Goal: Complete application form: Complete application form

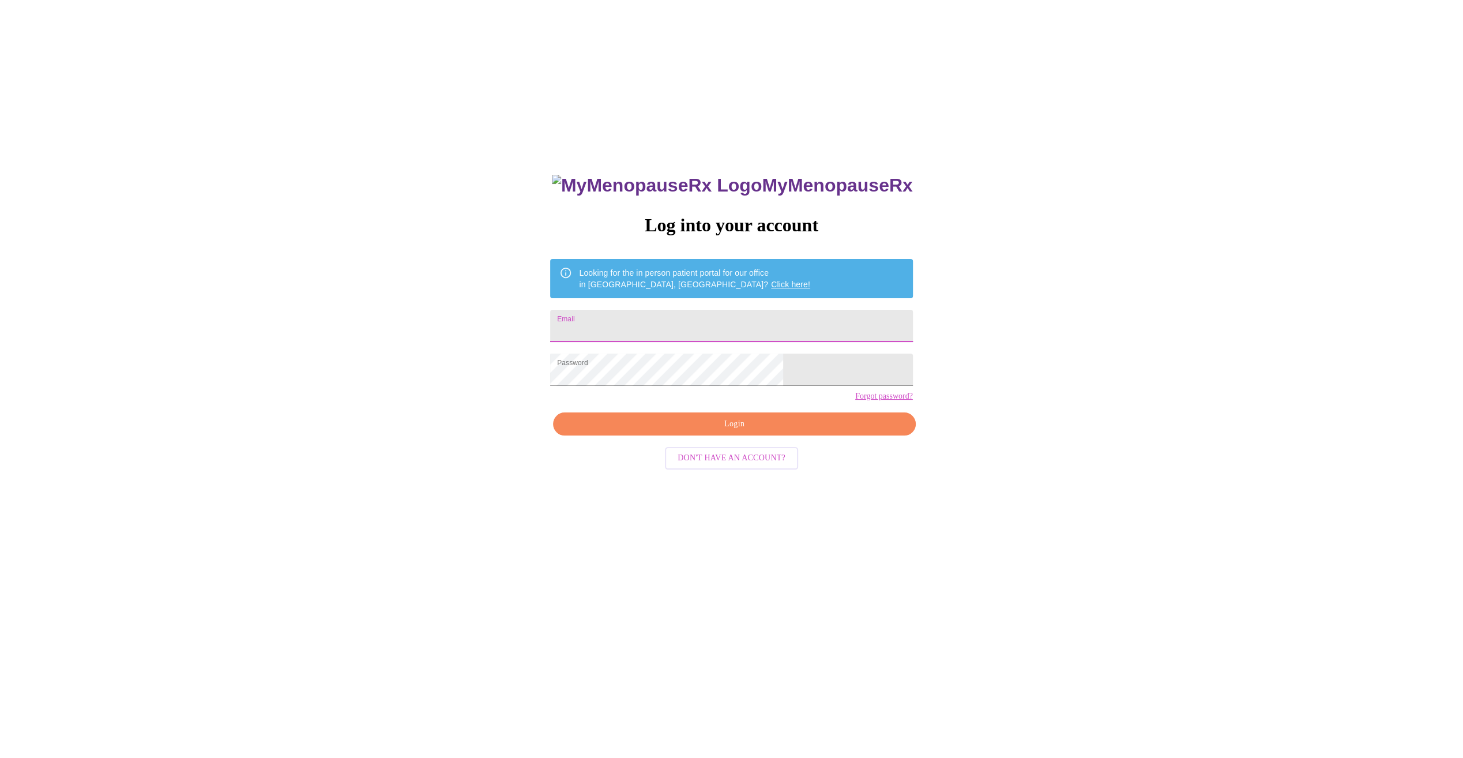
click at [662, 317] on input "Email" at bounding box center [731, 326] width 362 height 32
click at [661, 315] on input "Email" at bounding box center [731, 326] width 362 height 32
type input "[PERSON_NAME][EMAIL_ADDRESS][PERSON_NAME][DOMAIN_NAME]"
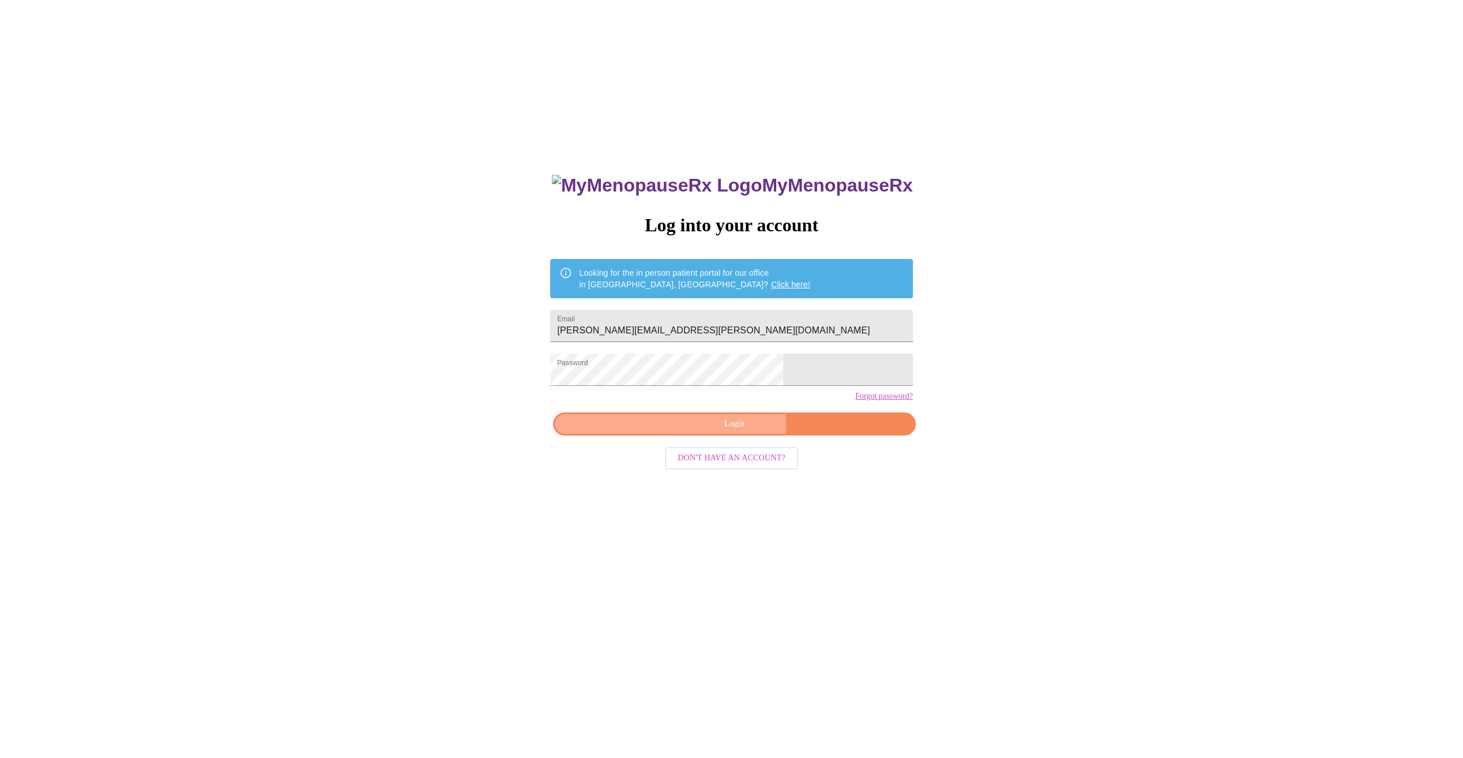
click at [703, 431] on span "Login" at bounding box center [734, 424] width 336 height 14
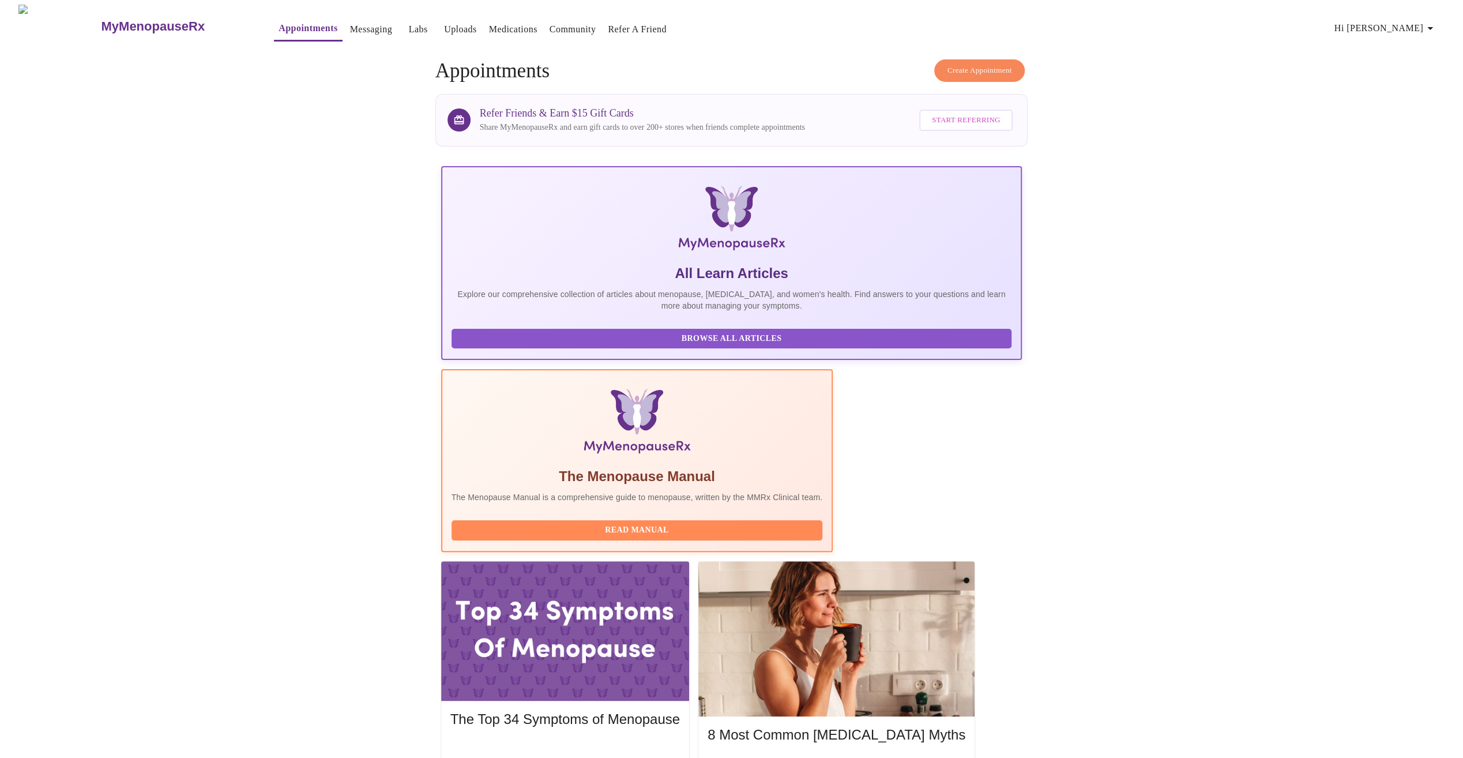
scroll to position [58, 0]
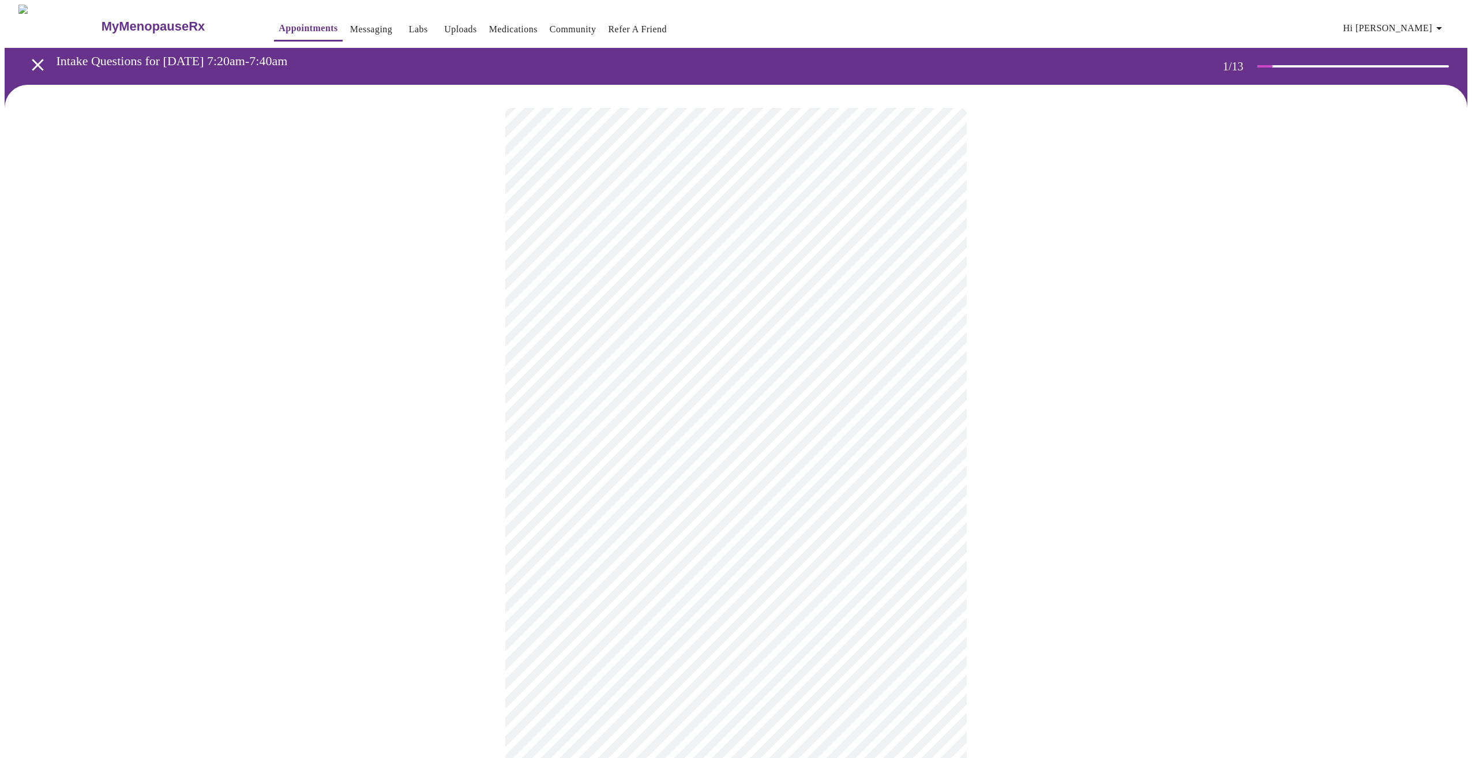
click at [604, 257] on body "MyMenopauseRx Appointments Messaging Labs Uploads Medications Community Refer a…" at bounding box center [736, 534] width 1462 height 1059
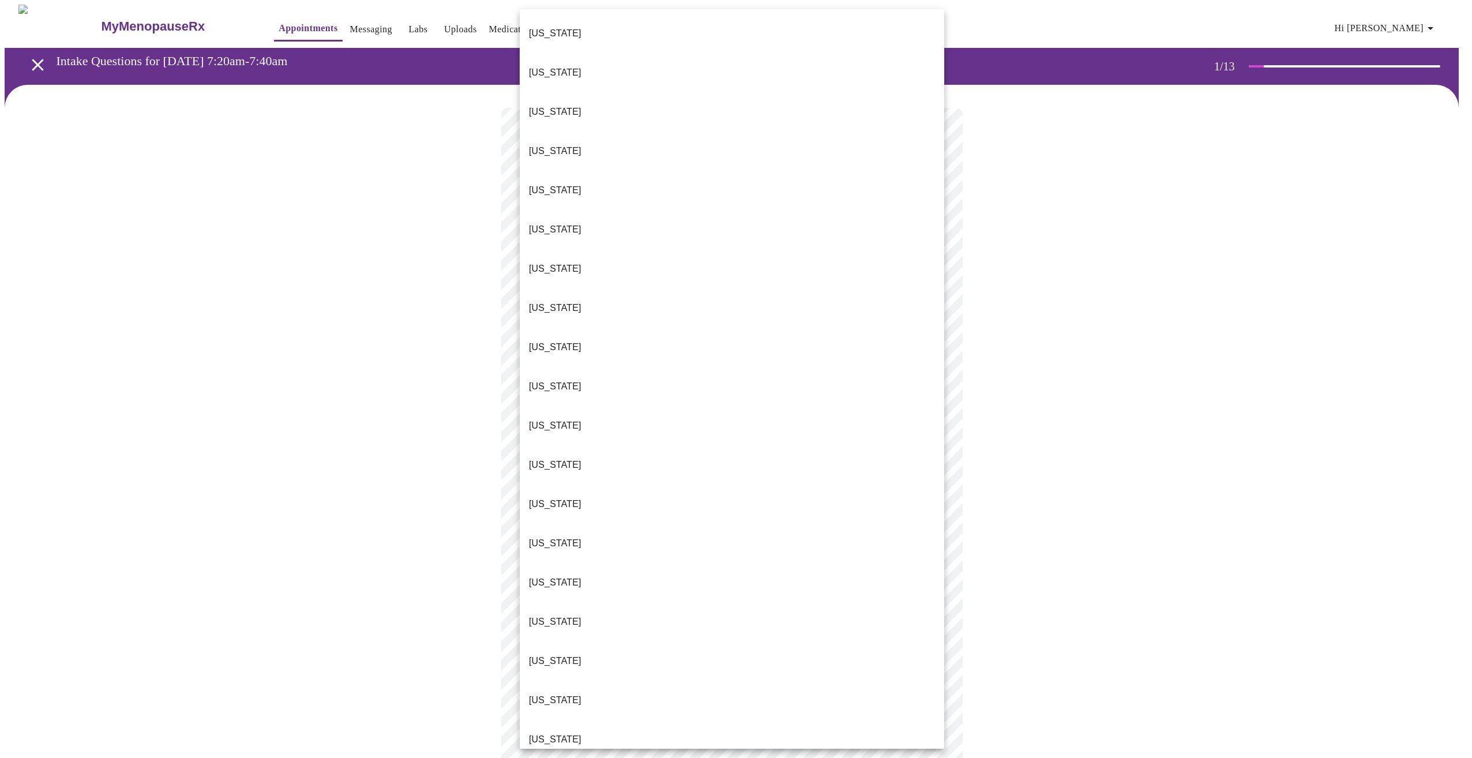
click at [552, 497] on p "[US_STATE]" at bounding box center [555, 504] width 52 height 14
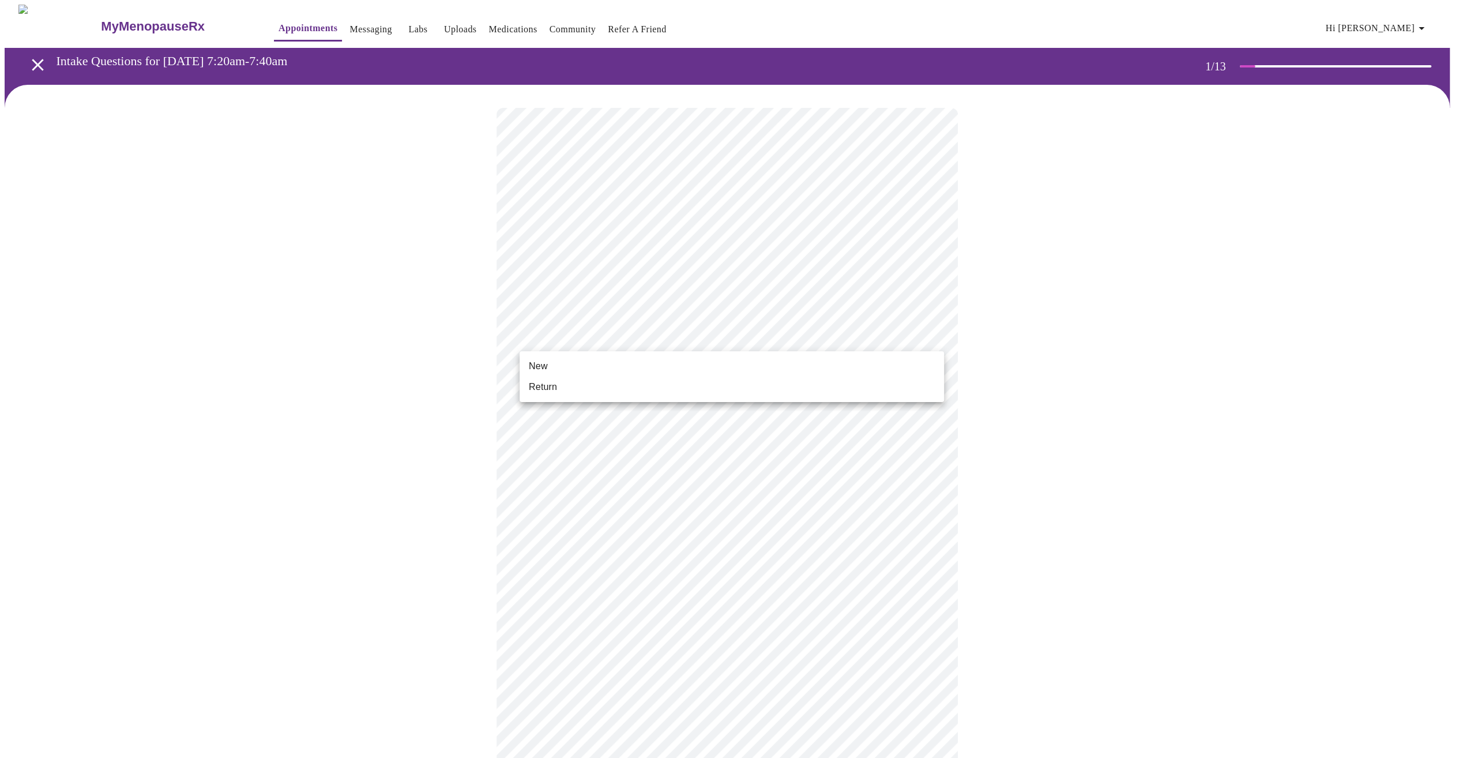
click at [618, 339] on body "MyMenopauseRx Appointments Messaging Labs Uploads Medications Community Refer a…" at bounding box center [732, 531] width 1454 height 1052
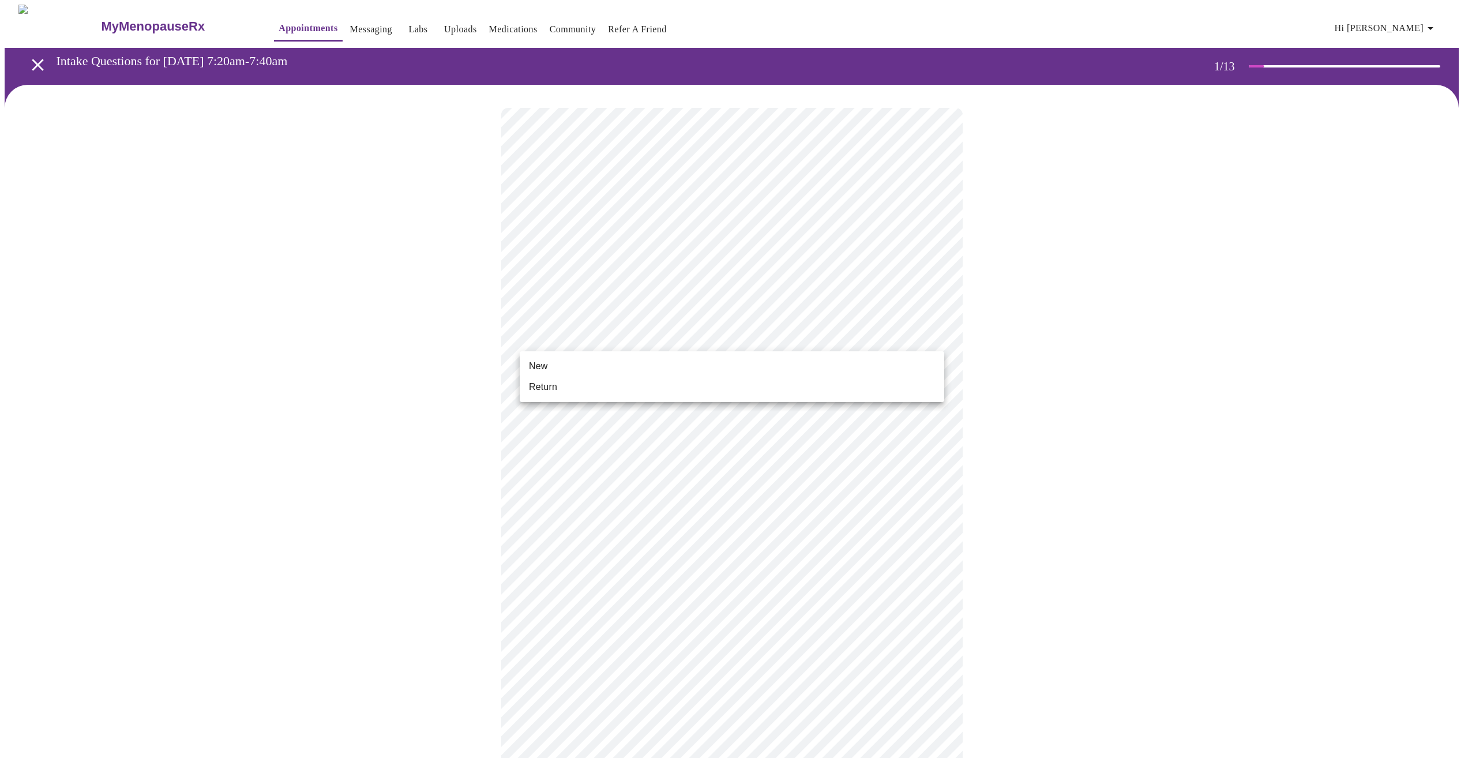
click at [558, 390] on li "Return" at bounding box center [732, 387] width 424 height 21
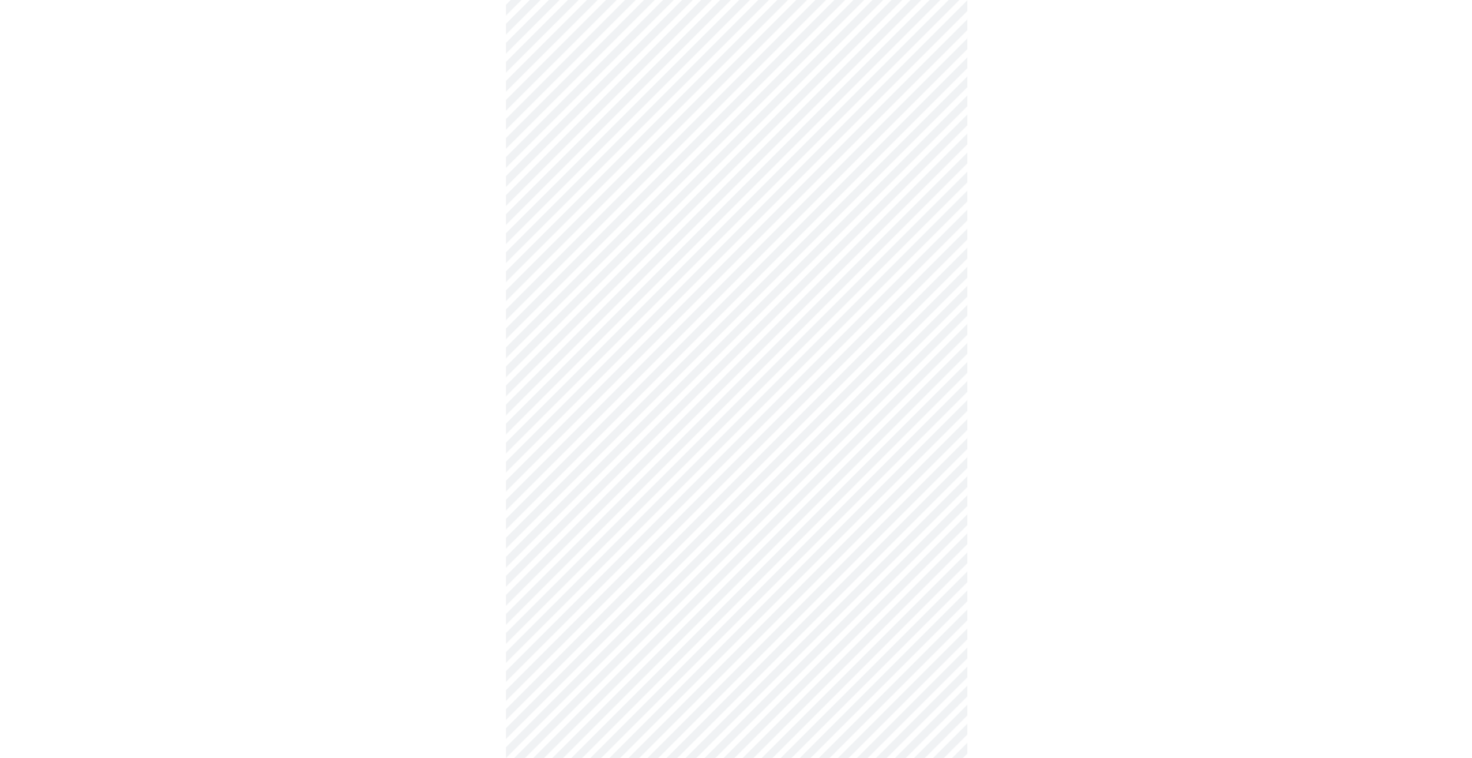
scroll to position [278, 0]
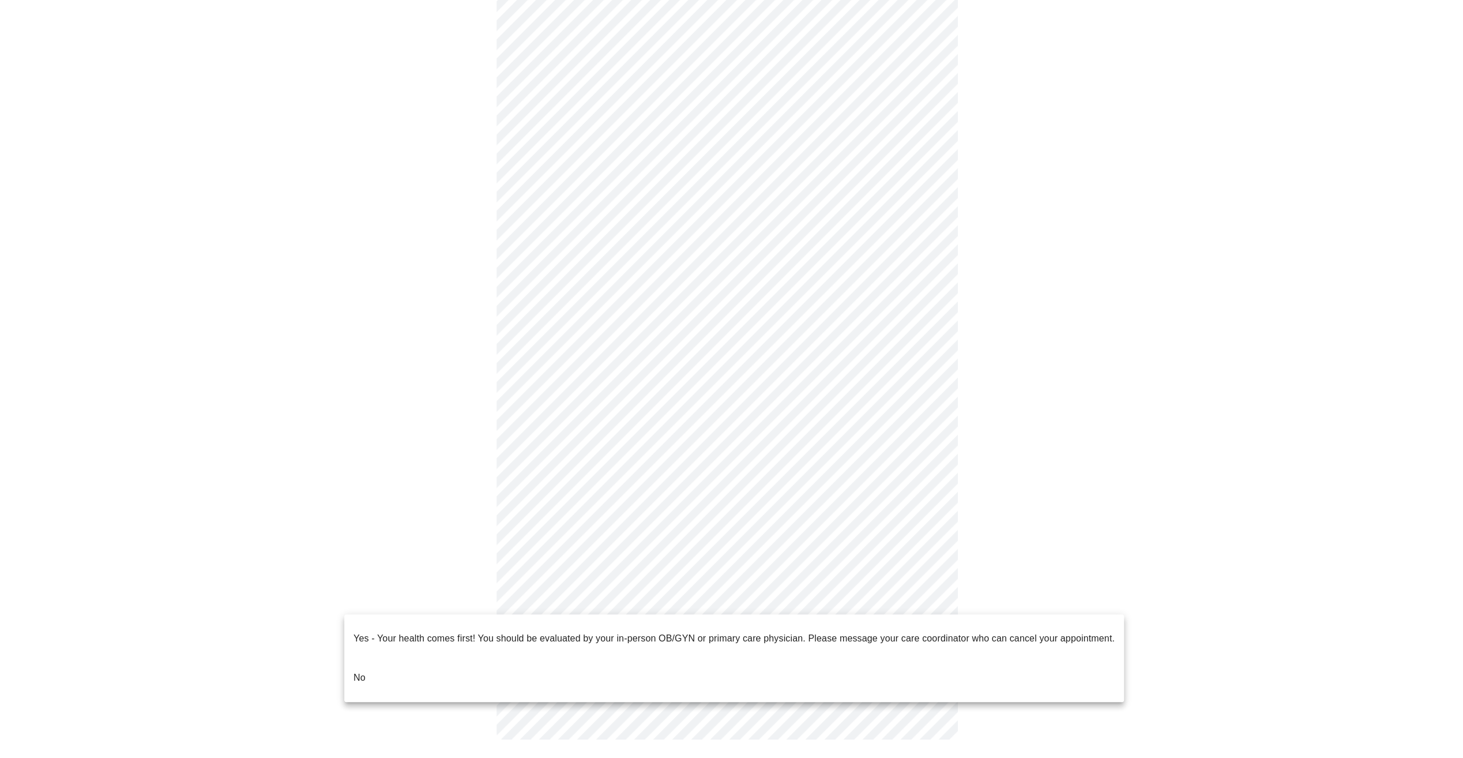
click at [687, 607] on body "MyMenopauseRx Appointments Messaging Labs Uploads Medications Community Refer a…" at bounding box center [732, 245] width 1454 height 1036
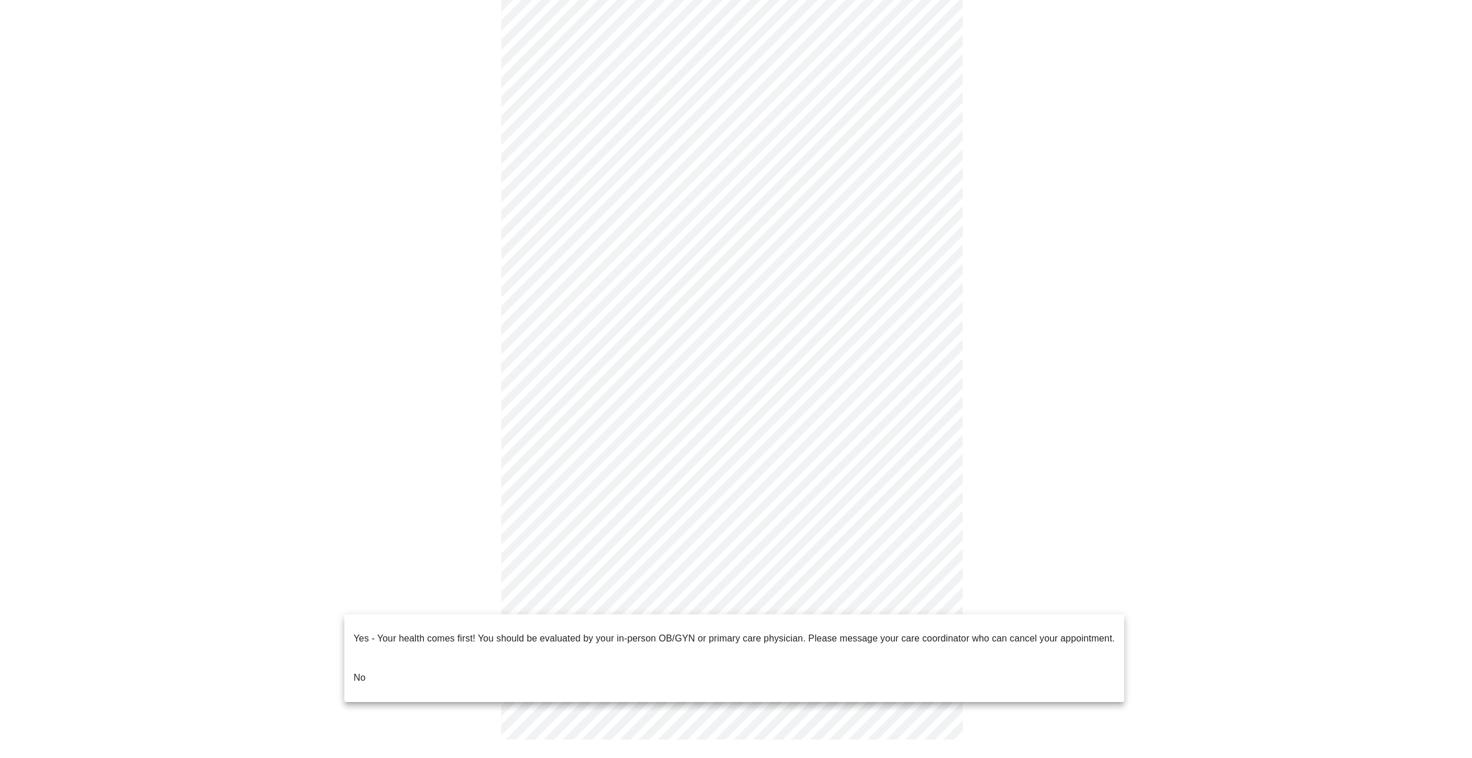
click at [370, 658] on li "No" at bounding box center [734, 677] width 780 height 39
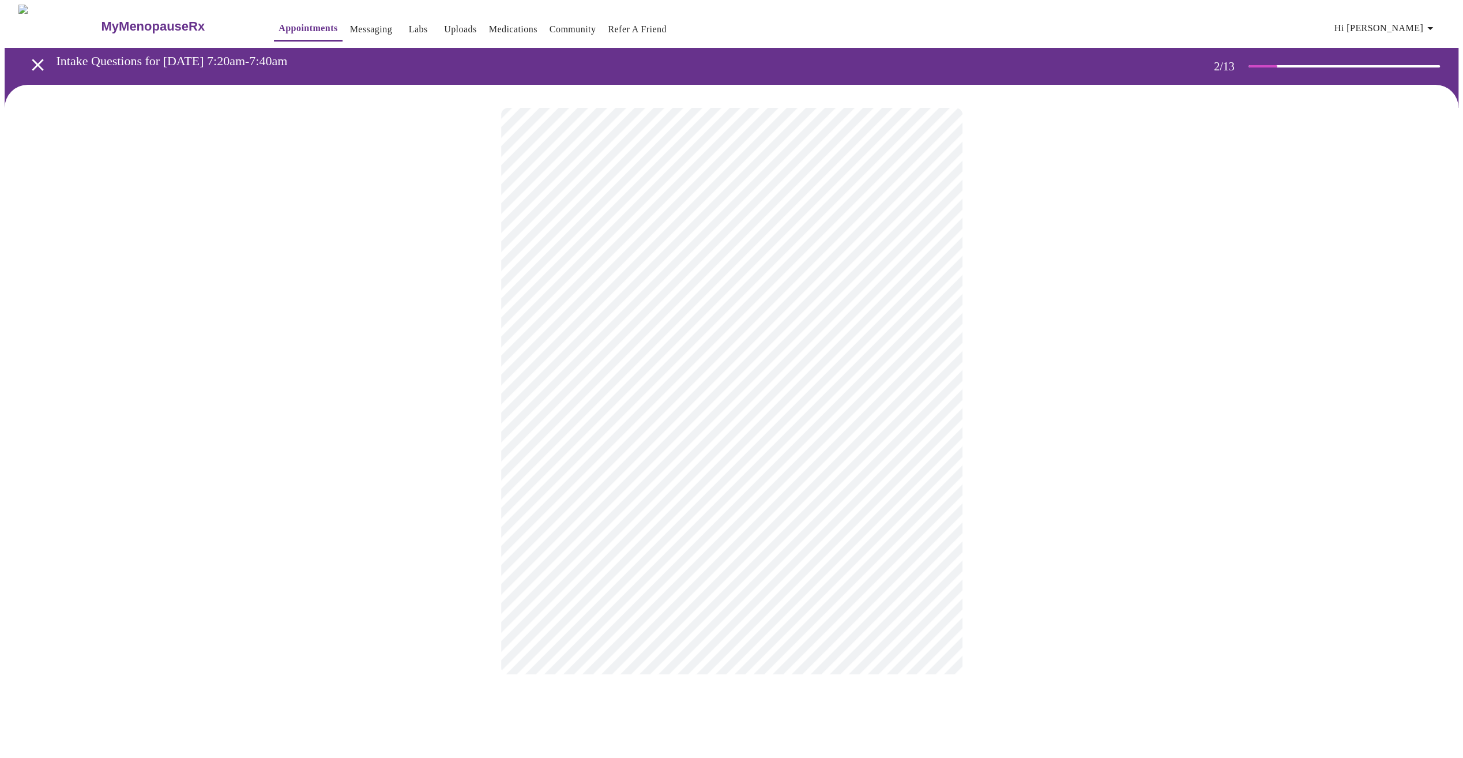
scroll to position [0, 0]
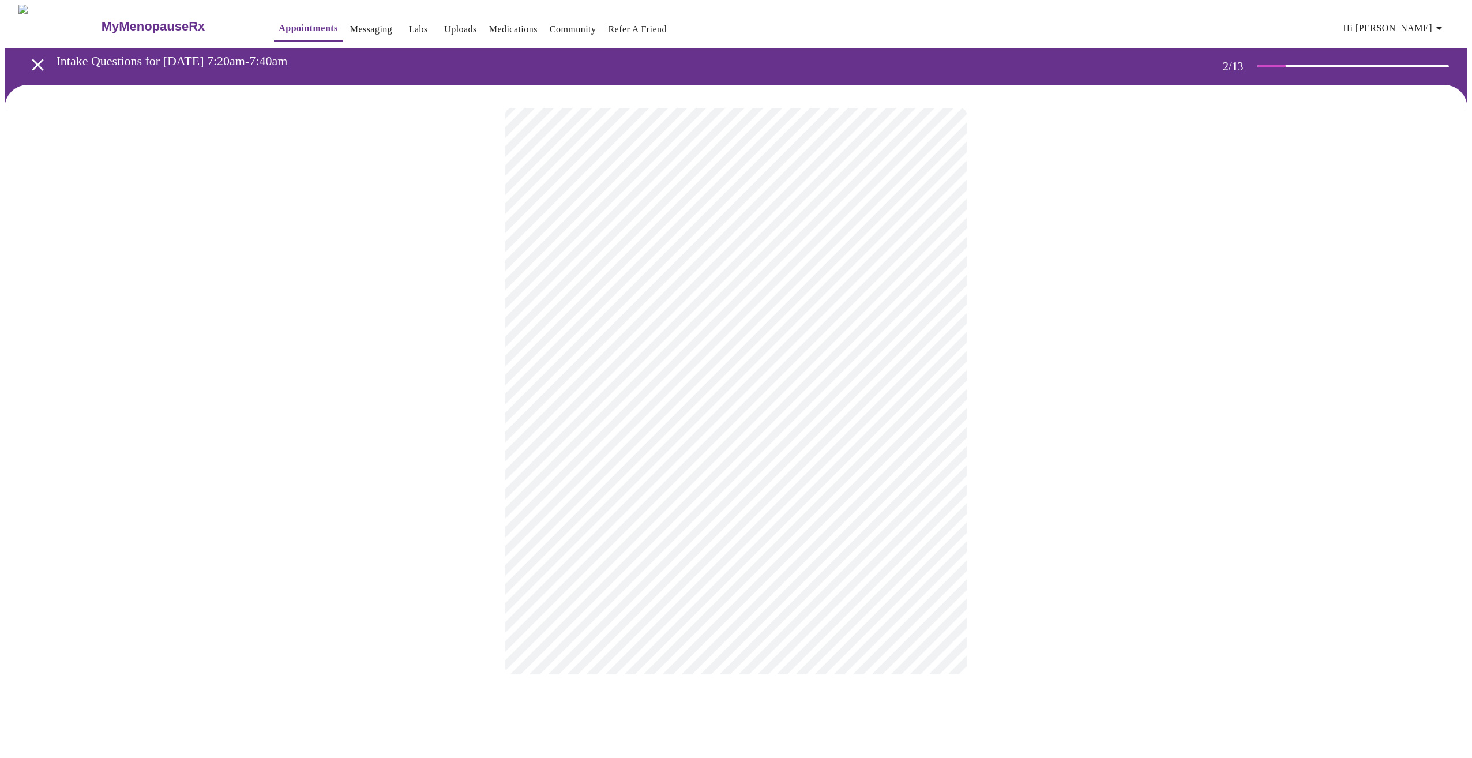
click at [730, 243] on body "MyMenopauseRx Appointments Messaging Labs Uploads Medications Community Refer a…" at bounding box center [736, 351] width 1462 height 693
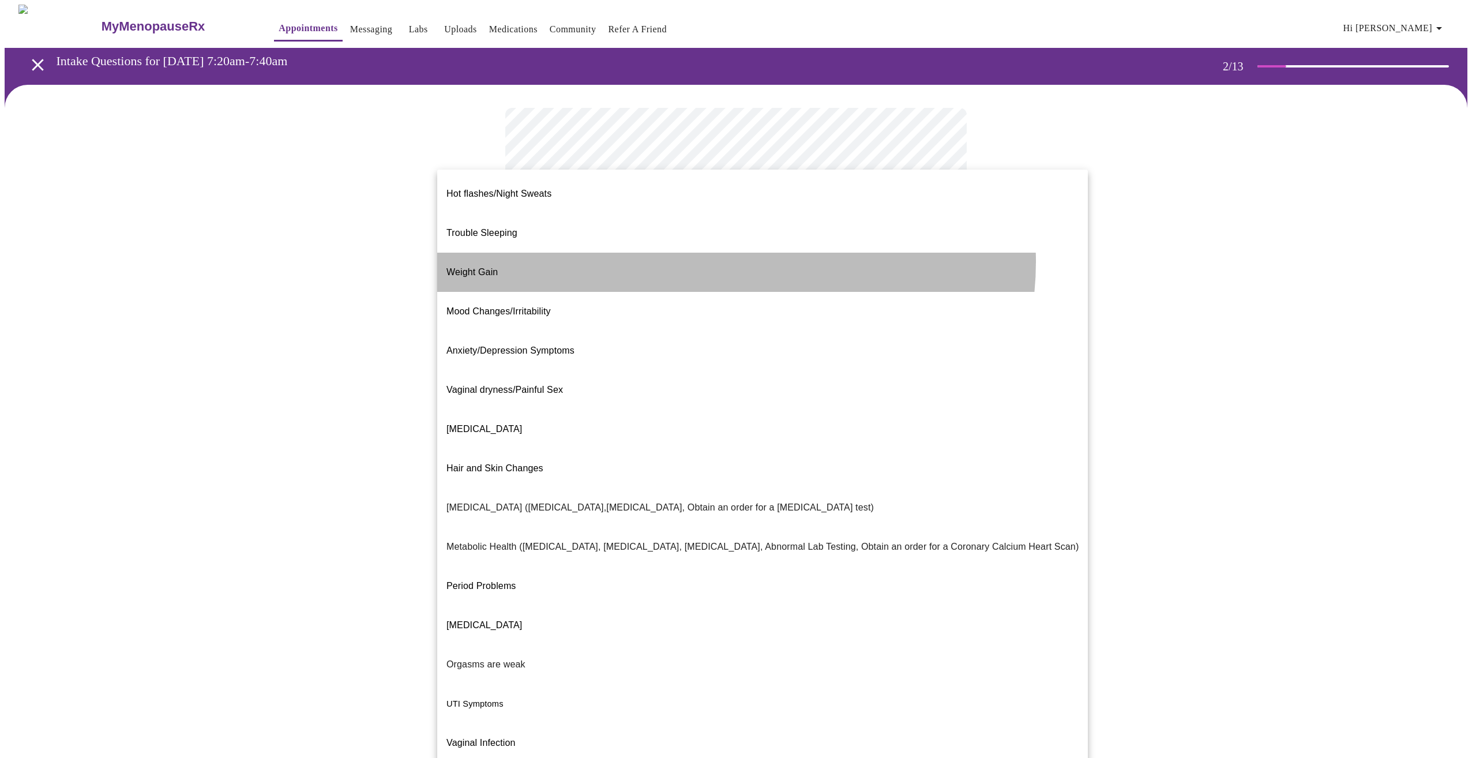
click at [730, 253] on li "Weight Gain" at bounding box center [762, 272] width 650 height 39
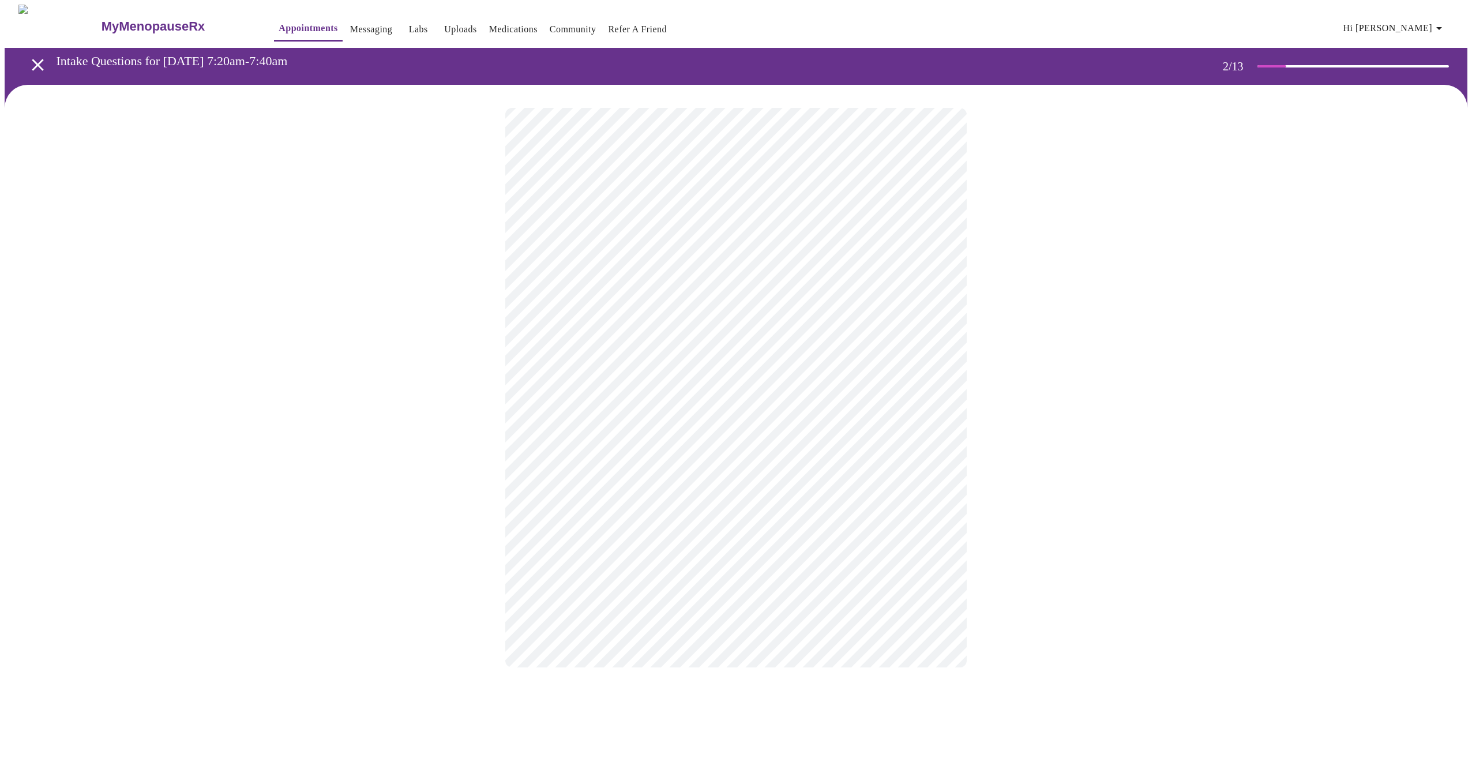
click at [683, 353] on body "MyMenopauseRx Appointments Messaging Labs Uploads Medications Community Refer a…" at bounding box center [736, 348] width 1462 height 686
click at [665, 376] on li "Yes - We'll use shared decision making to find a treatment that is safe!" at bounding box center [735, 393] width 461 height 39
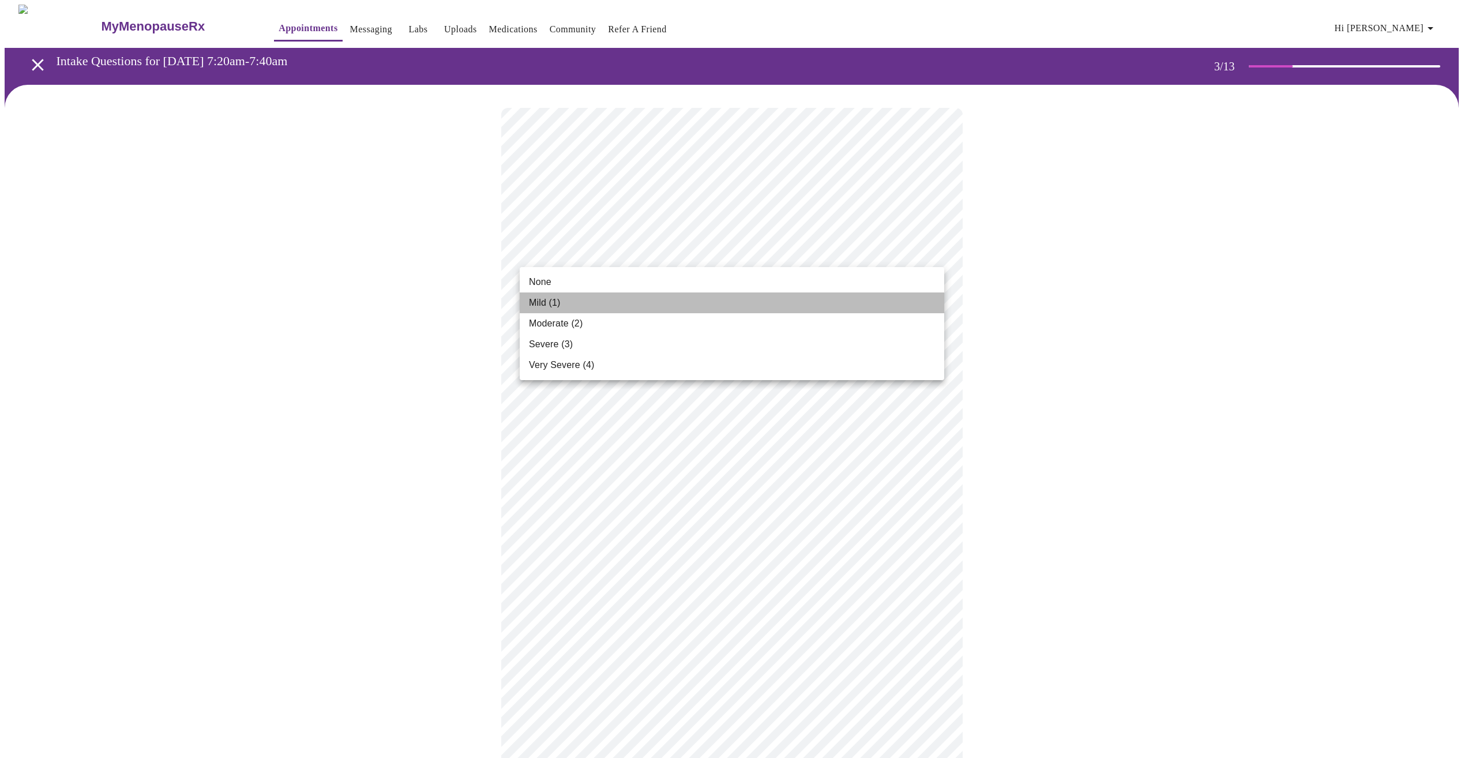
click at [578, 310] on li "Mild (1)" at bounding box center [732, 302] width 424 height 21
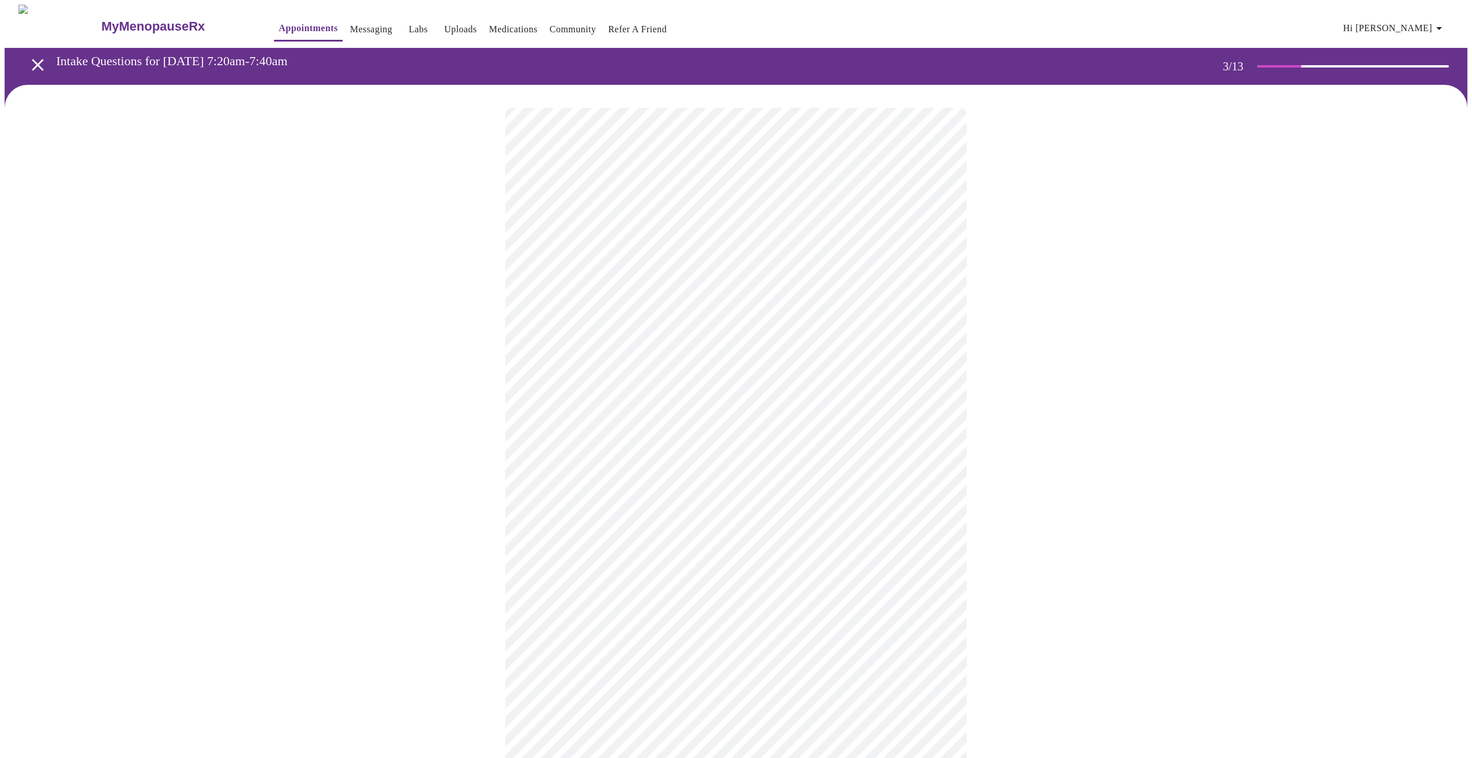
click at [631, 348] on body "MyMenopauseRx Appointments Messaging Labs Uploads Medications Community Refer a…" at bounding box center [736, 763] width 1462 height 1517
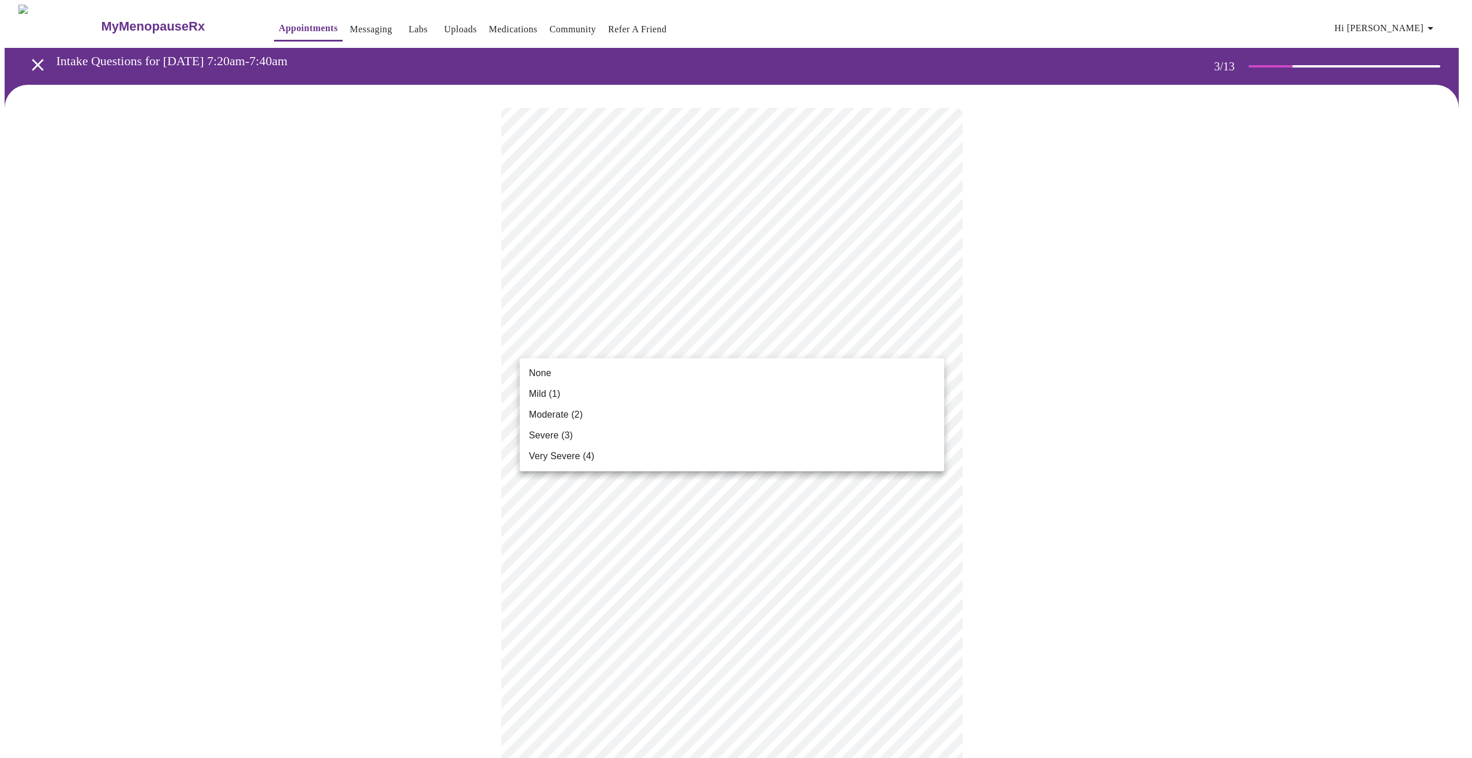
click at [572, 373] on li "None" at bounding box center [732, 373] width 424 height 21
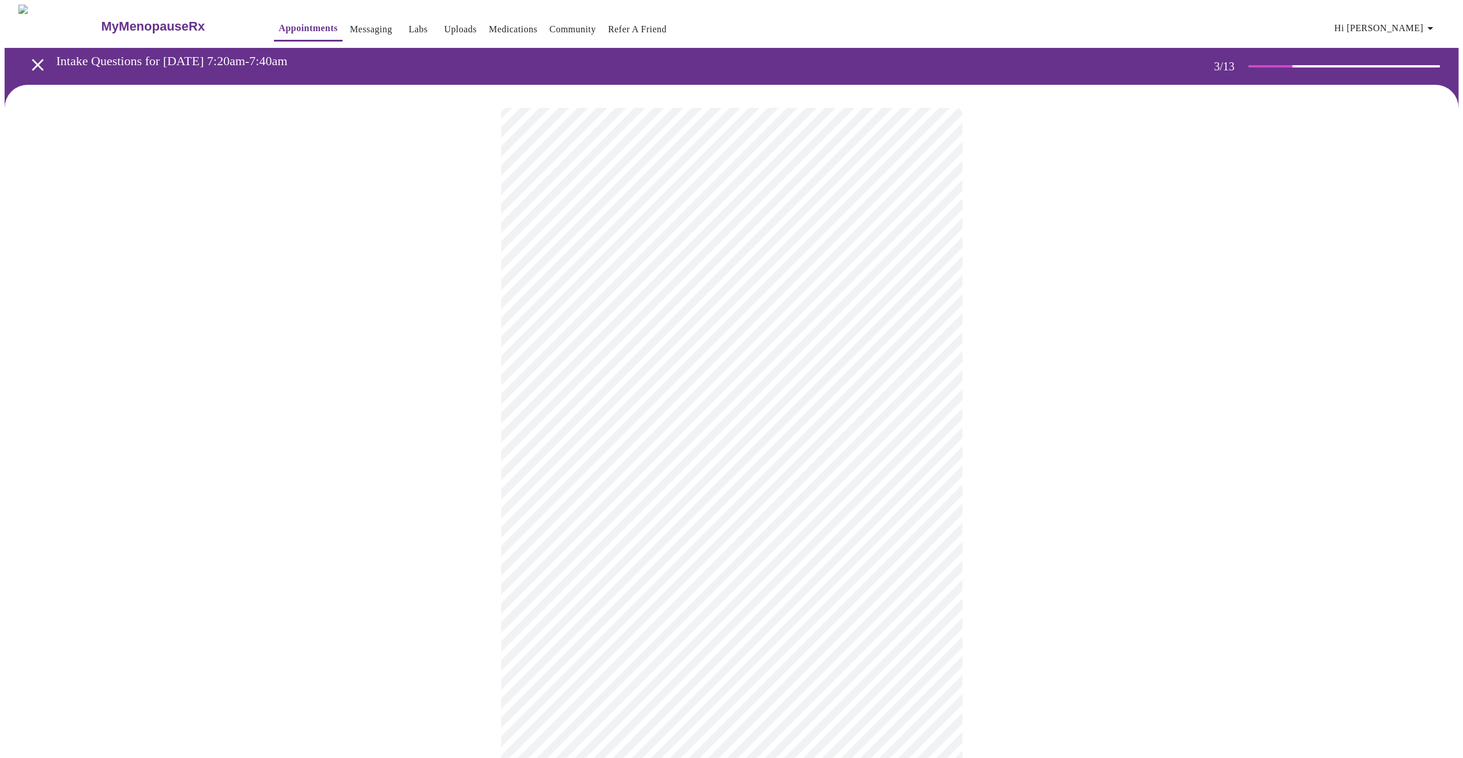
click at [668, 436] on body "MyMenopauseRx Appointments Messaging Labs Uploads Medications Community Refer a…" at bounding box center [732, 755] width 1454 height 1501
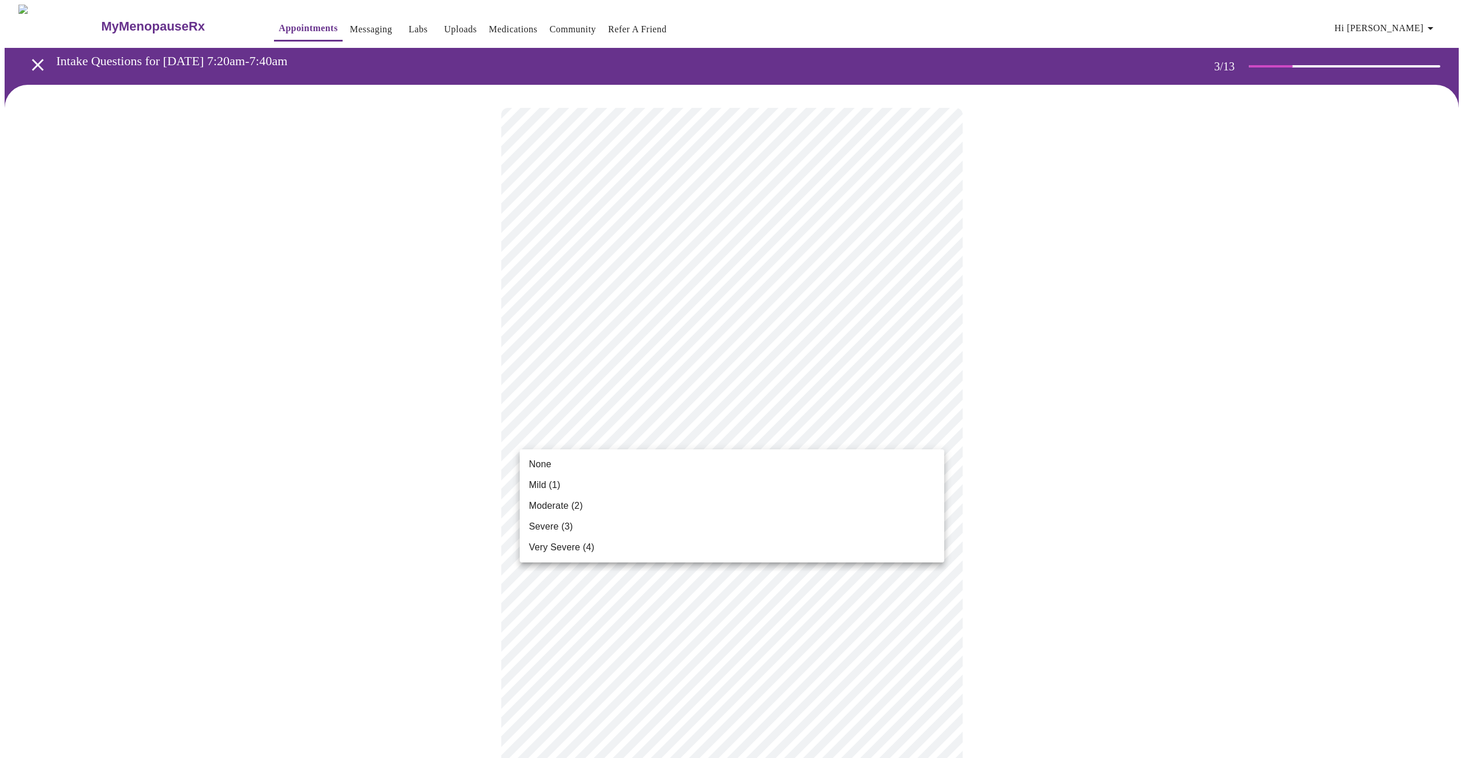
click at [633, 524] on li "Severe (3)" at bounding box center [732, 526] width 424 height 21
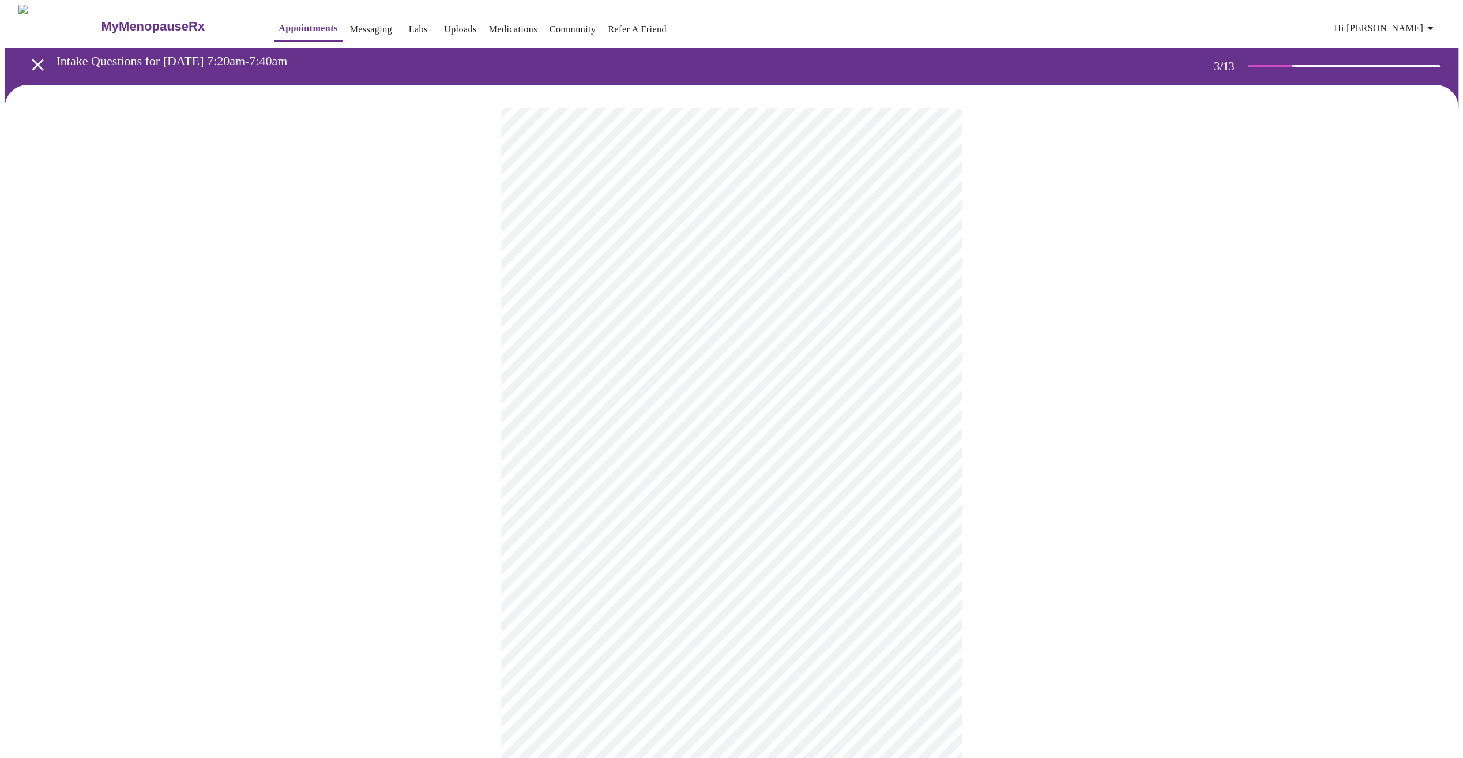
scroll to position [115, 0]
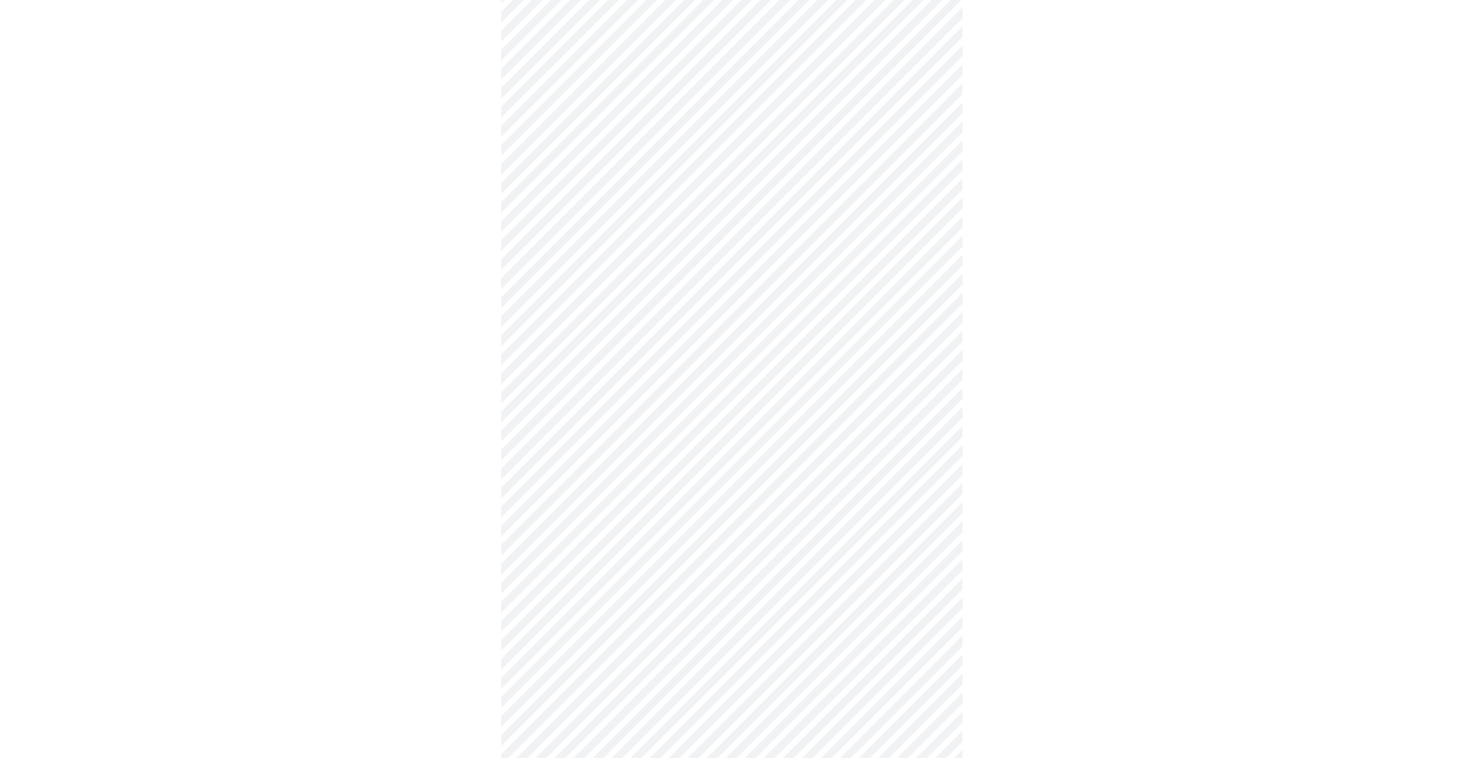
click at [649, 414] on body "MyMenopauseRx Appointments Messaging Labs Uploads Medications Community Refer a…" at bounding box center [732, 631] width 1454 height 1485
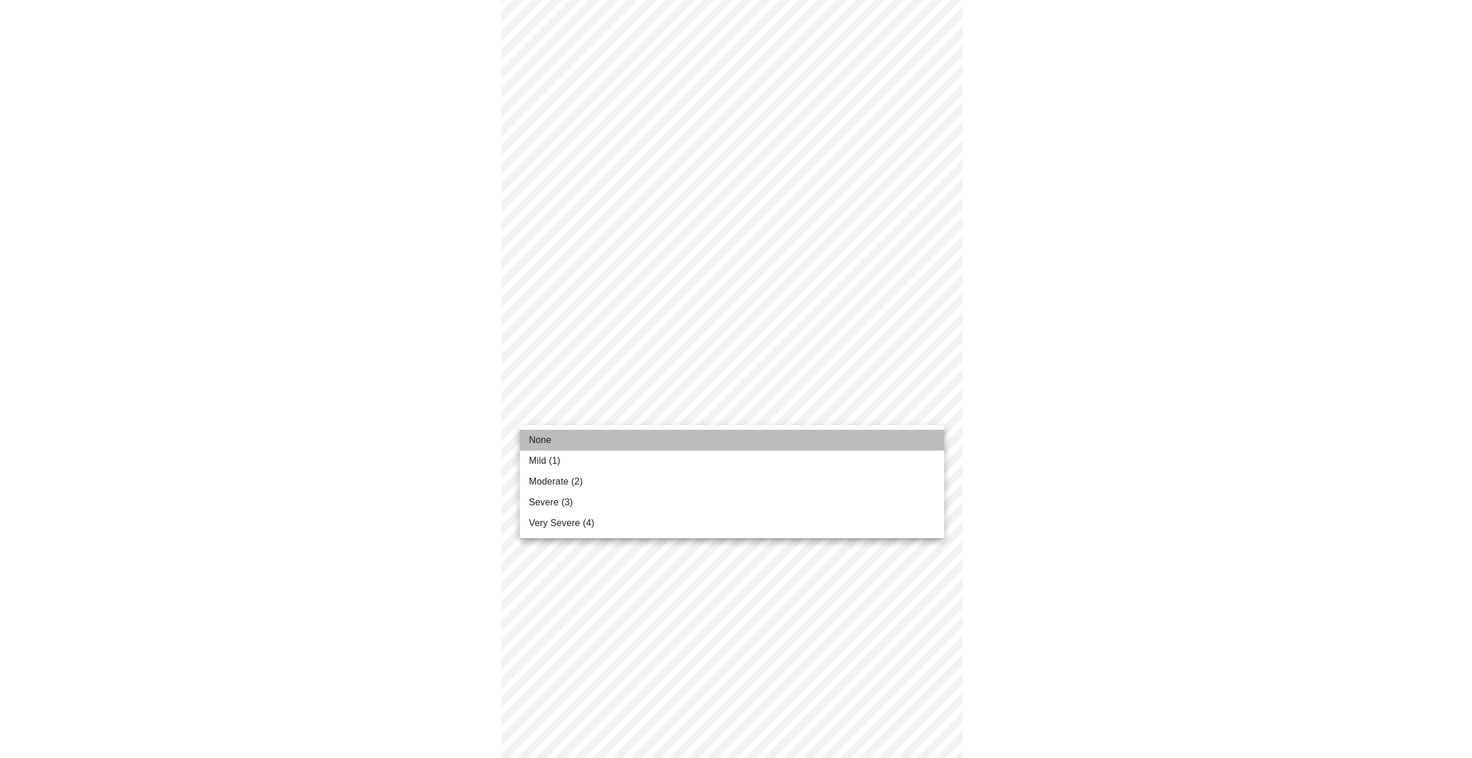
click at [619, 439] on li "None" at bounding box center [732, 440] width 424 height 21
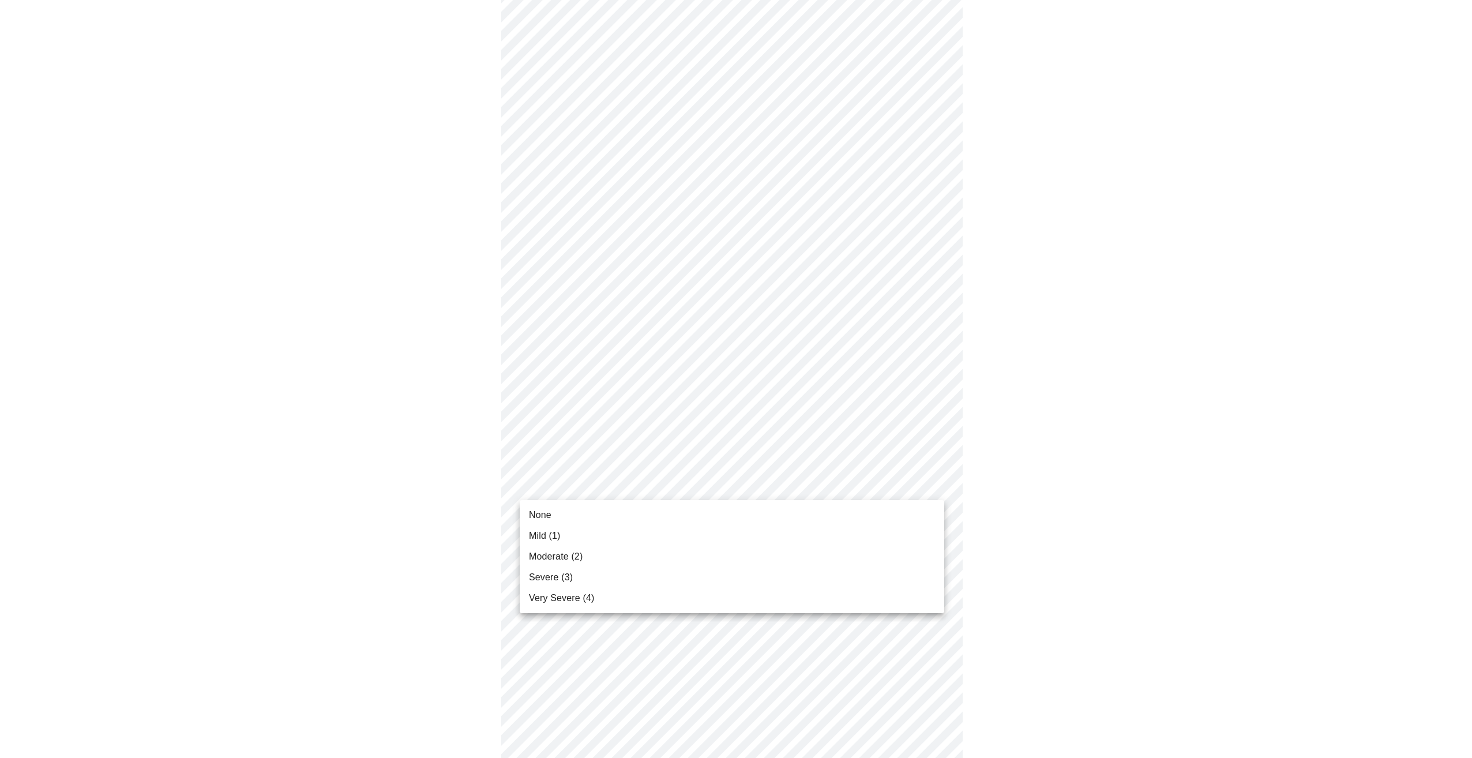
click at [634, 489] on body "MyMenopauseRx Appointments Messaging Labs Uploads Medications Community Refer a…" at bounding box center [736, 623] width 1462 height 1469
click at [601, 527] on li "Mild (1)" at bounding box center [732, 535] width 424 height 21
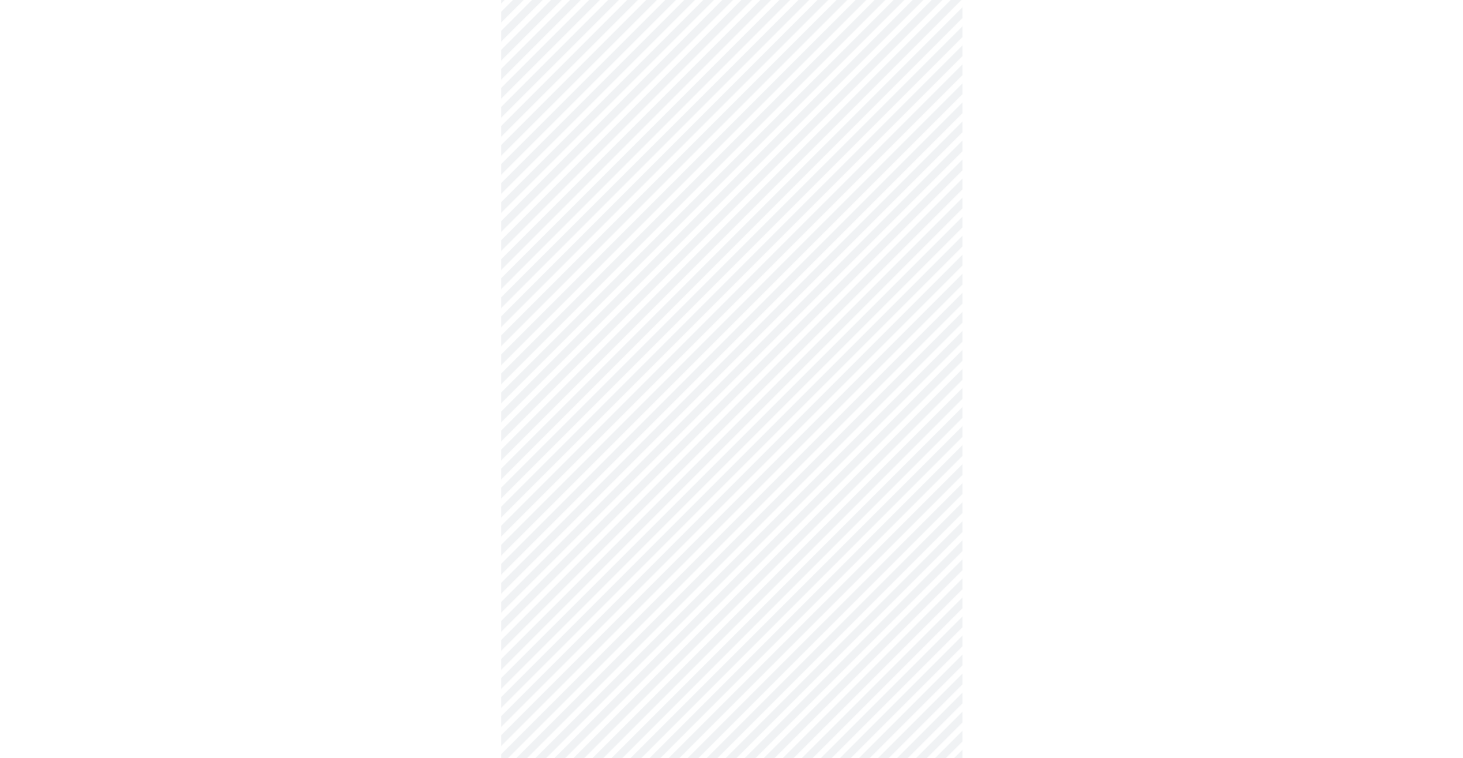
scroll to position [231, 0]
click at [633, 454] on body "MyMenopauseRx Appointments Messaging Labs Uploads Medications Community Refer a…" at bounding box center [732, 500] width 1454 height 1453
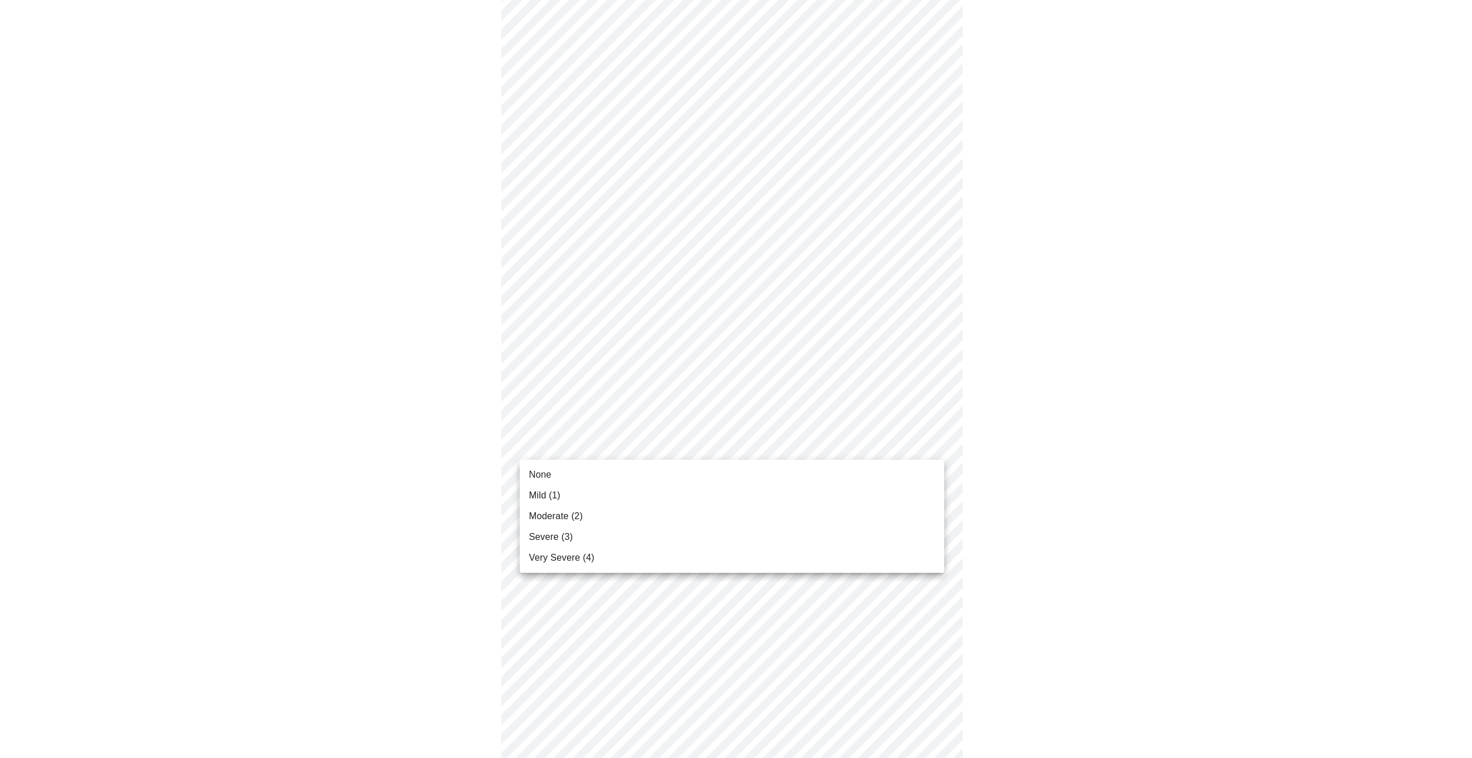
click at [614, 472] on li "None" at bounding box center [732, 474] width 424 height 21
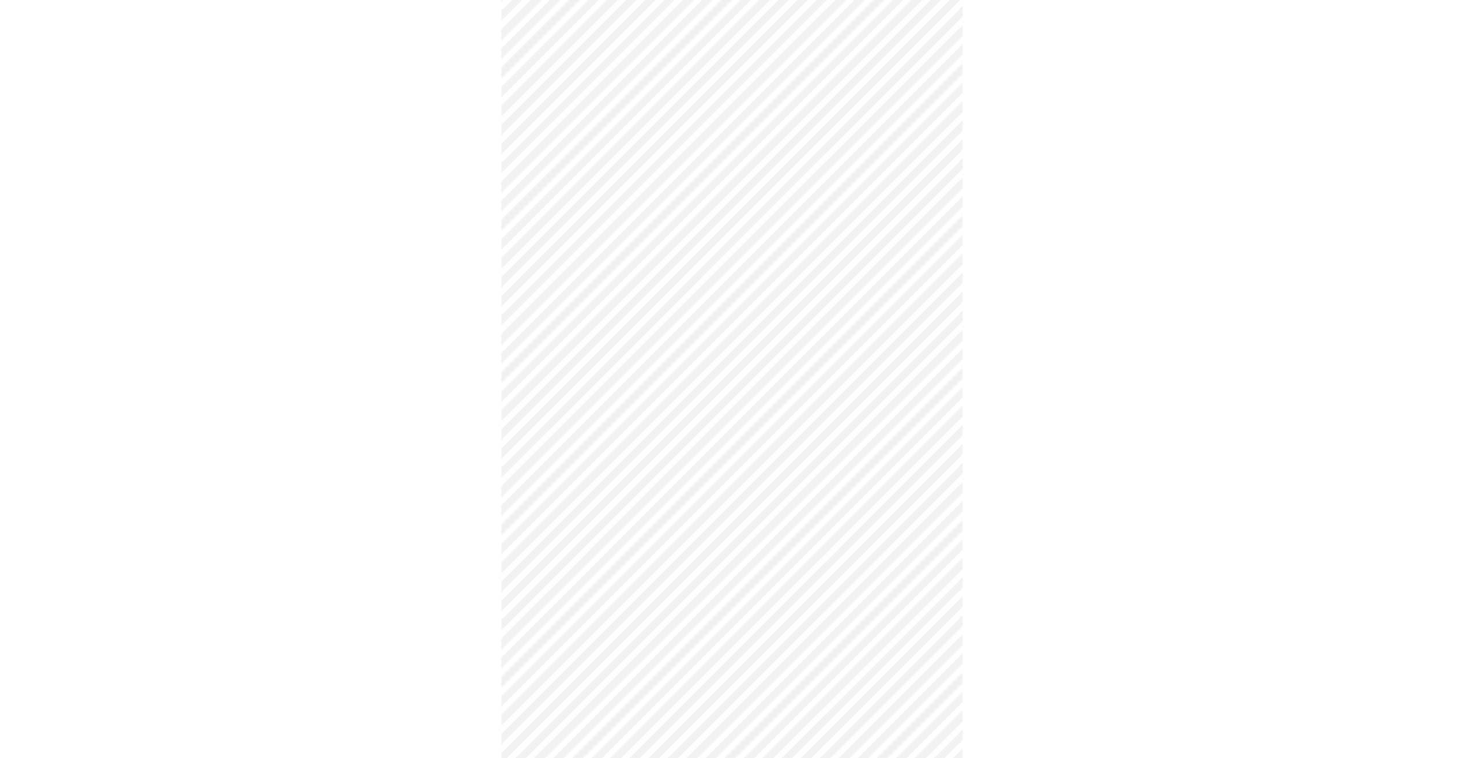
scroll to position [404, 0]
click at [648, 365] on body "MyMenopauseRx Appointments Messaging Labs Uploads Medications Community Refer a…" at bounding box center [732, 319] width 1454 height 1437
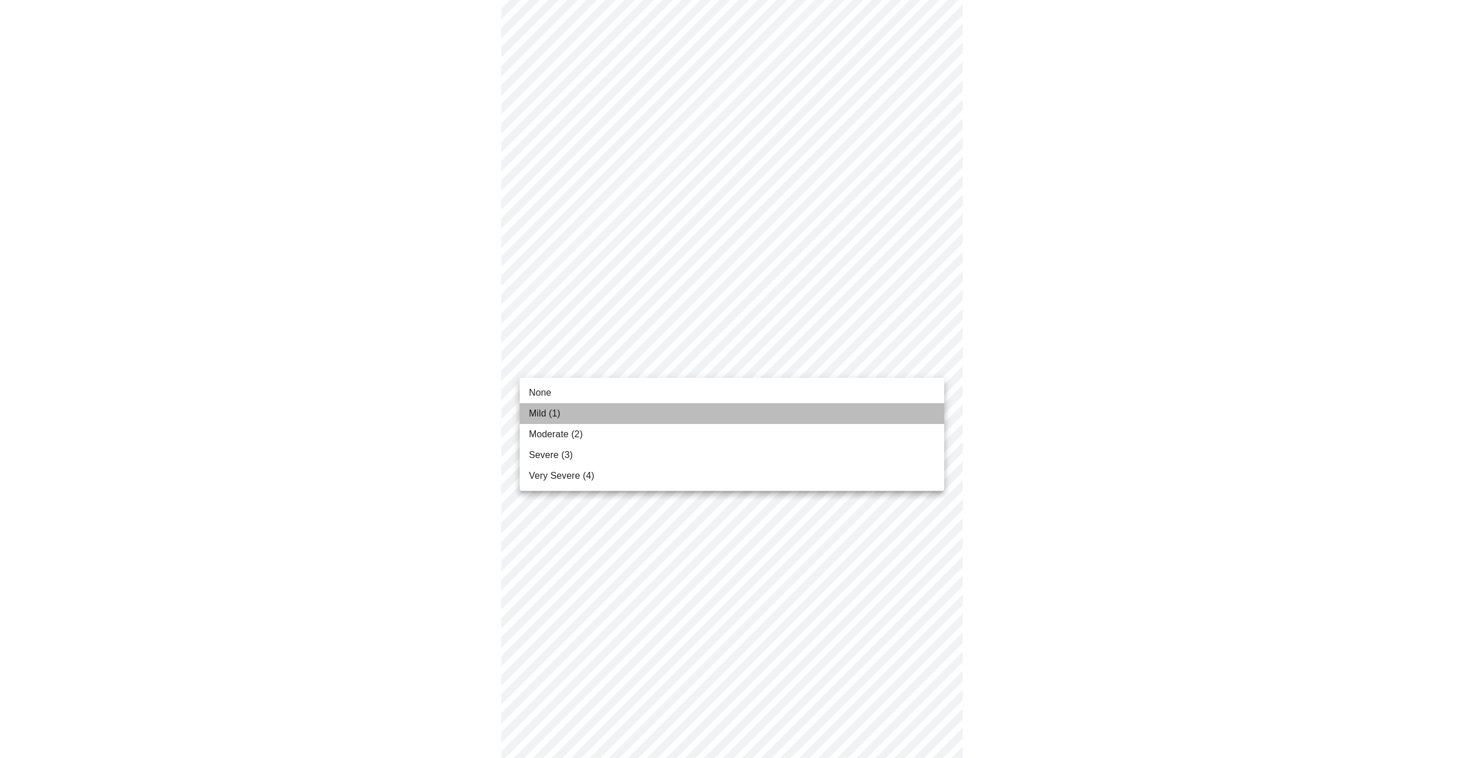
click at [613, 416] on li "Mild (1)" at bounding box center [732, 413] width 424 height 21
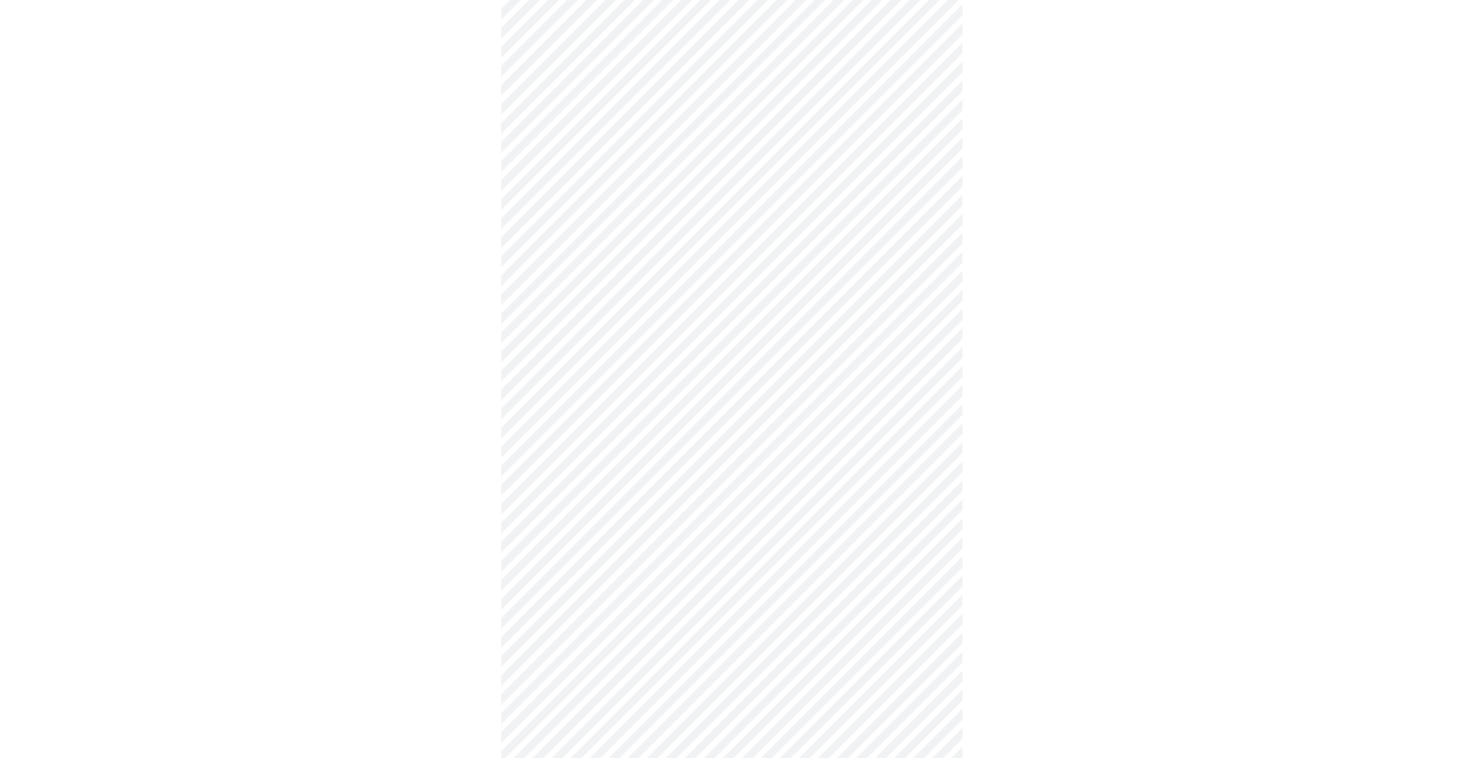
click at [630, 458] on body "MyMenopauseRx Appointments Messaging Labs Uploads Medications Community Refer a…" at bounding box center [732, 311] width 1454 height 1421
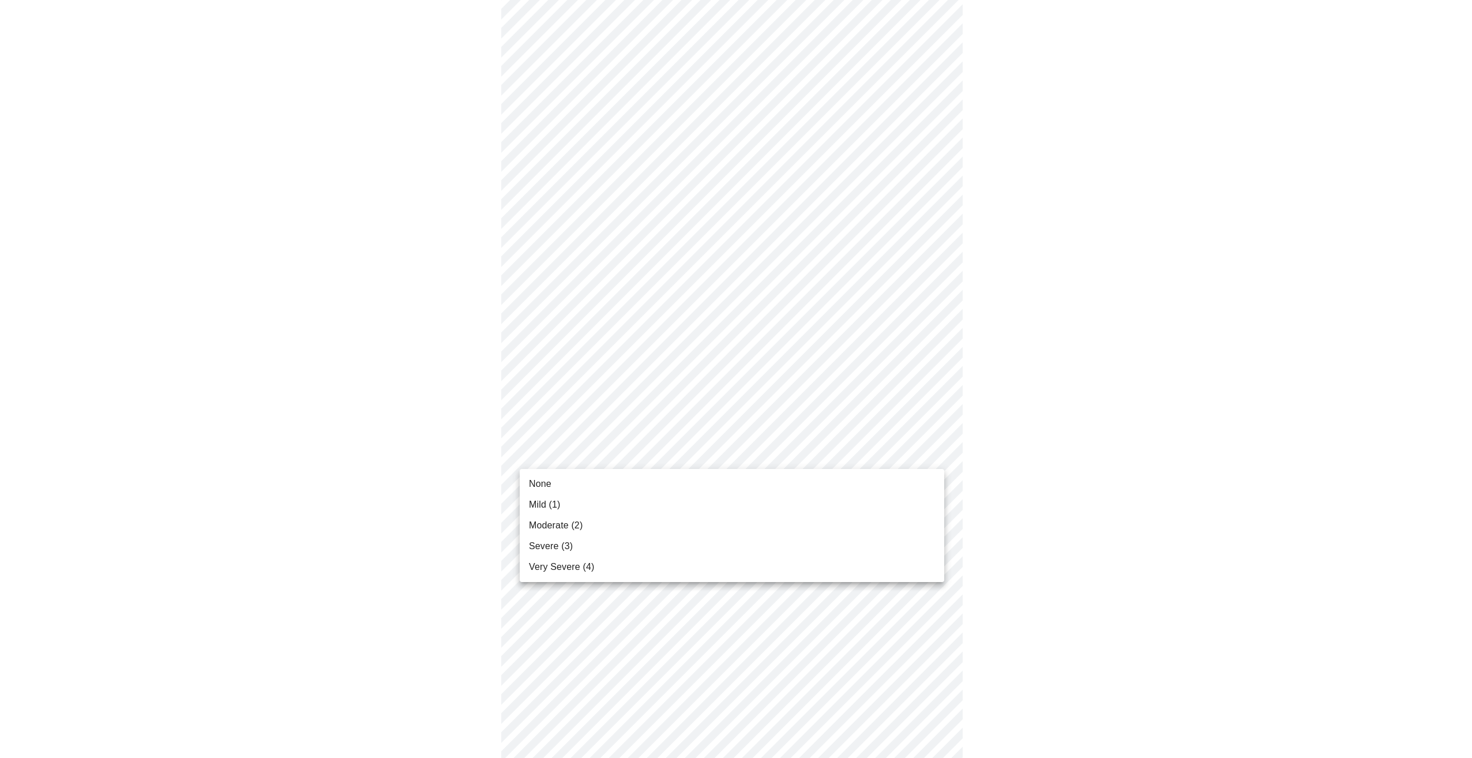
click at [613, 484] on li "None" at bounding box center [732, 483] width 424 height 21
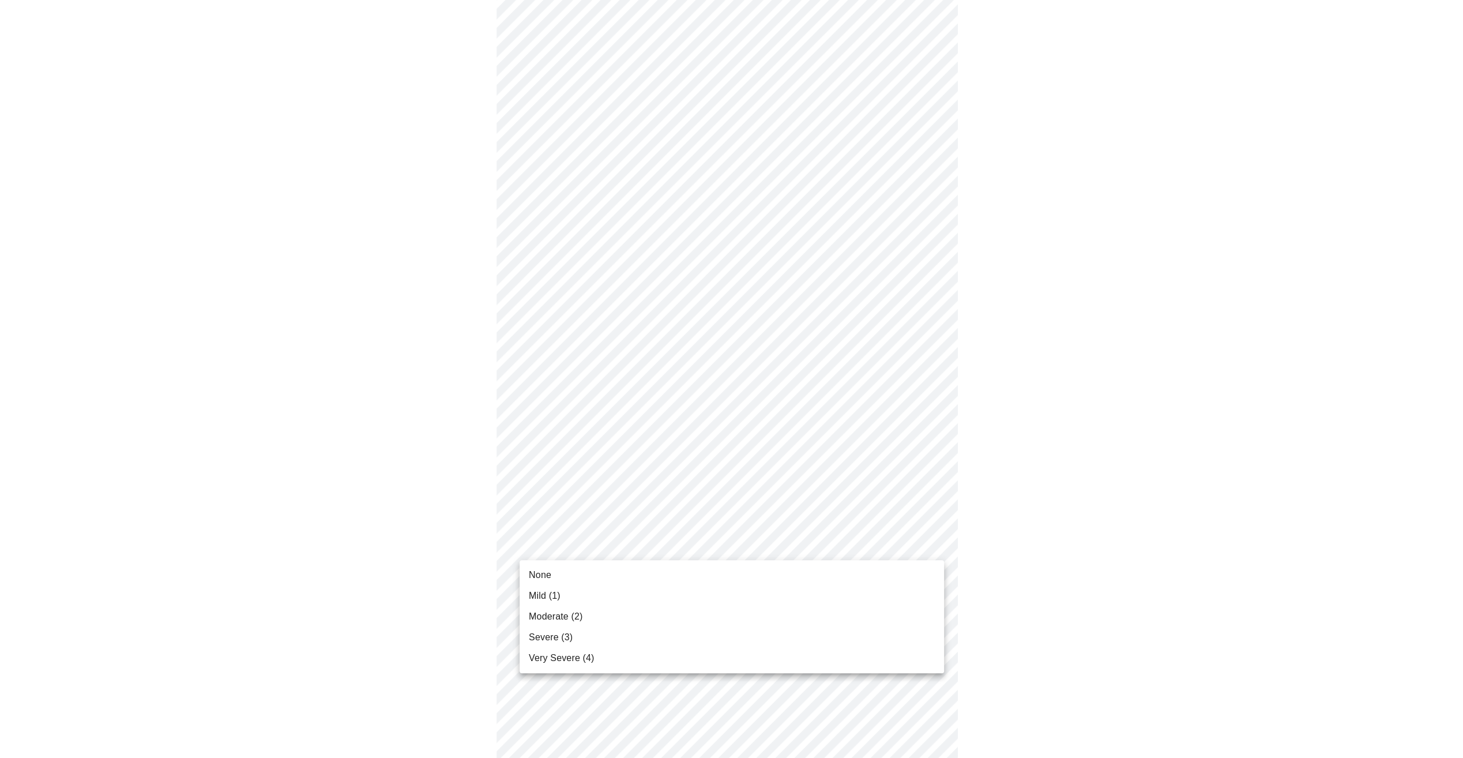
click at [646, 543] on body "MyMenopauseRx Appointments Messaging Labs Uploads Medications Community Refer a…" at bounding box center [732, 303] width 1454 height 1405
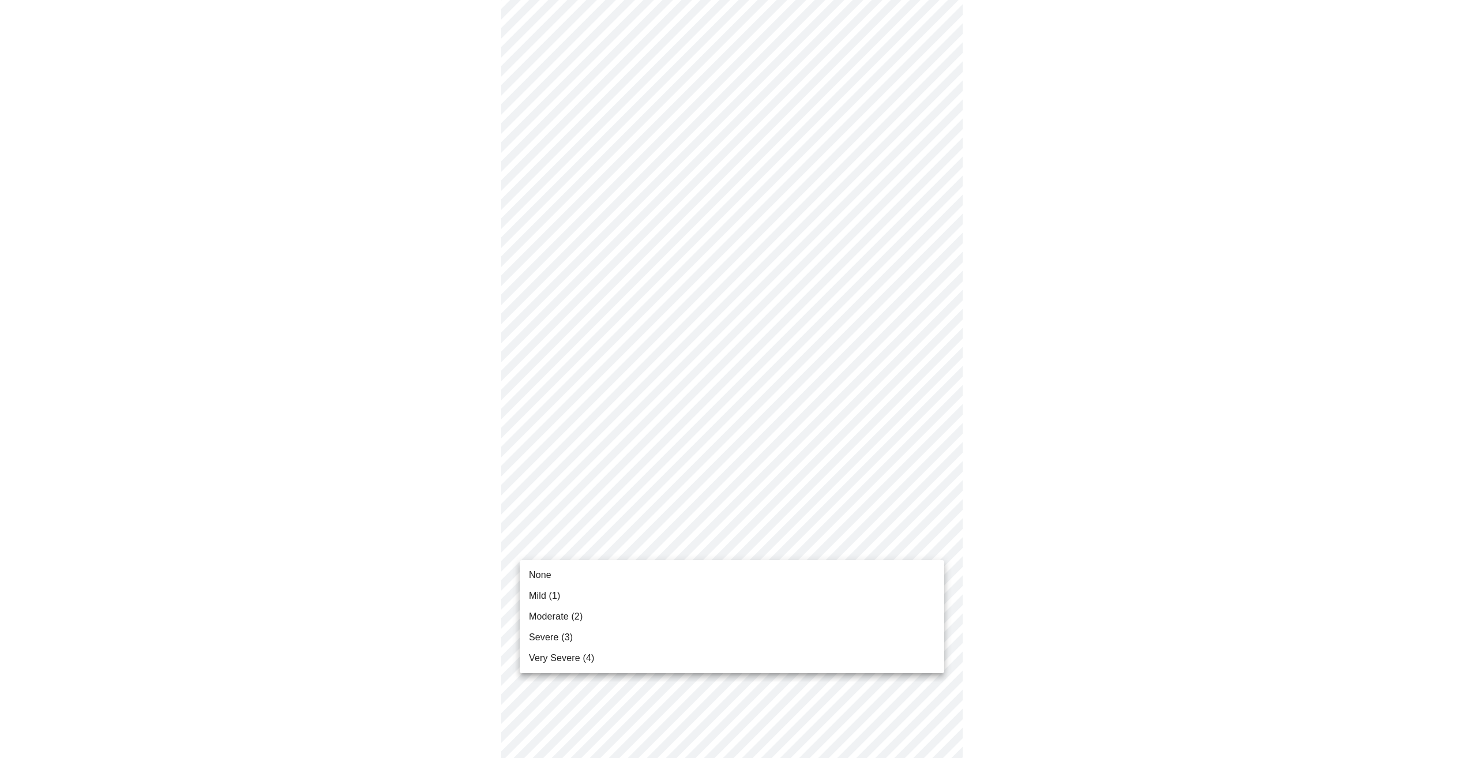
click at [594, 568] on li "None" at bounding box center [732, 575] width 424 height 21
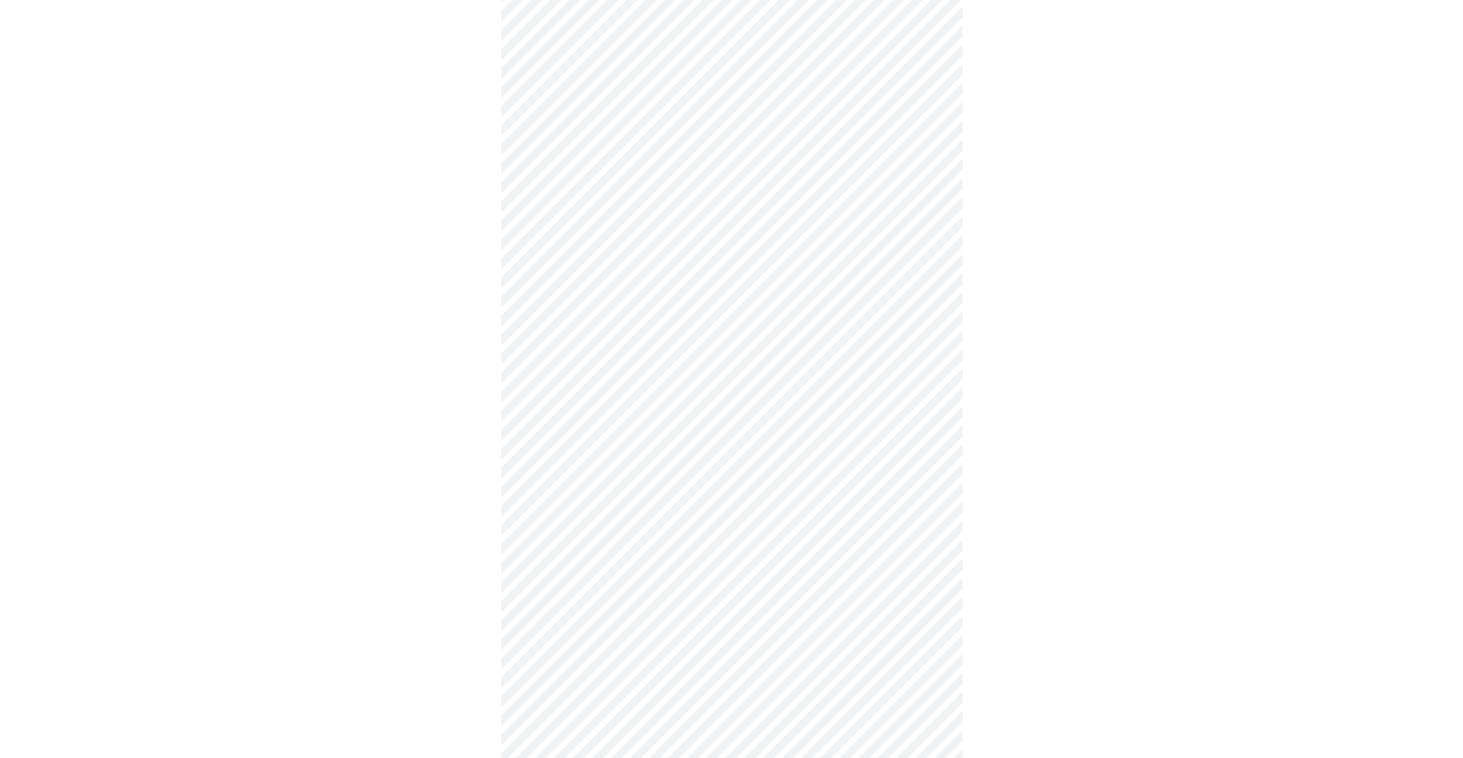
scroll to position [519, 0]
click at [620, 520] on body "MyMenopauseRx Appointments Messaging Labs Uploads Medications Community Refer a…" at bounding box center [732, 180] width 1454 height 1389
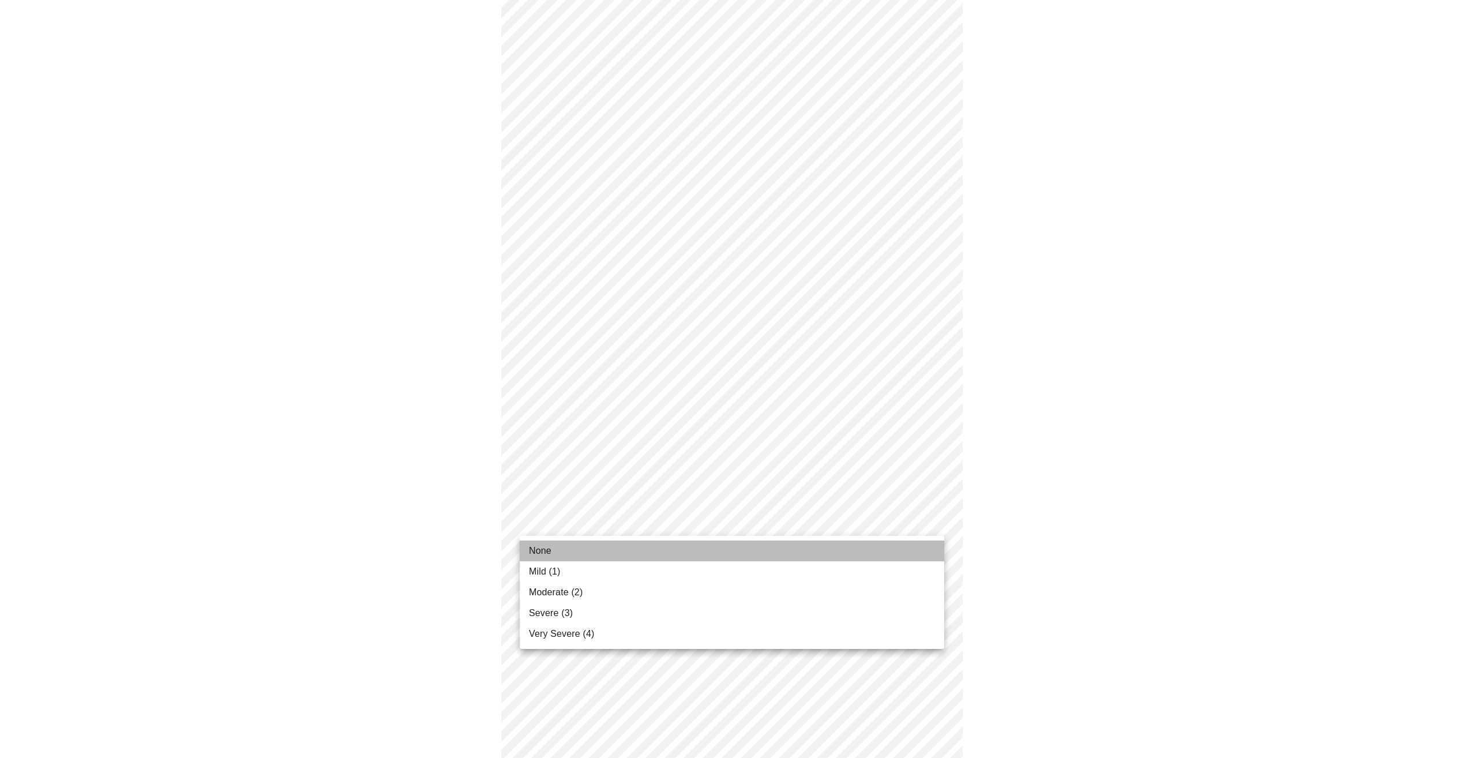
click at [589, 544] on li "None" at bounding box center [732, 550] width 424 height 21
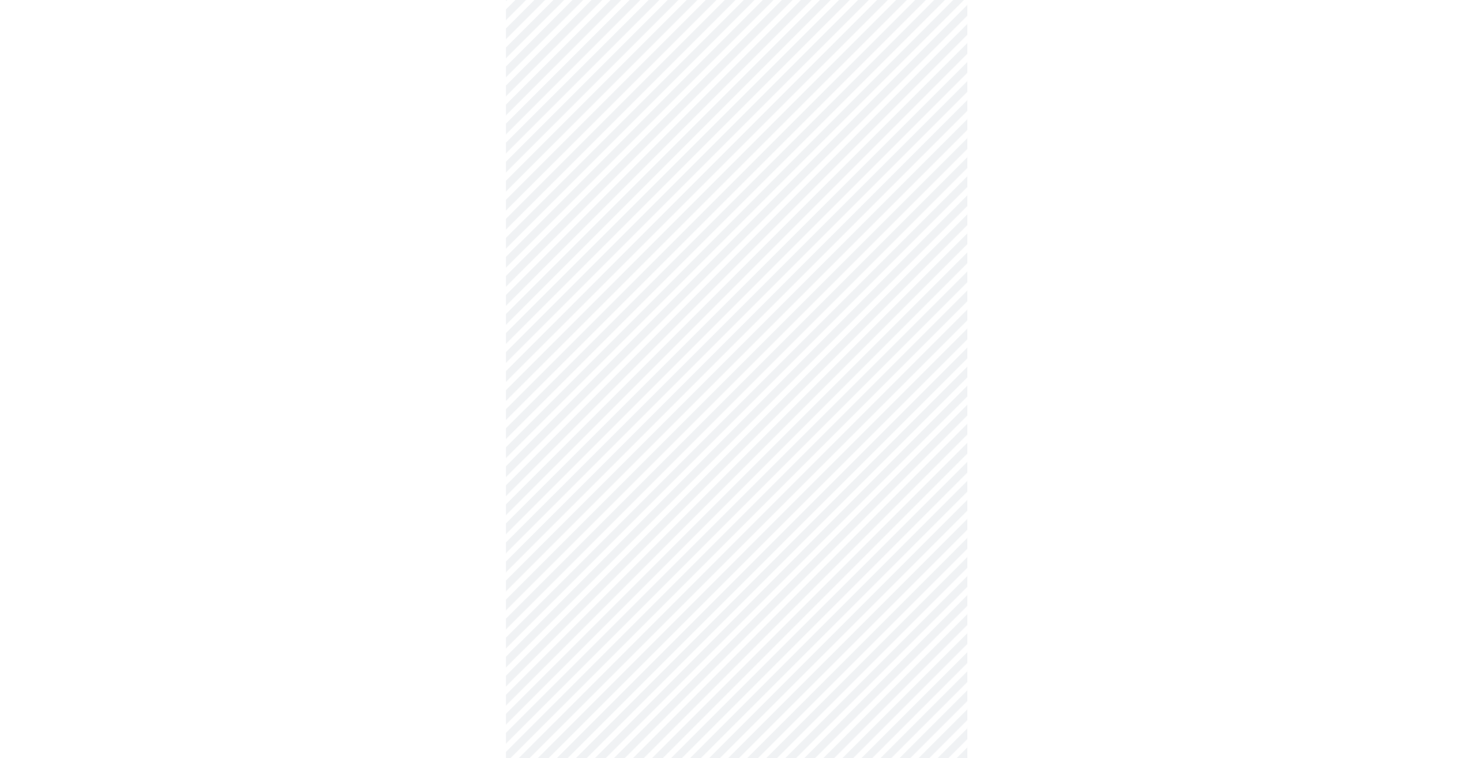
scroll to position [615, 0]
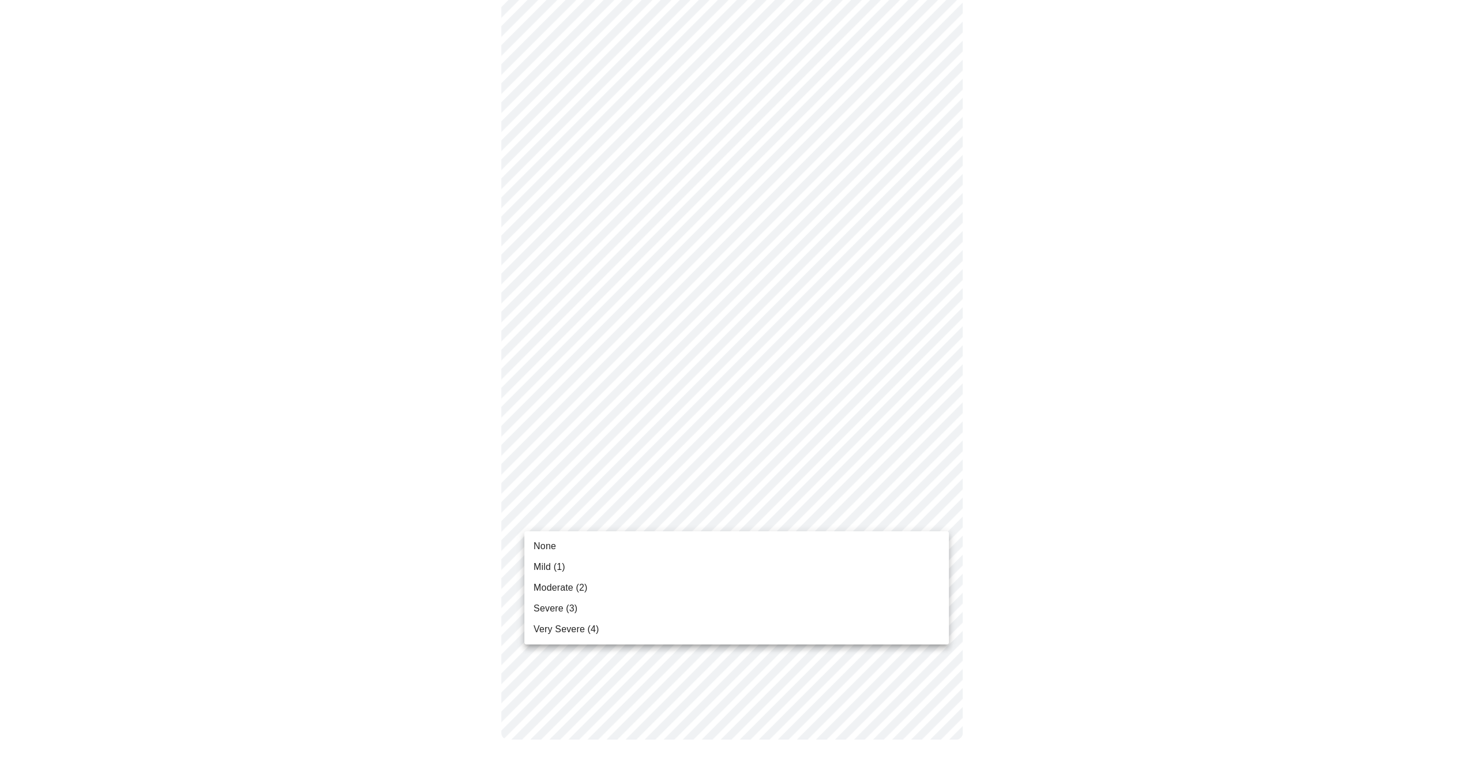
click at [610, 522] on body "MyMenopauseRx Appointments Messaging Labs Uploads Medications Community Refer a…" at bounding box center [732, 76] width 1454 height 1372
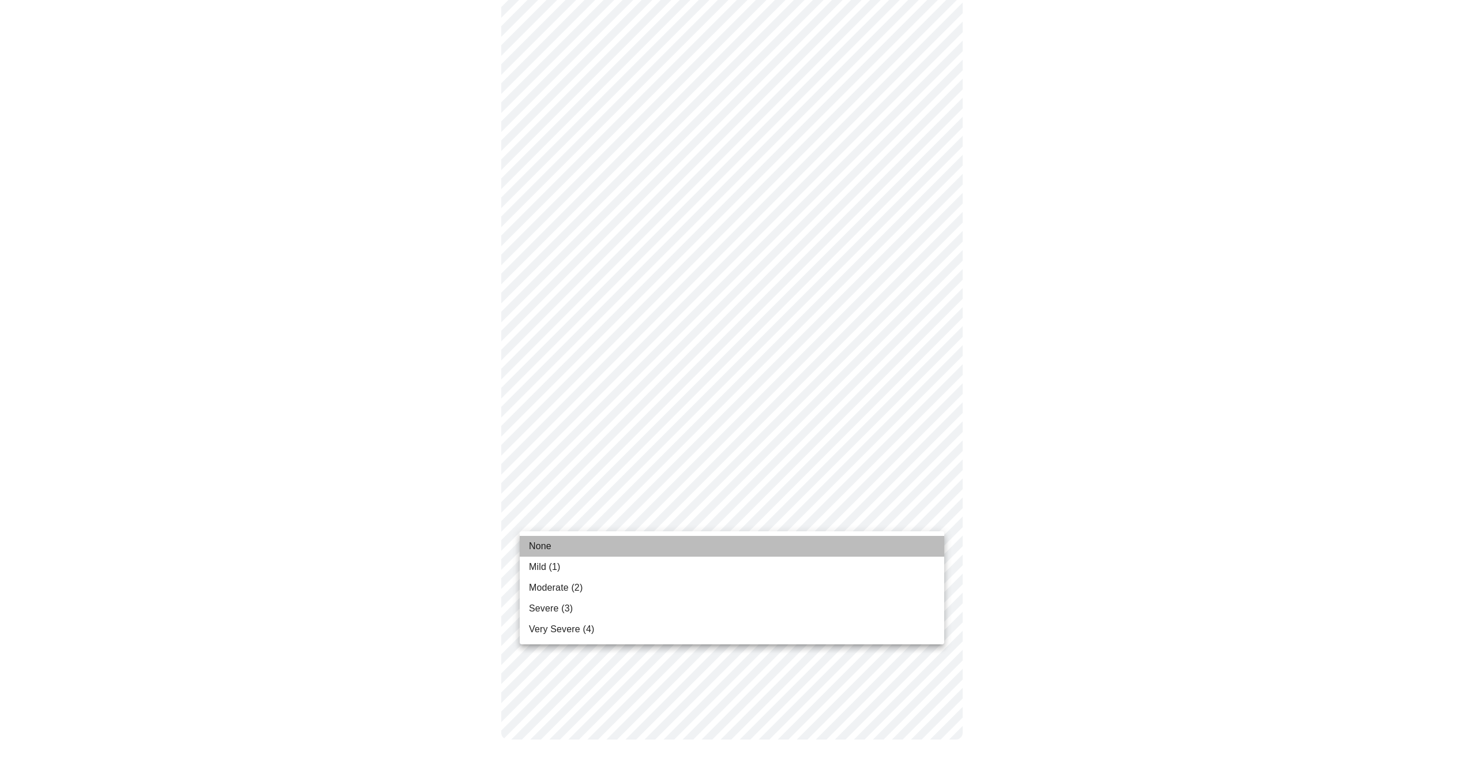
click at [595, 542] on li "None" at bounding box center [732, 546] width 424 height 21
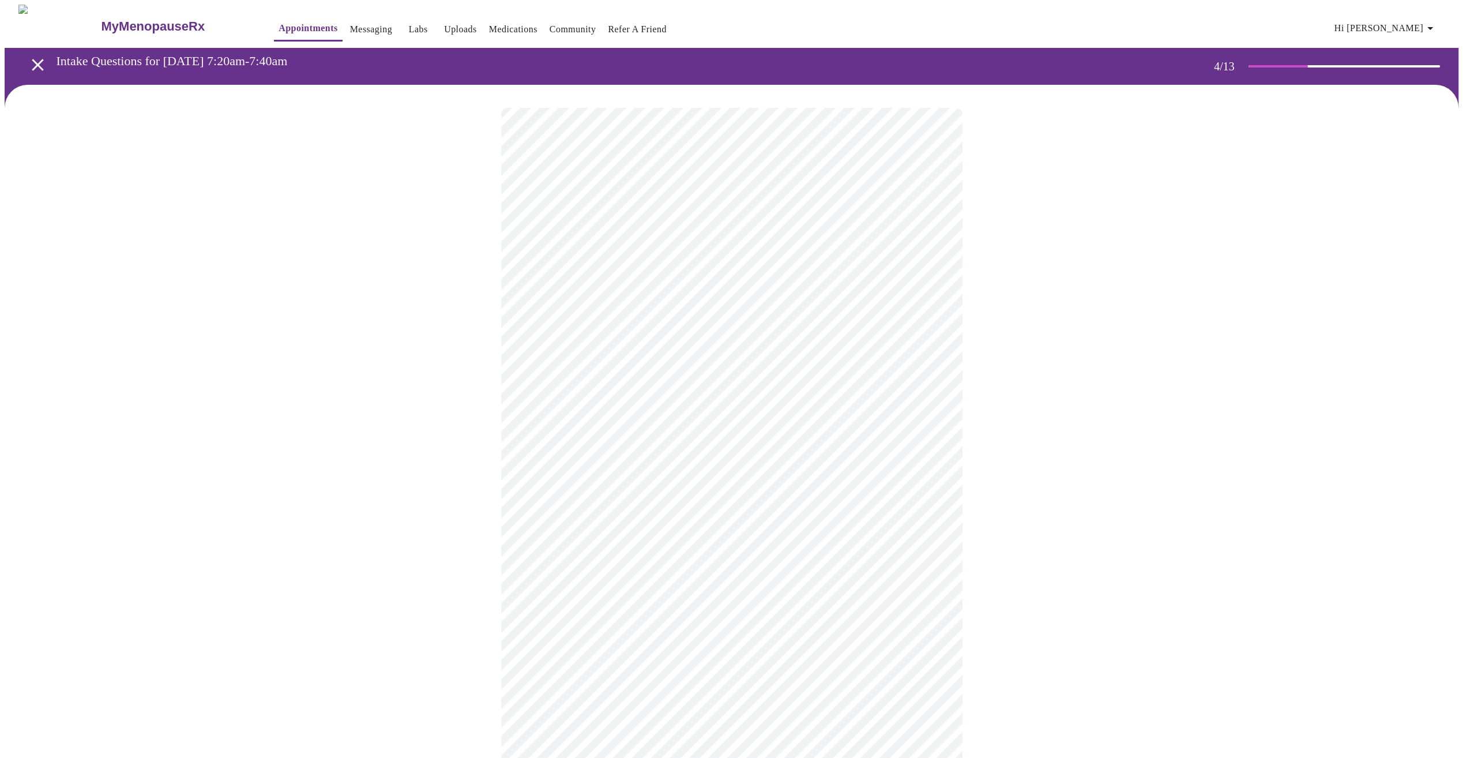
scroll to position [231, 0]
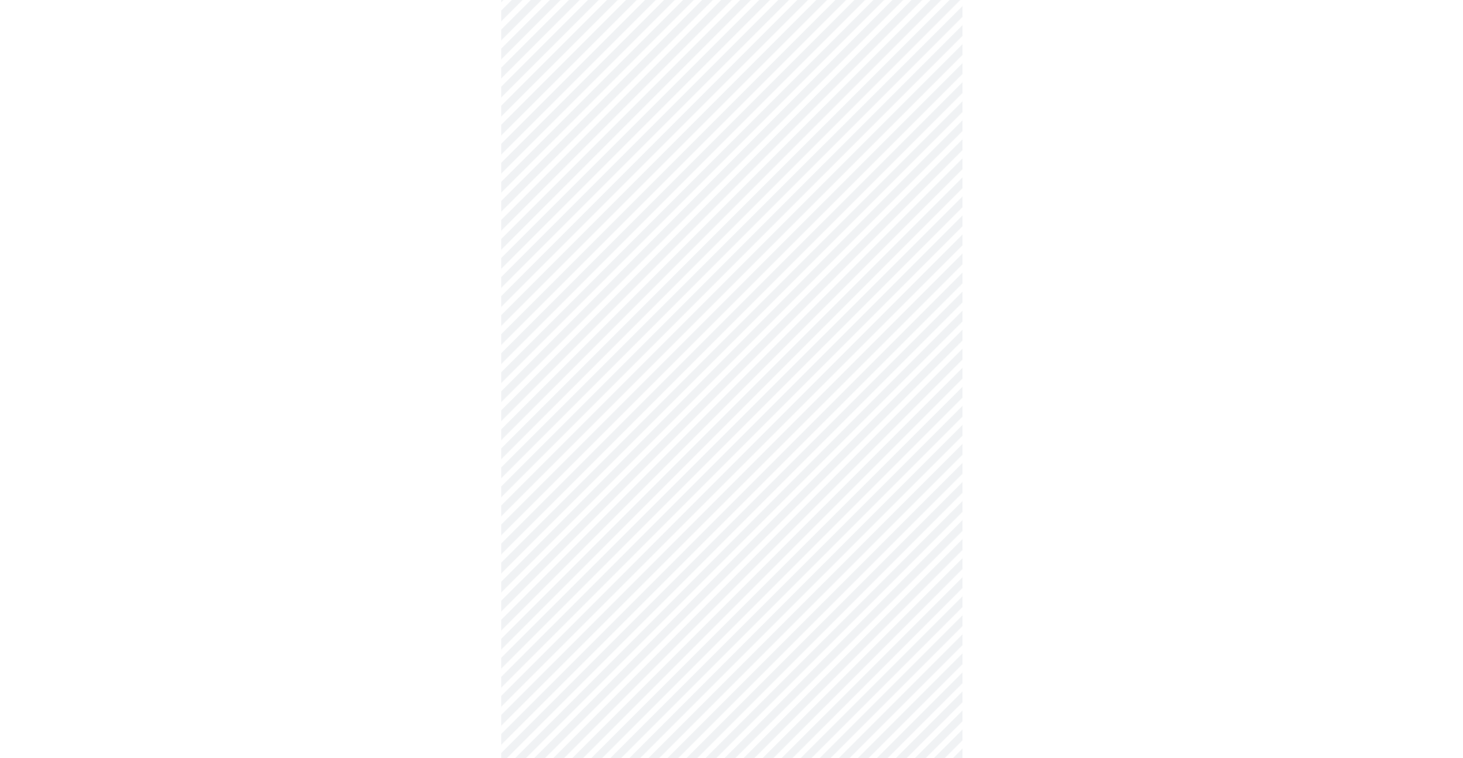
click at [609, 426] on body "MyMenopauseRx Appointments Messaging Labs Uploads Medications Community Refer a…" at bounding box center [732, 319] width 1454 height 1090
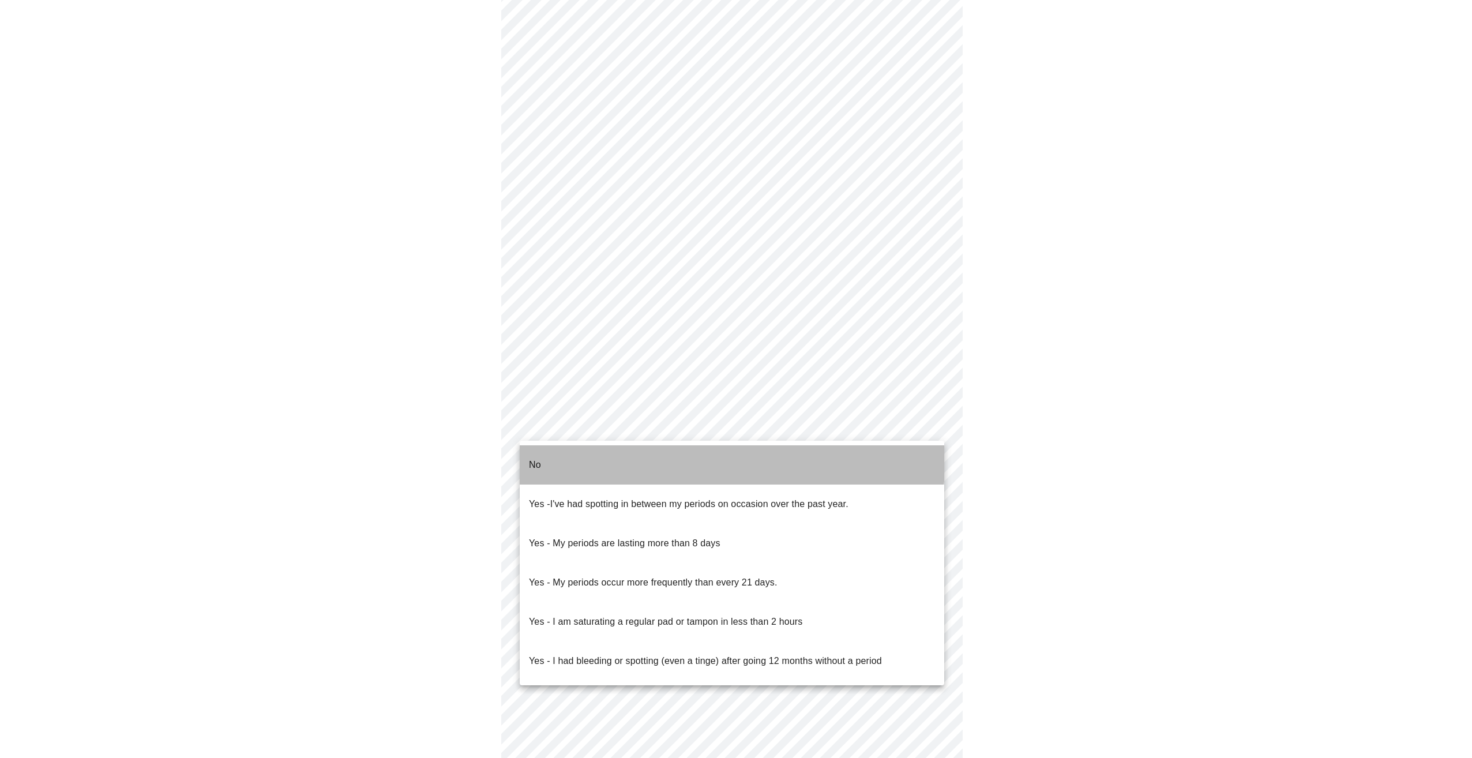
click at [582, 453] on li "No" at bounding box center [732, 464] width 424 height 39
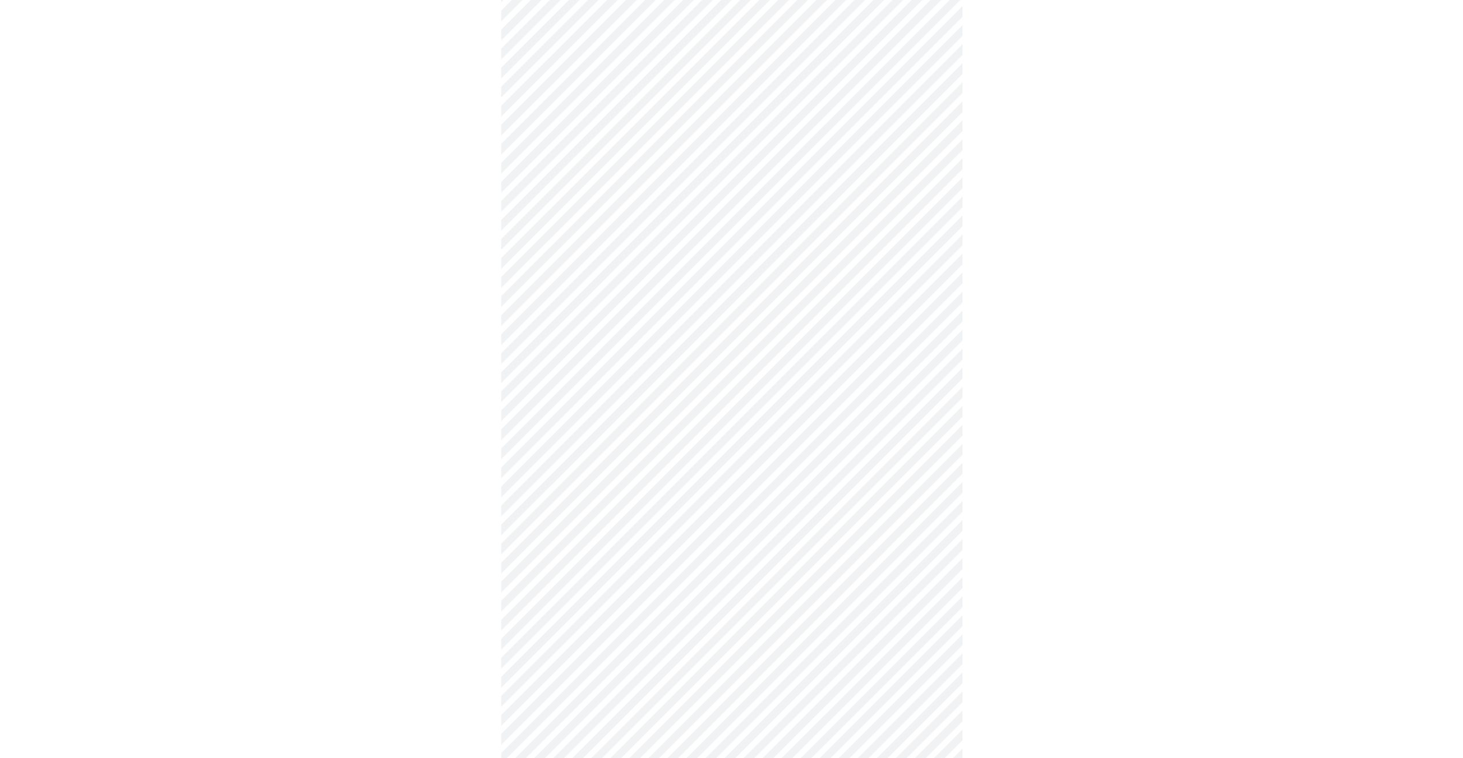
click at [622, 508] on body "MyMenopauseRx Appointments Messaging Labs Uploads Medications Community Refer a…" at bounding box center [732, 316] width 1454 height 1084
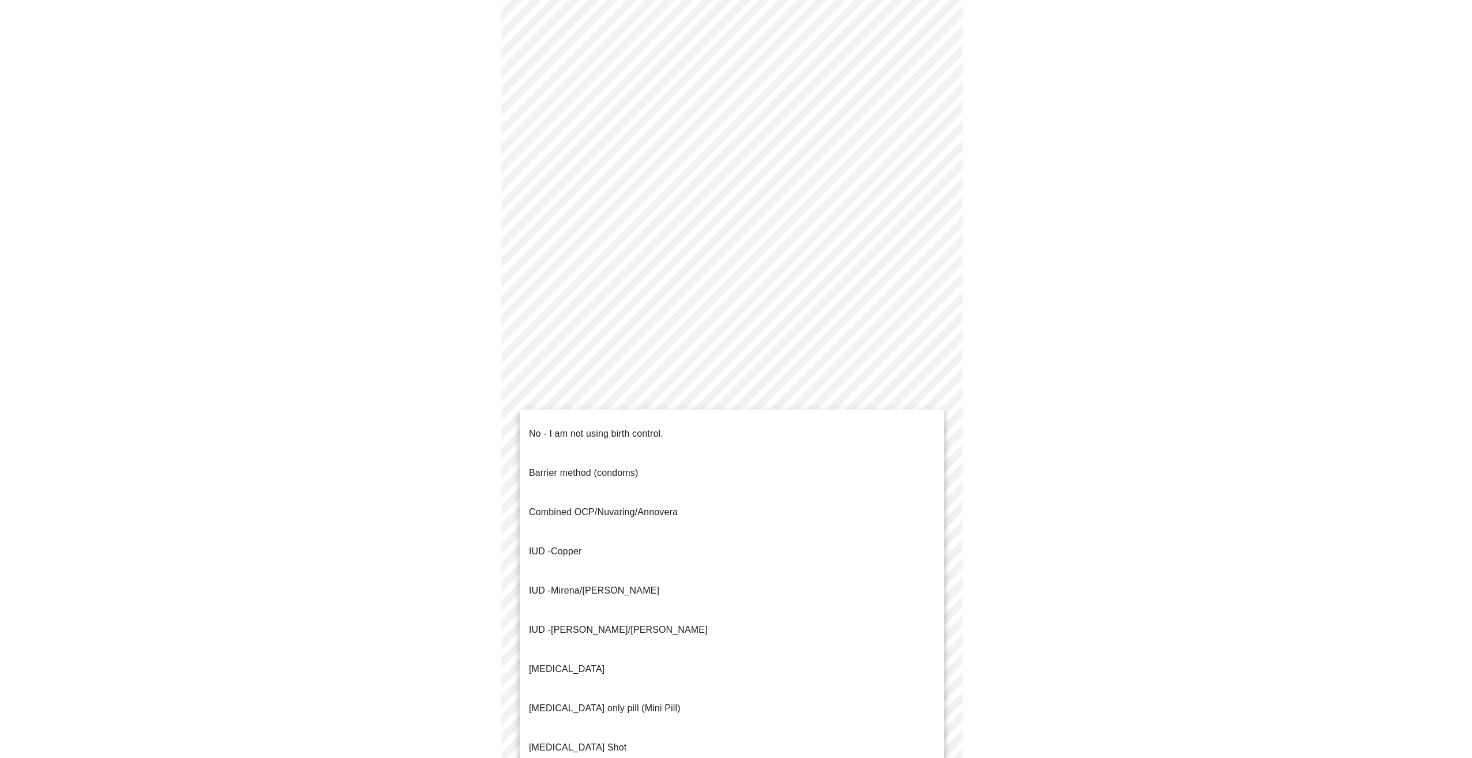
click at [572, 429] on p "No - I am not using birth control." at bounding box center [596, 434] width 134 height 14
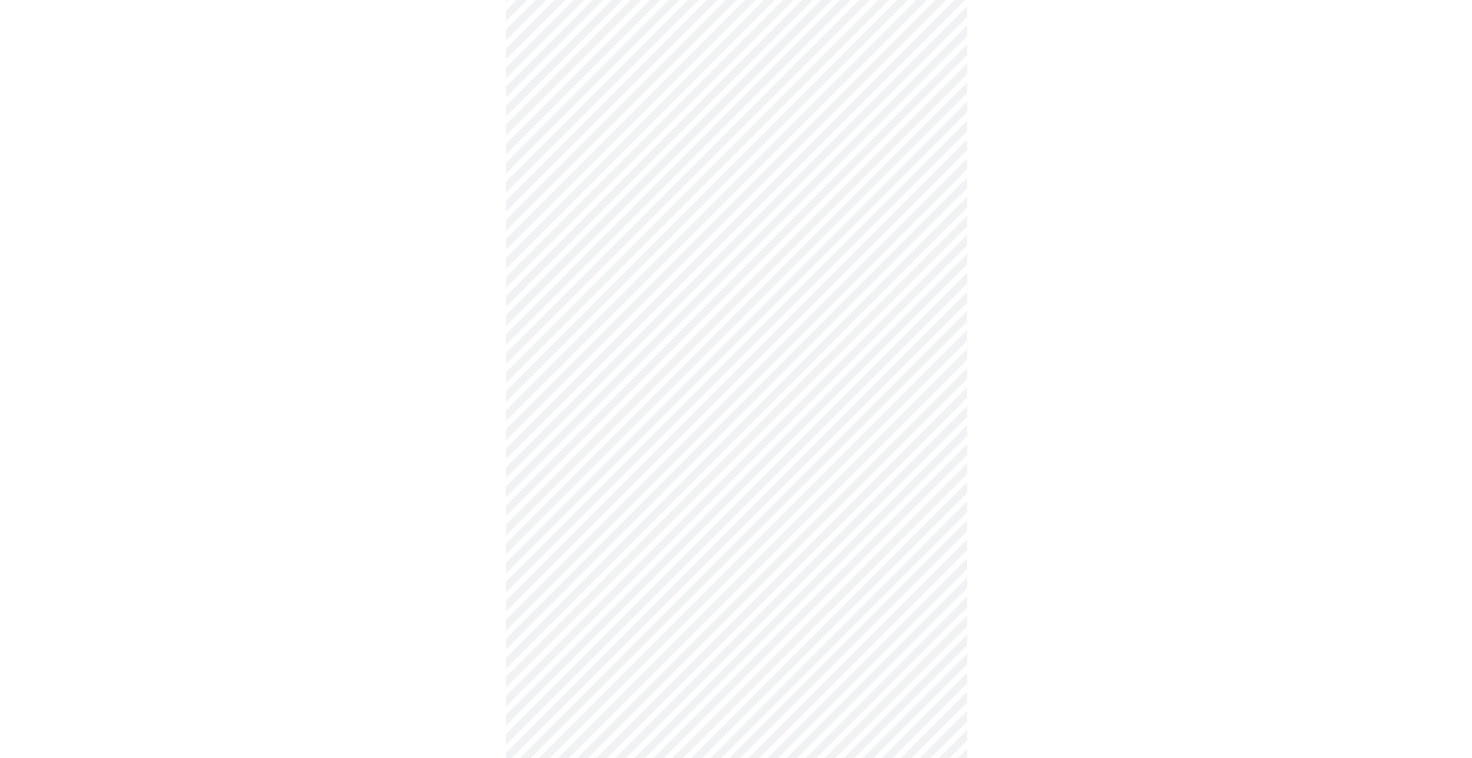
scroll to position [318, 0]
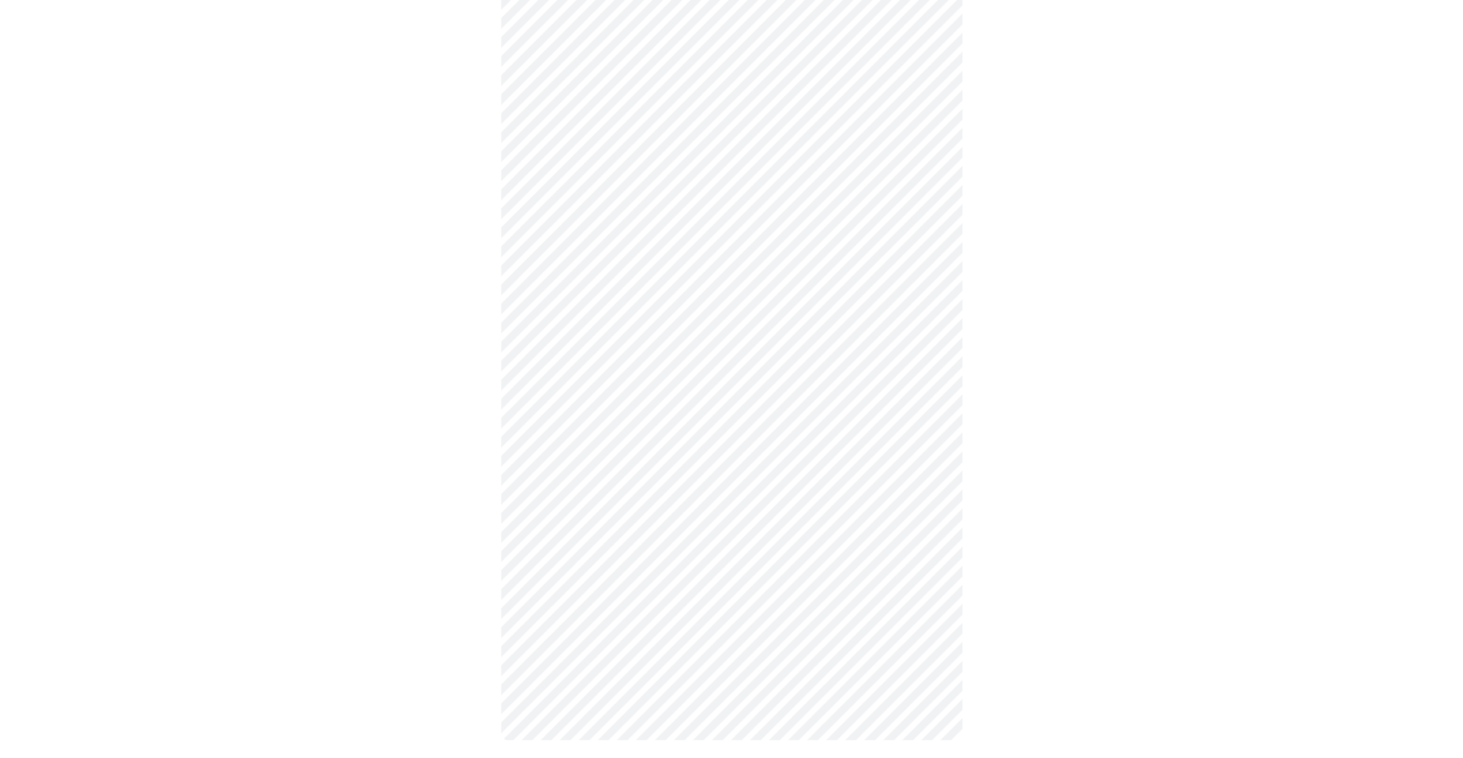
click at [642, 502] on body "MyMenopauseRx Appointments Messaging Labs Uploads Medications Community Refer a…" at bounding box center [732, 224] width 1454 height 1077
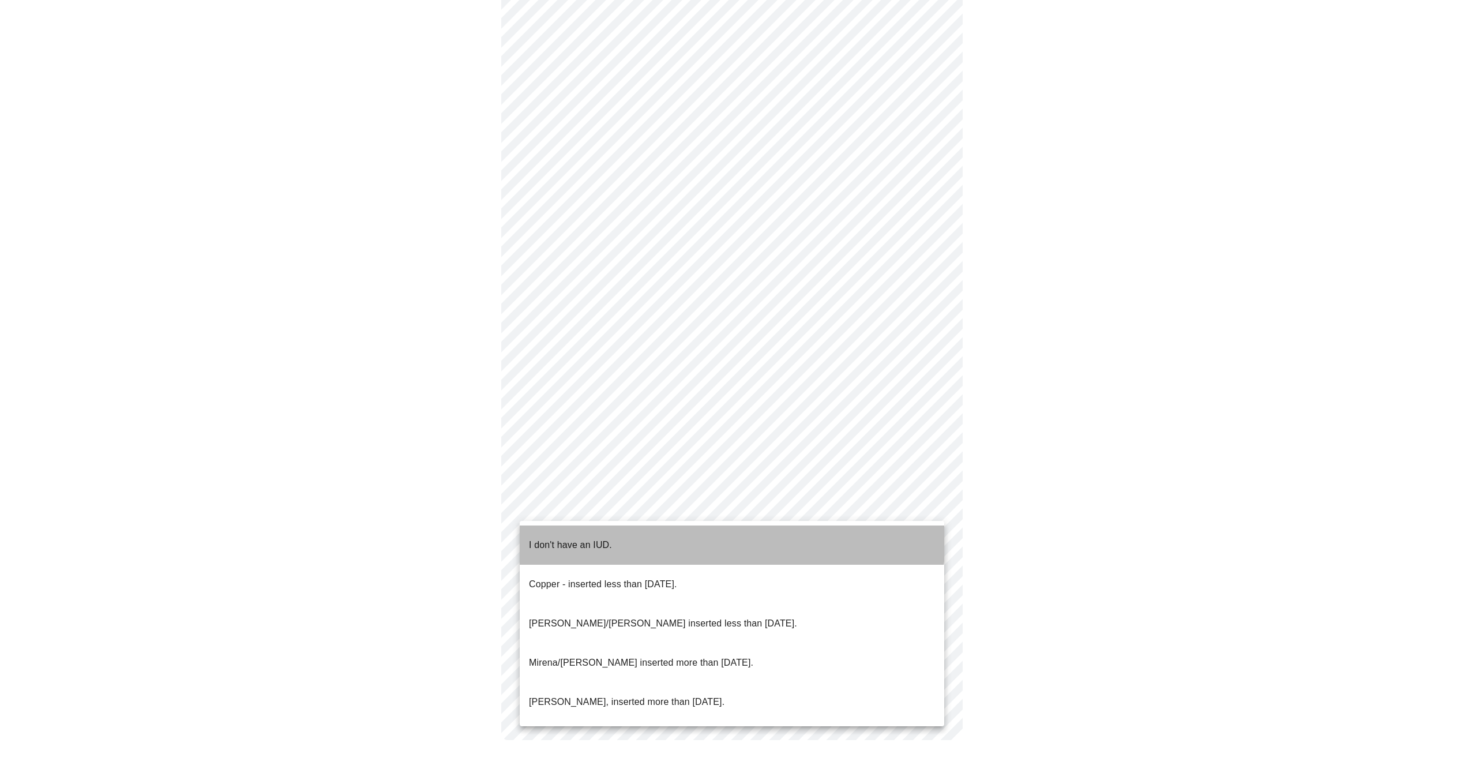
click at [617, 533] on li "I don't have an IUD." at bounding box center [732, 544] width 424 height 39
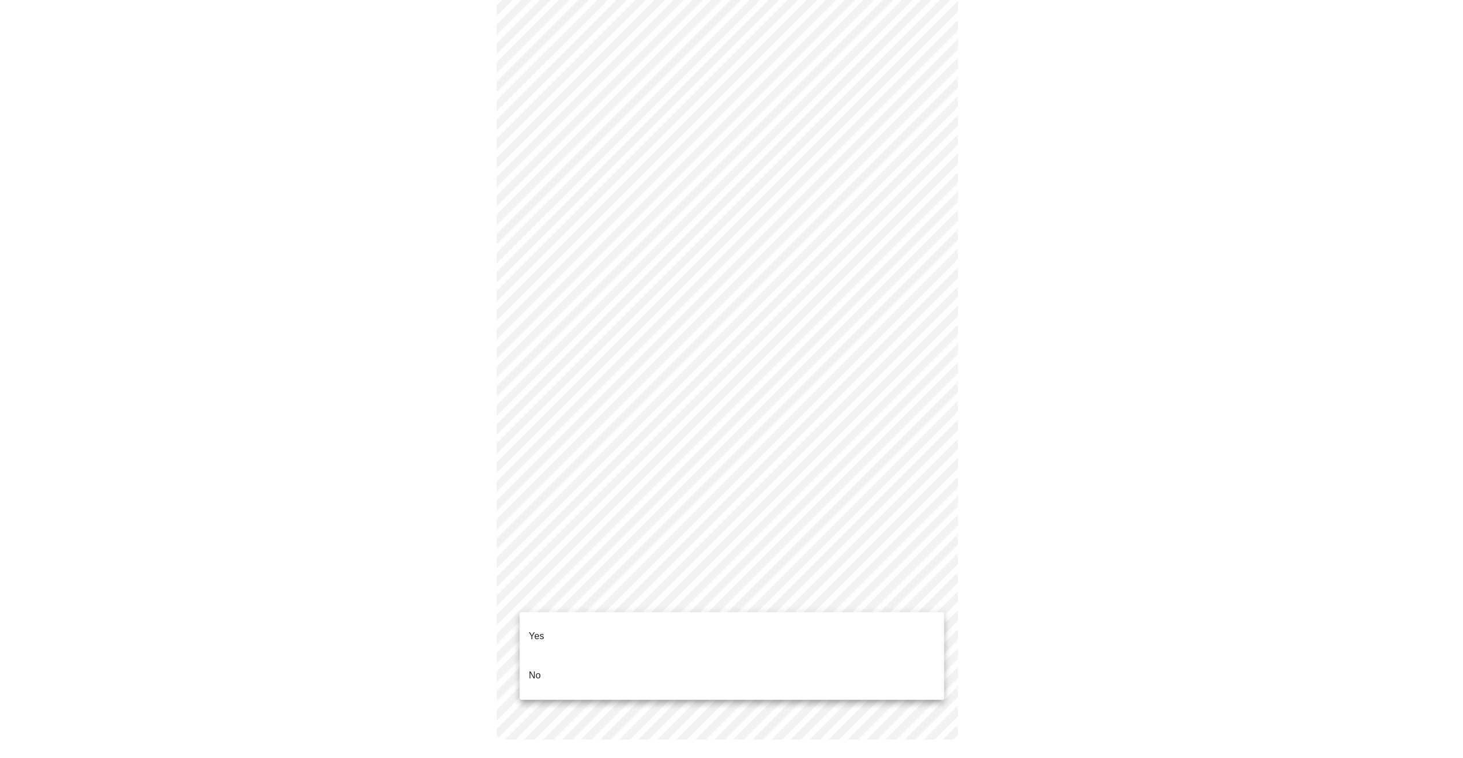
click at [618, 599] on body "MyMenopauseRx Appointments Messaging Labs Uploads Medications Community Refer a…" at bounding box center [732, 228] width 1454 height 1070
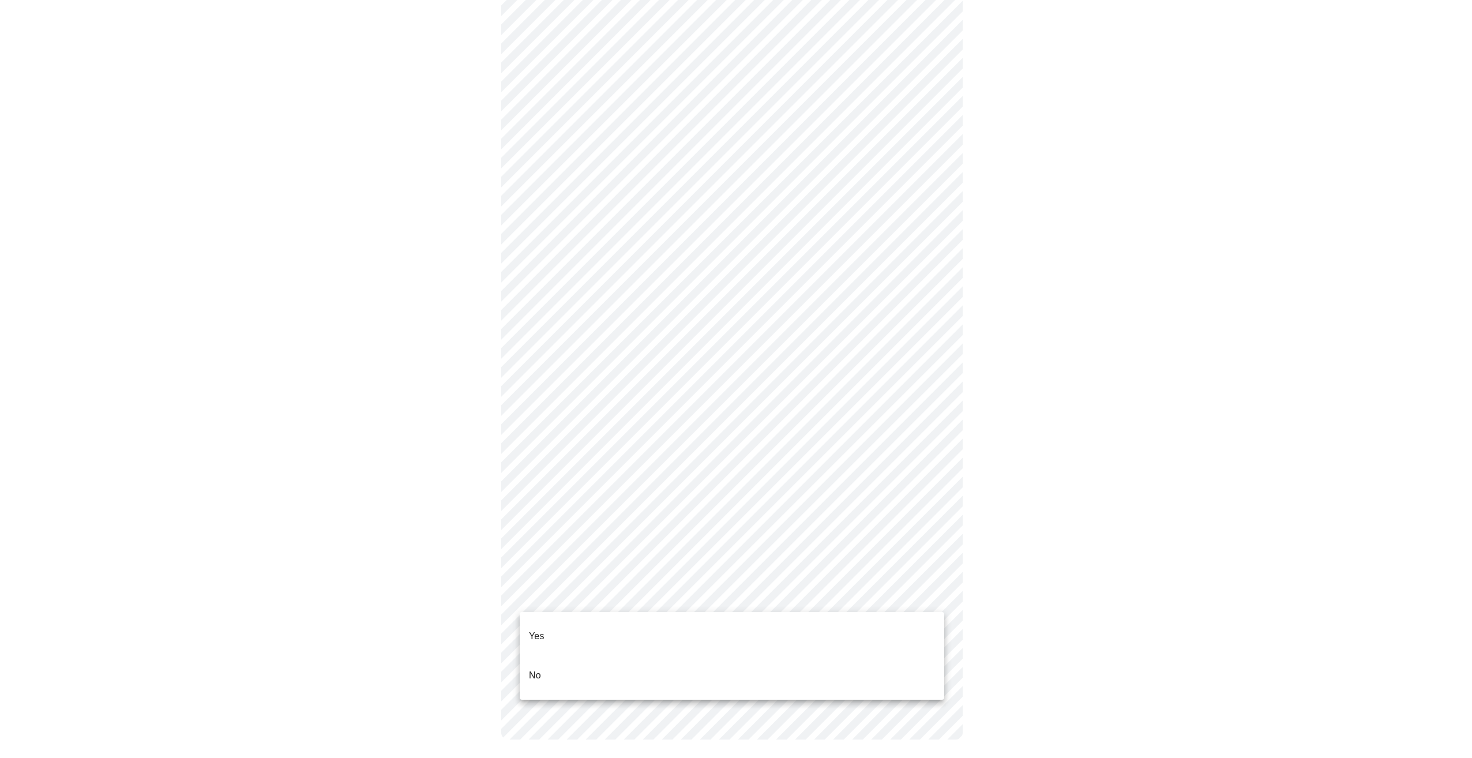
click at [595, 632] on li "Yes" at bounding box center [732, 635] width 424 height 39
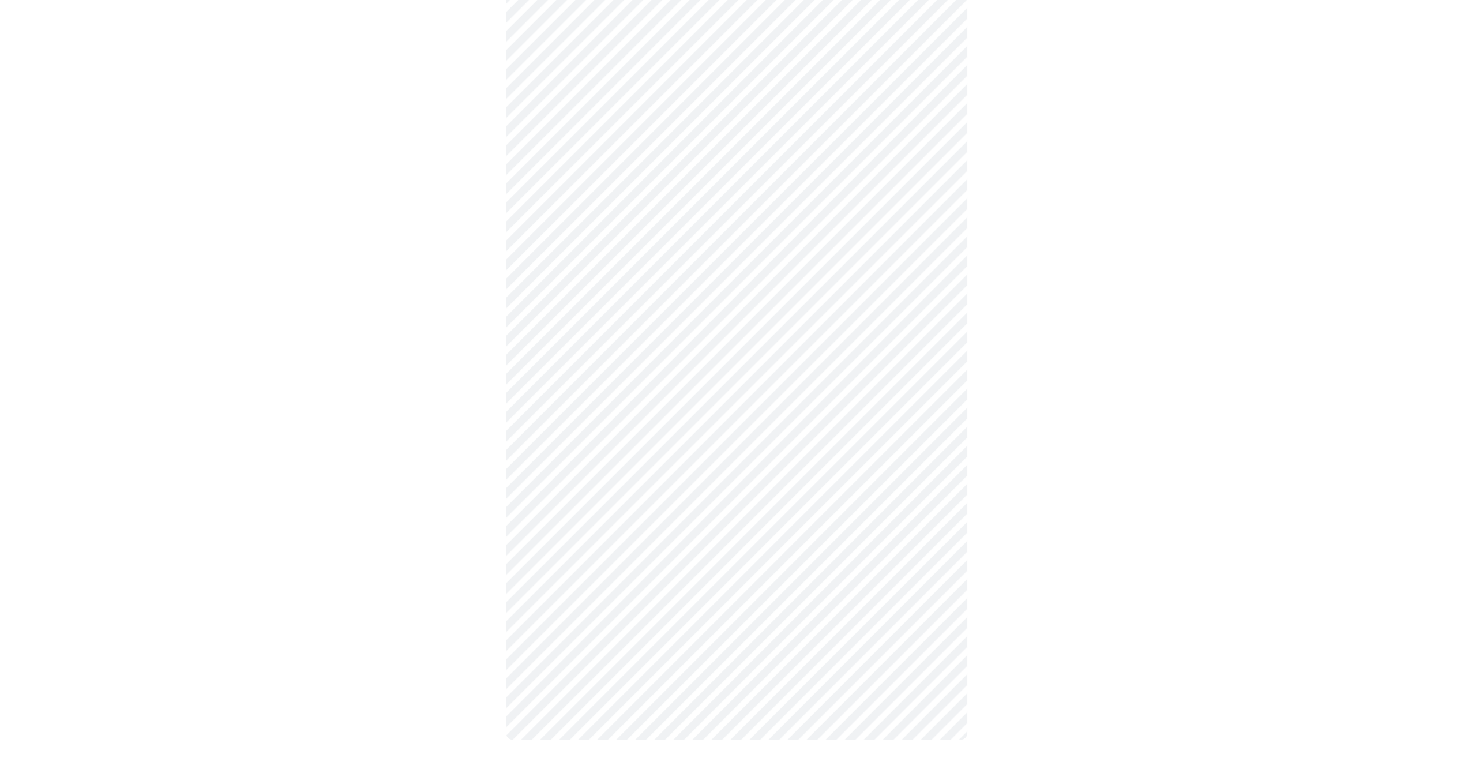
scroll to position [0, 0]
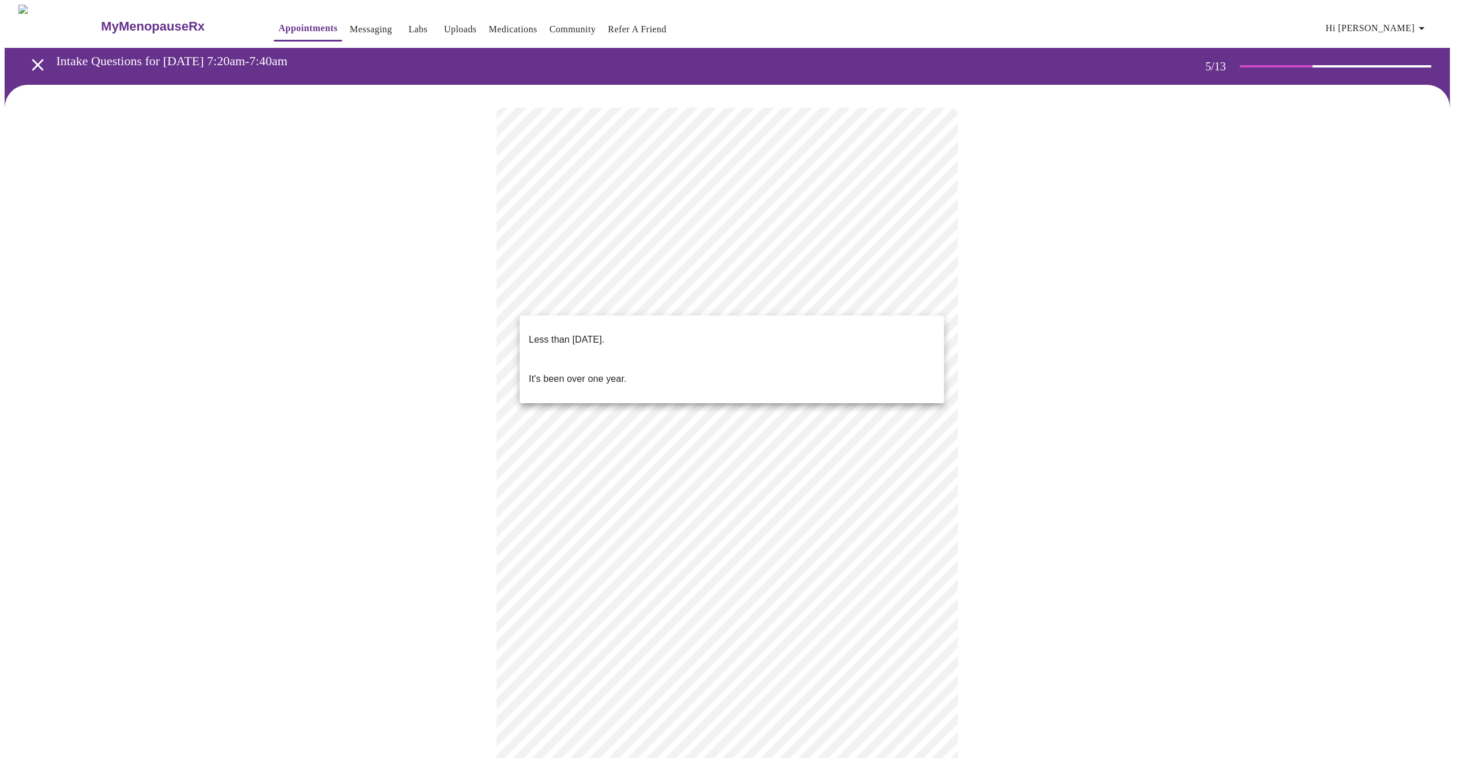
click at [727, 298] on body "MyMenopauseRx Appointments Messaging Labs Uploads Medications Community Refer a…" at bounding box center [732, 418] width 1454 height 827
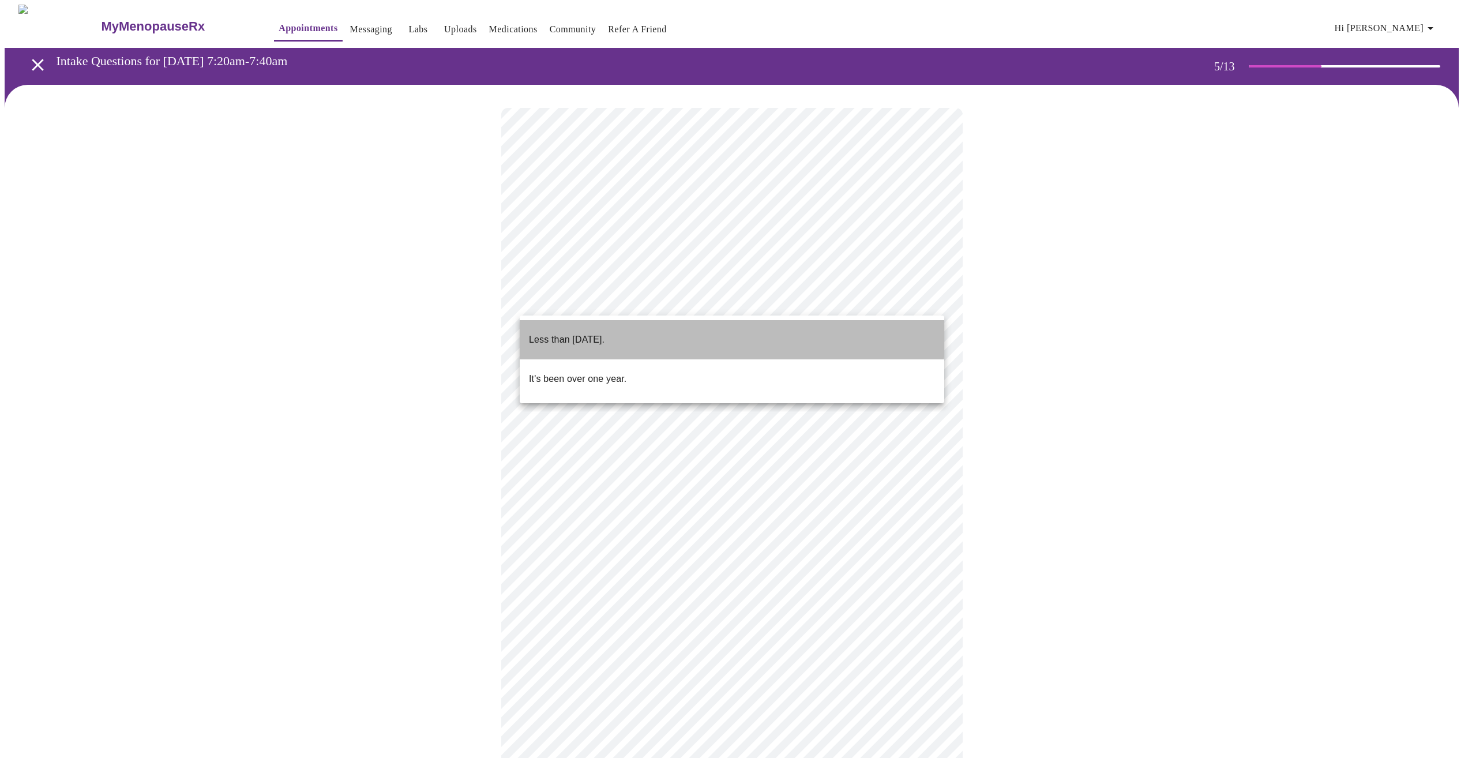
click at [661, 331] on li "Less than [DATE]." at bounding box center [732, 339] width 424 height 39
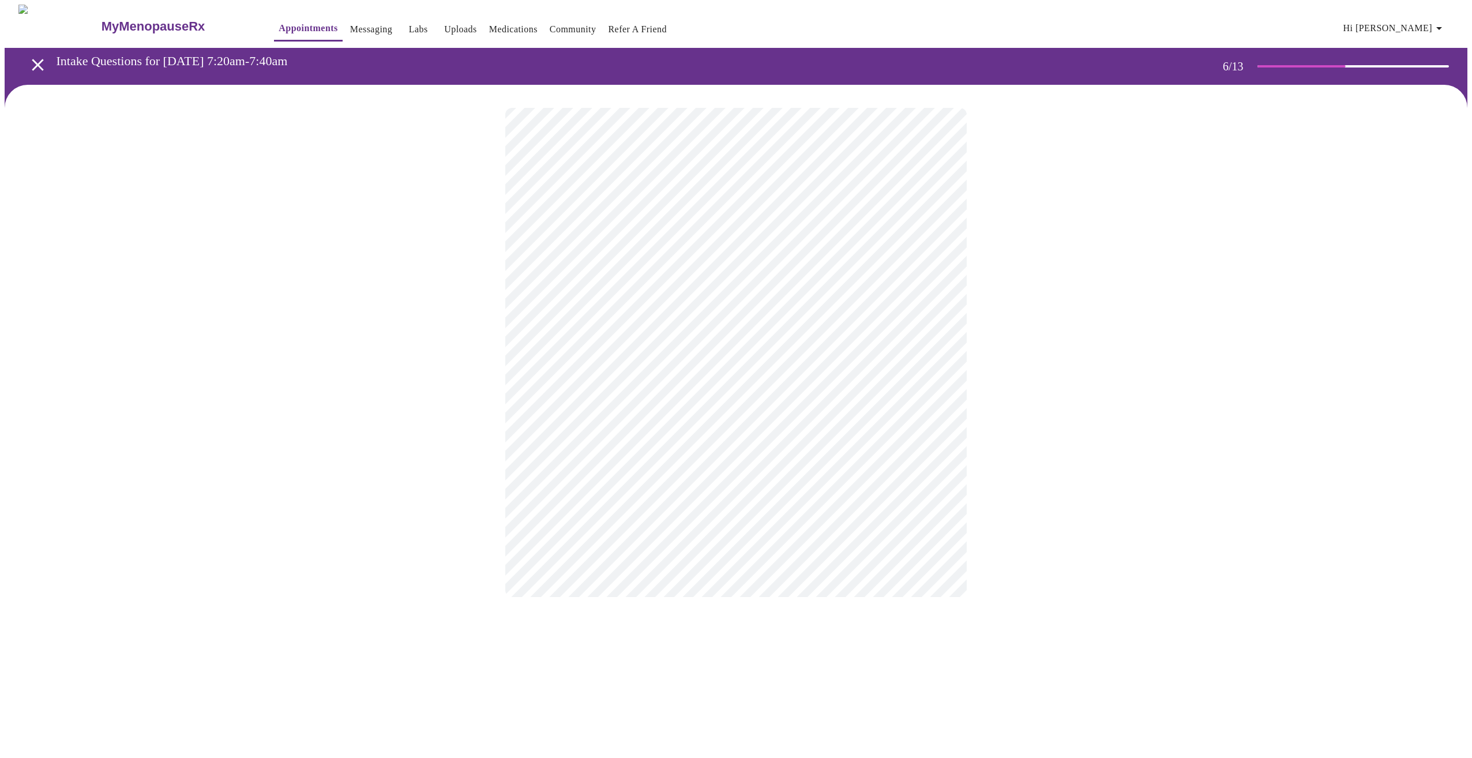
click at [607, 330] on body "MyMenopauseRx Appointments Messaging Labs Uploads Medications Community Refer a…" at bounding box center [736, 312] width 1462 height 615
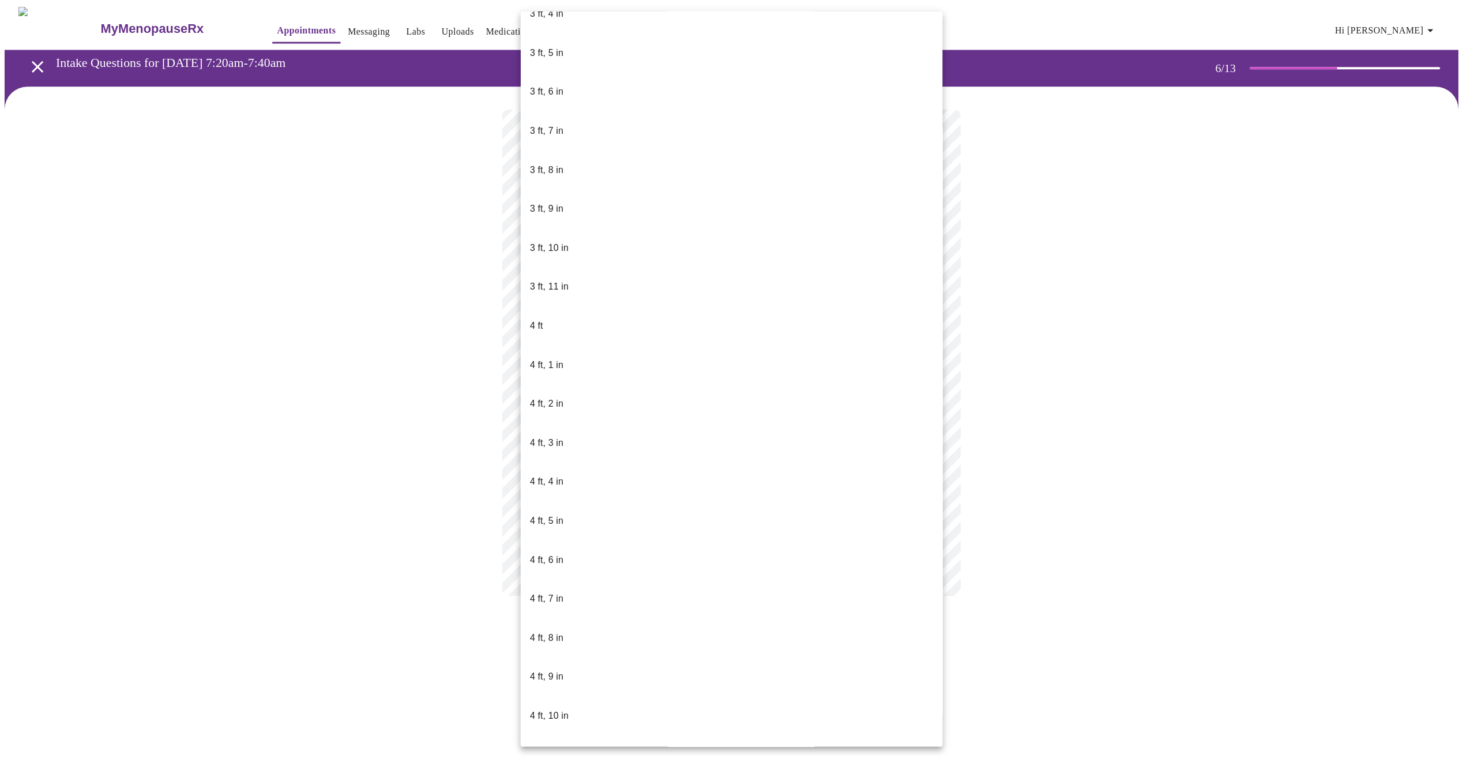
scroll to position [231, 0]
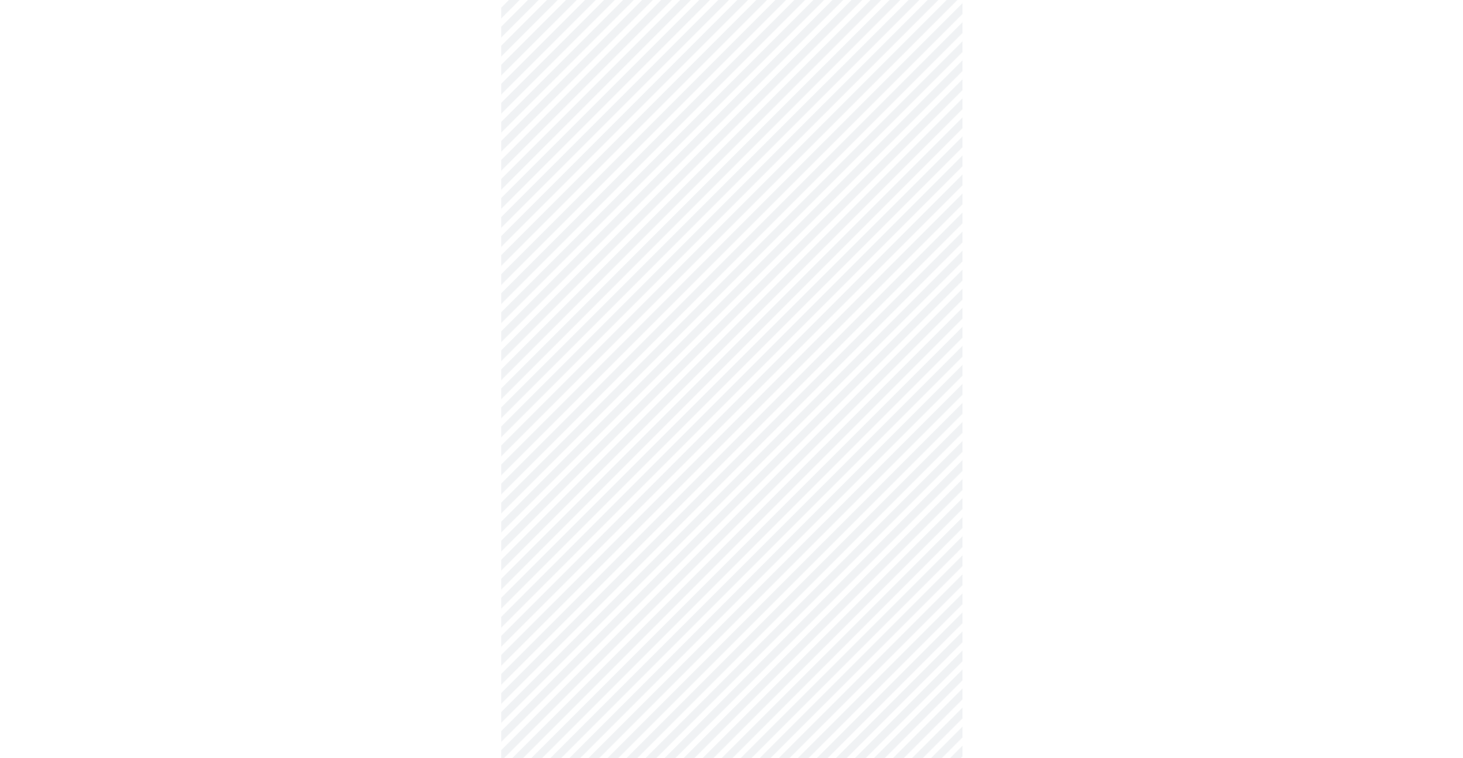
scroll to position [2595, 0]
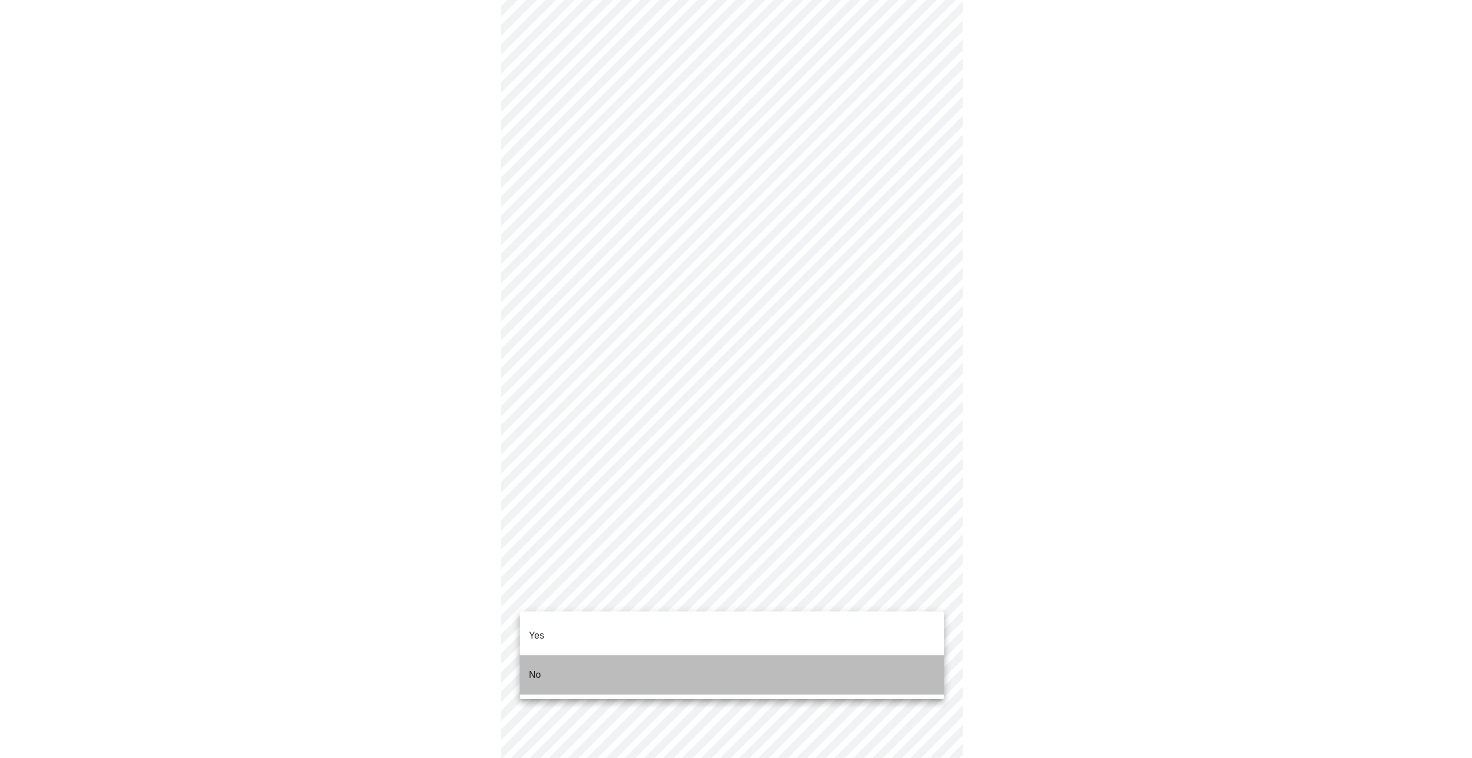
click at [633, 655] on li "No" at bounding box center [732, 674] width 424 height 39
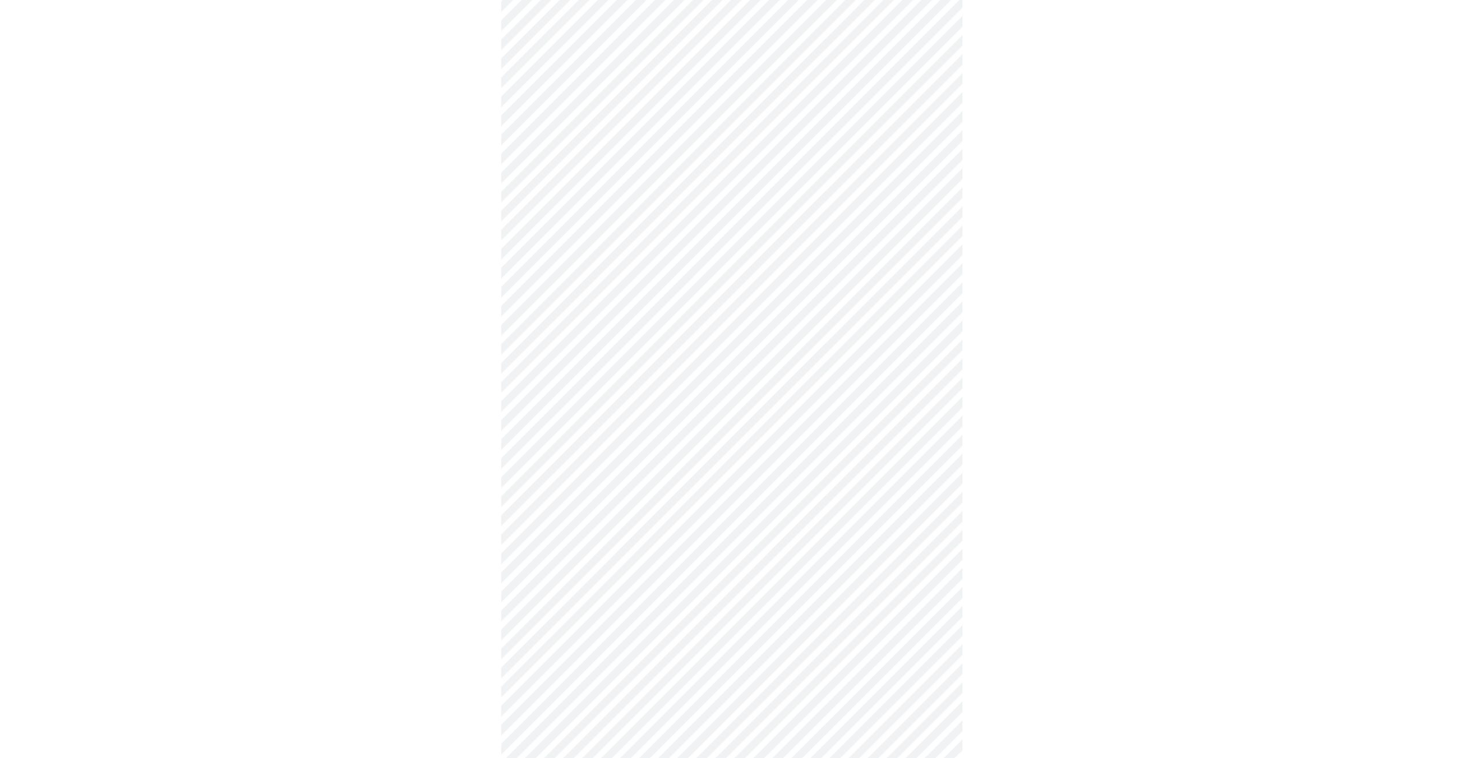
scroll to position [288, 0]
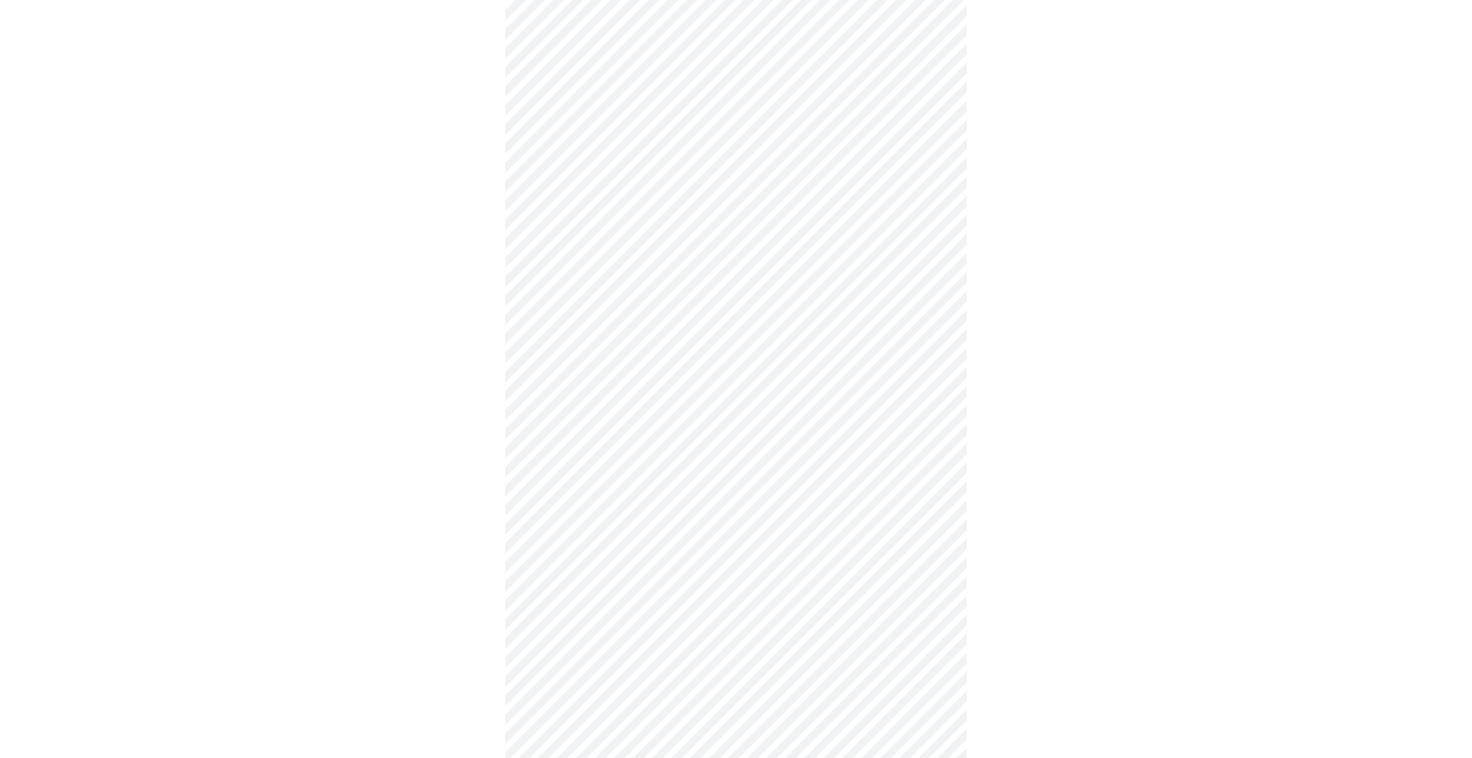
click at [612, 679] on body "MyMenopauseRx Appointments Messaging Labs Uploads Medications Community Refer a…" at bounding box center [736, 277] width 1462 height 1123
click at [594, 719] on li "No" at bounding box center [732, 712] width 424 height 21
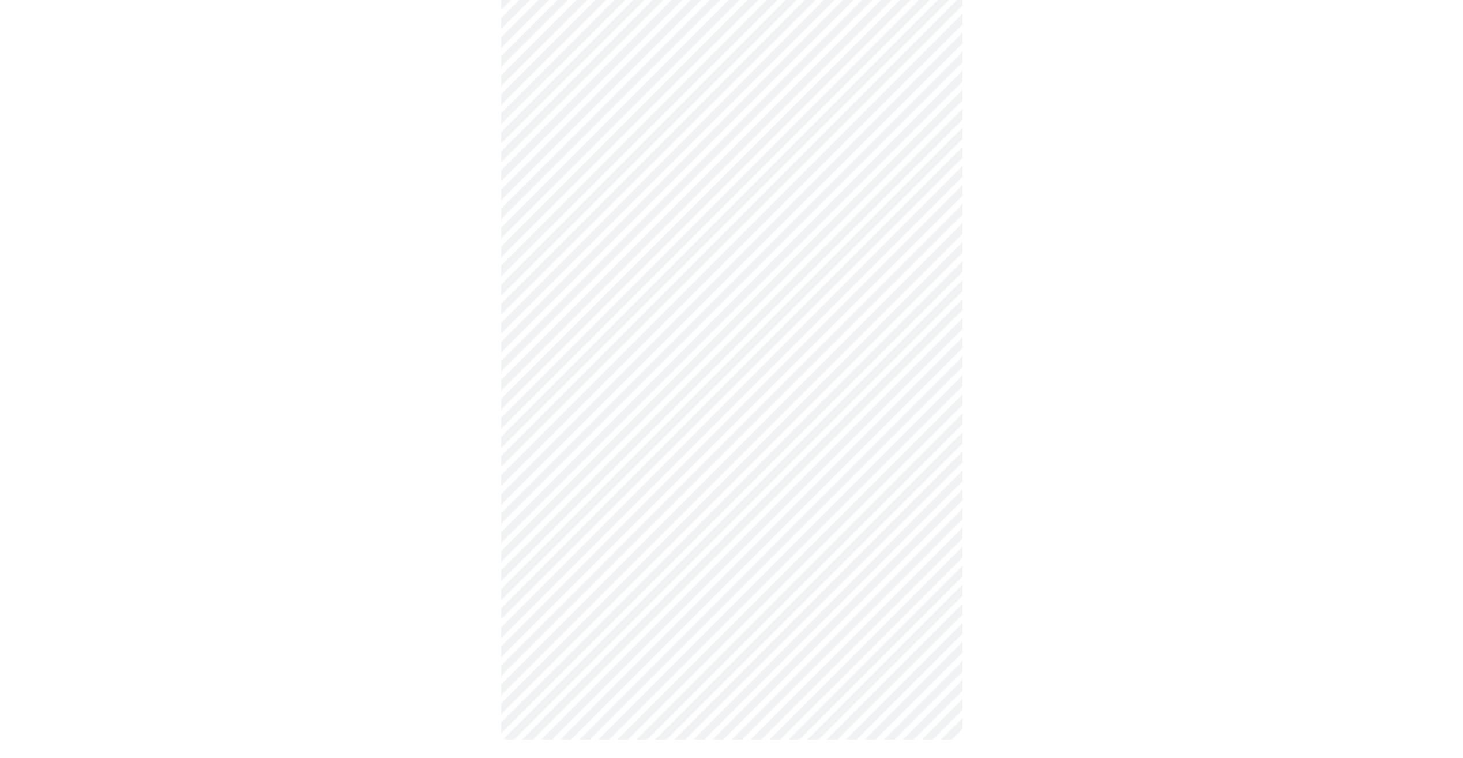
scroll to position [0, 0]
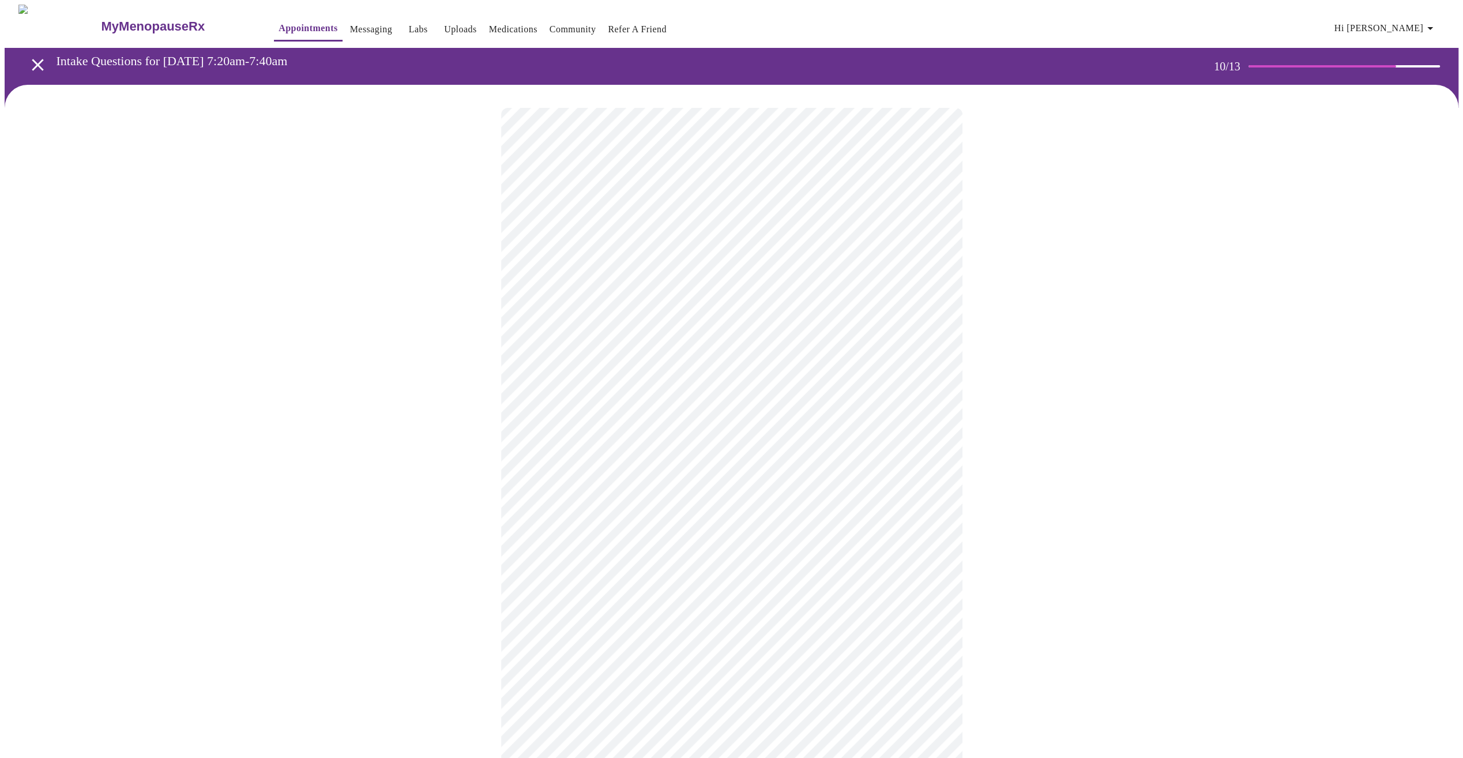
click at [610, 330] on body "MyMenopauseRx Appointments Messaging Labs Uploads Medications Community Refer a…" at bounding box center [732, 767] width 1454 height 1524
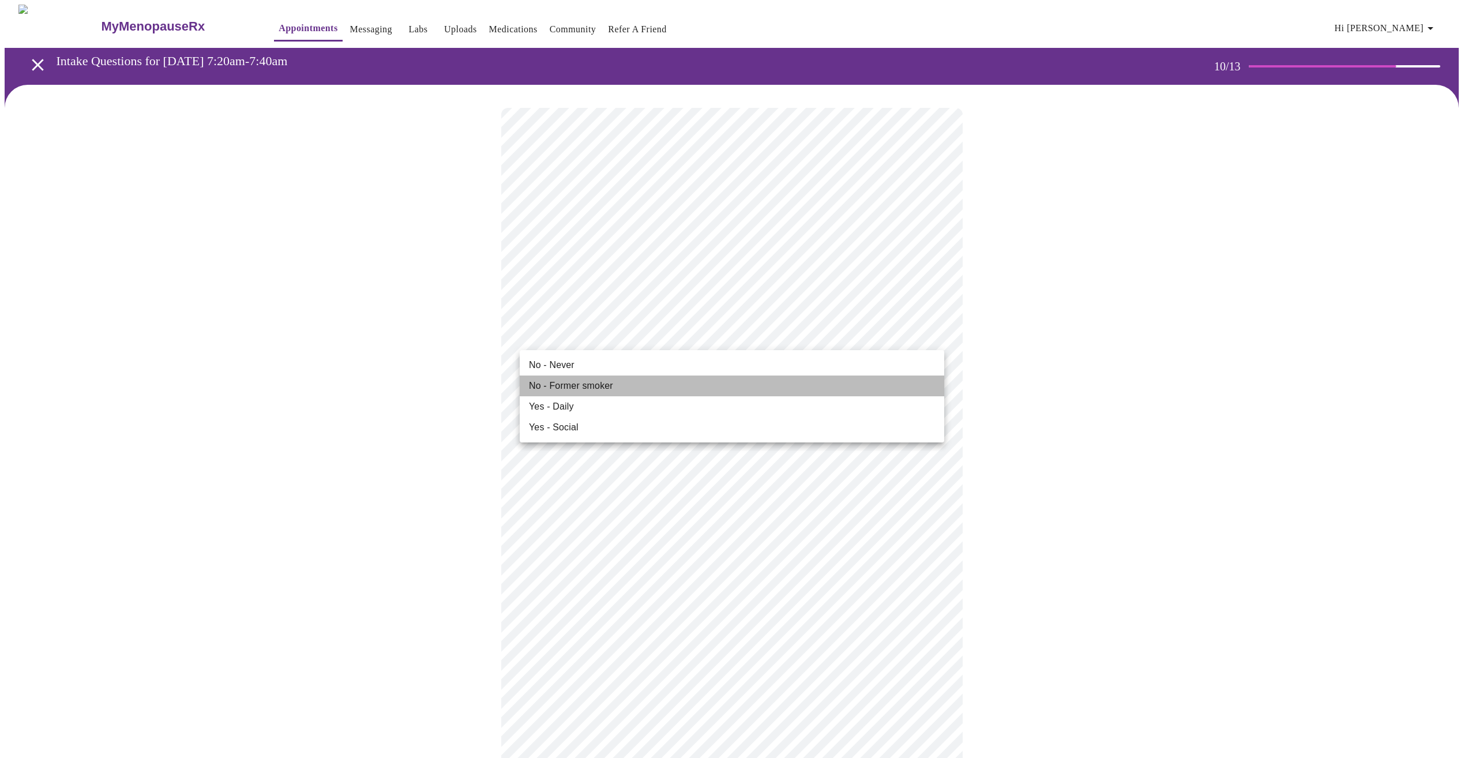
click at [584, 382] on span "No - Former smoker" at bounding box center [571, 386] width 84 height 14
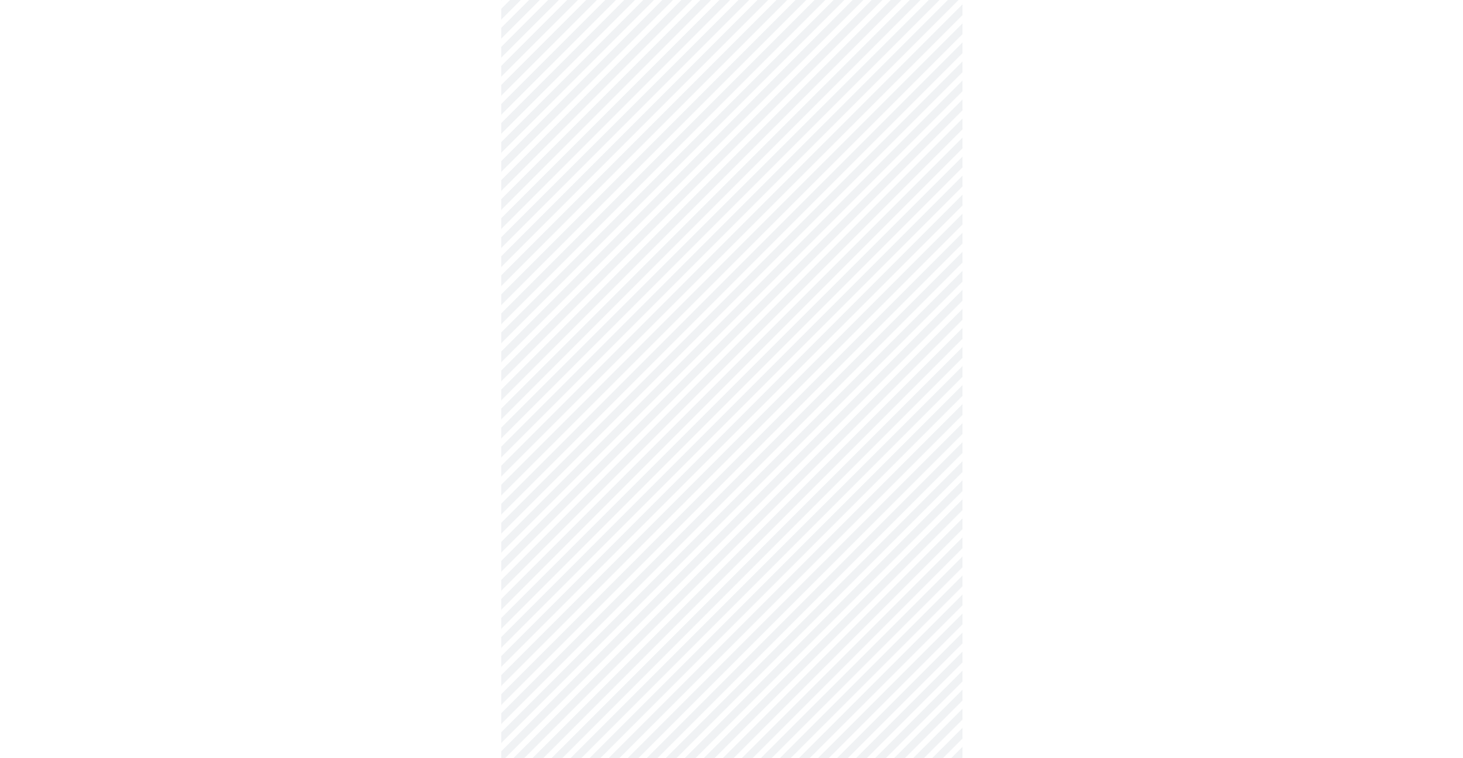
scroll to position [634, 0]
click at [599, 525] on body "MyMenopauseRx Appointments Messaging Labs Uploads Medications Community Refer a…" at bounding box center [732, 124] width 1454 height 1508
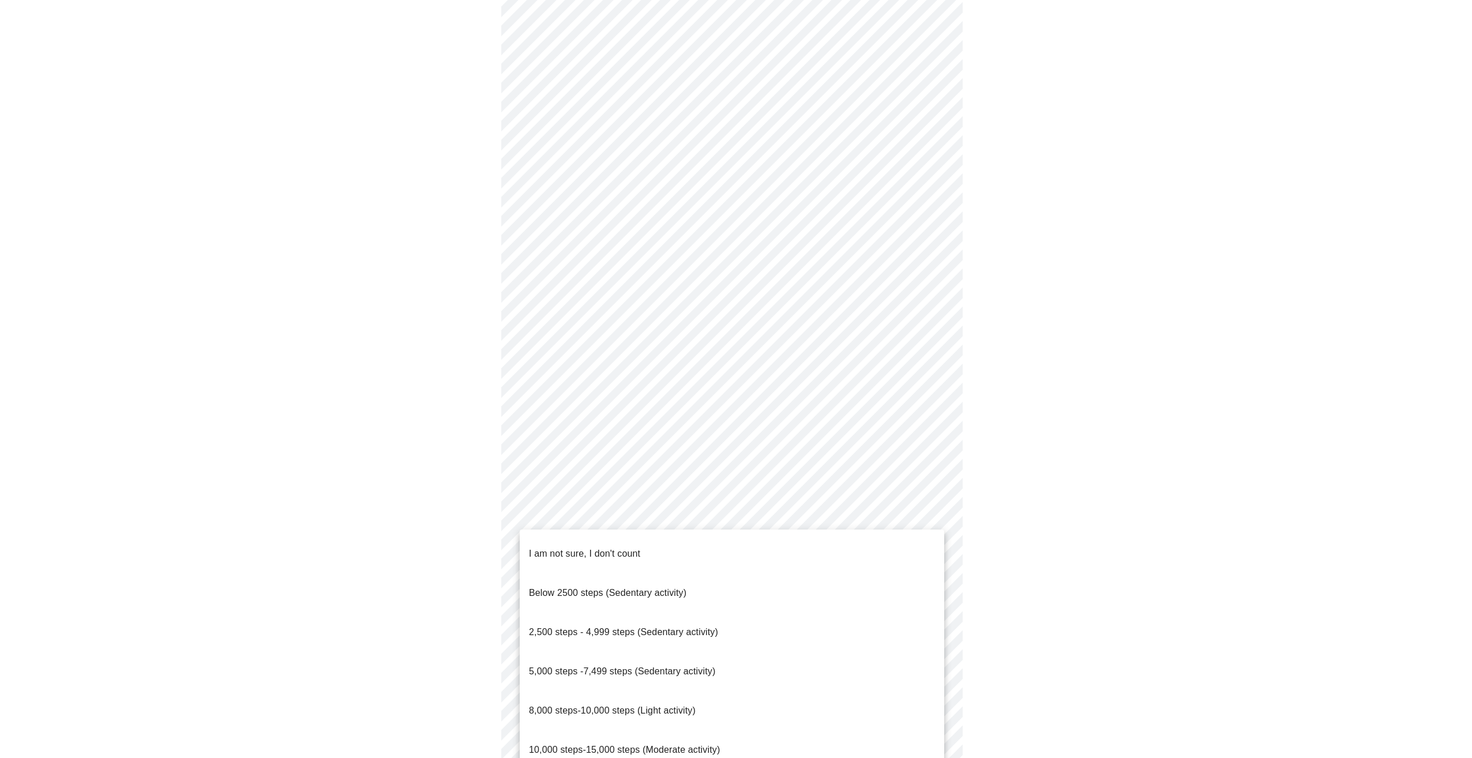
click at [605, 666] on span "5,000 steps -7,499 steps (Sedentary activity)" at bounding box center [622, 671] width 186 height 10
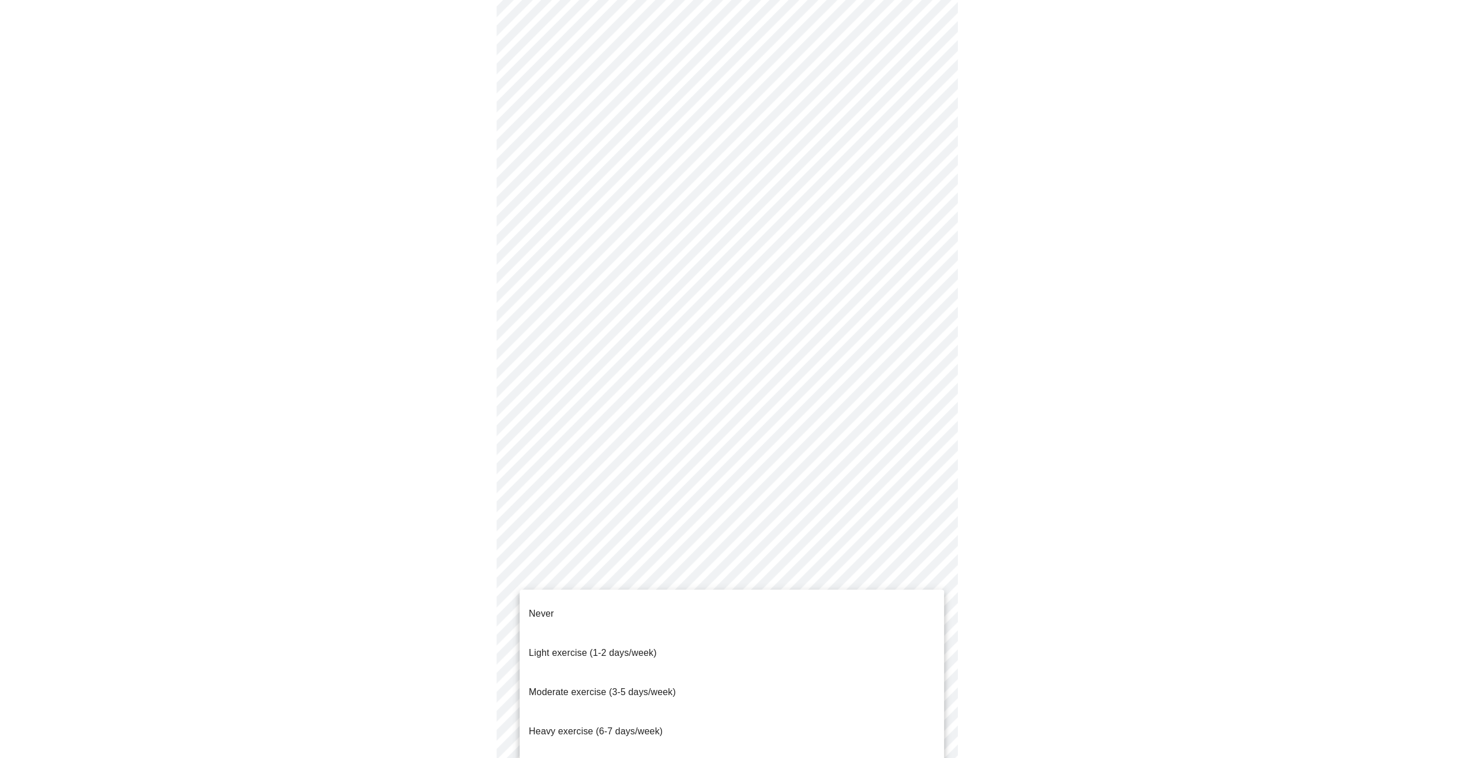
click at [638, 614] on body "MyMenopauseRx Appointments Messaging Labs Uploads Medications Community Refer a…" at bounding box center [732, 120] width 1454 height 1501
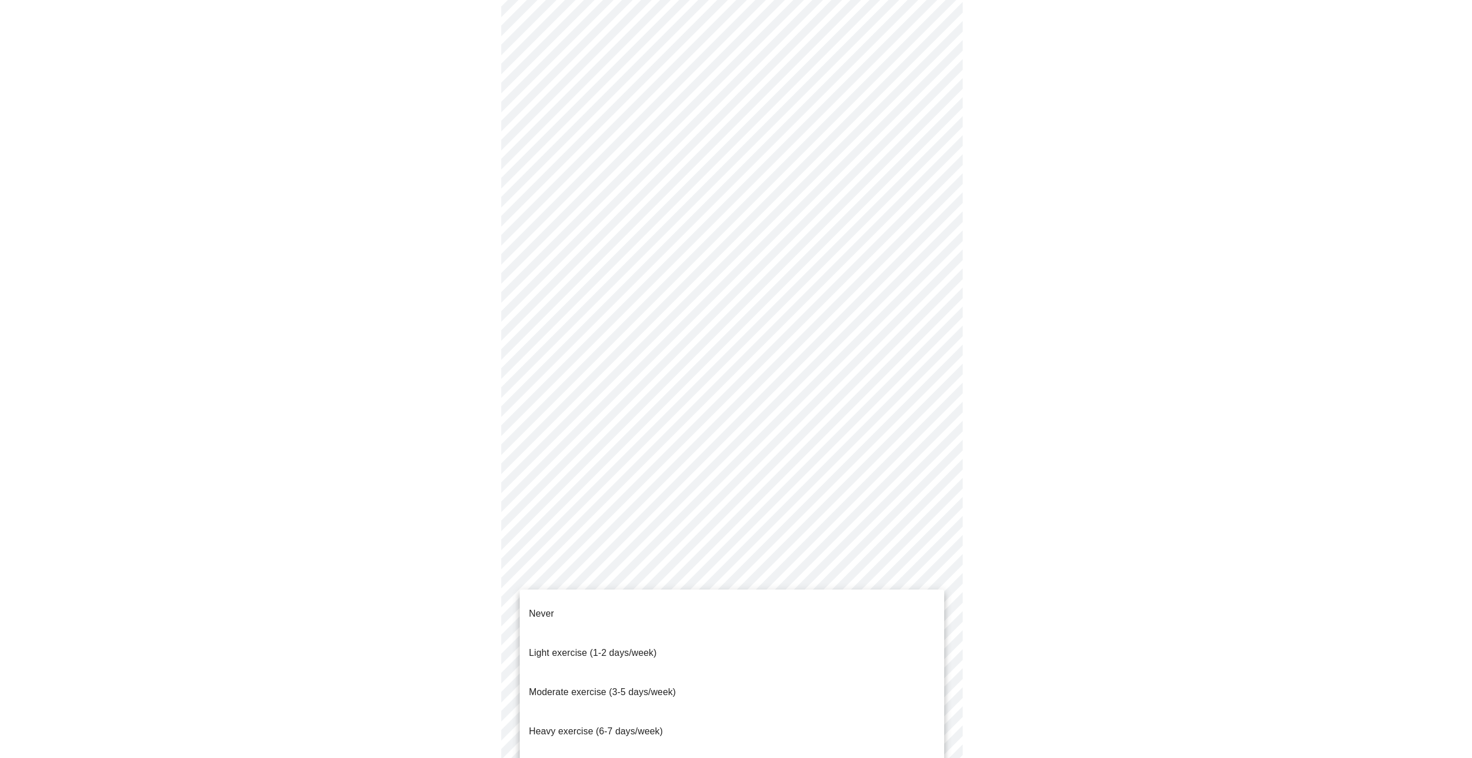
click at [634, 687] on span "Moderate exercise (3-5 days/week)" at bounding box center [602, 692] width 147 height 10
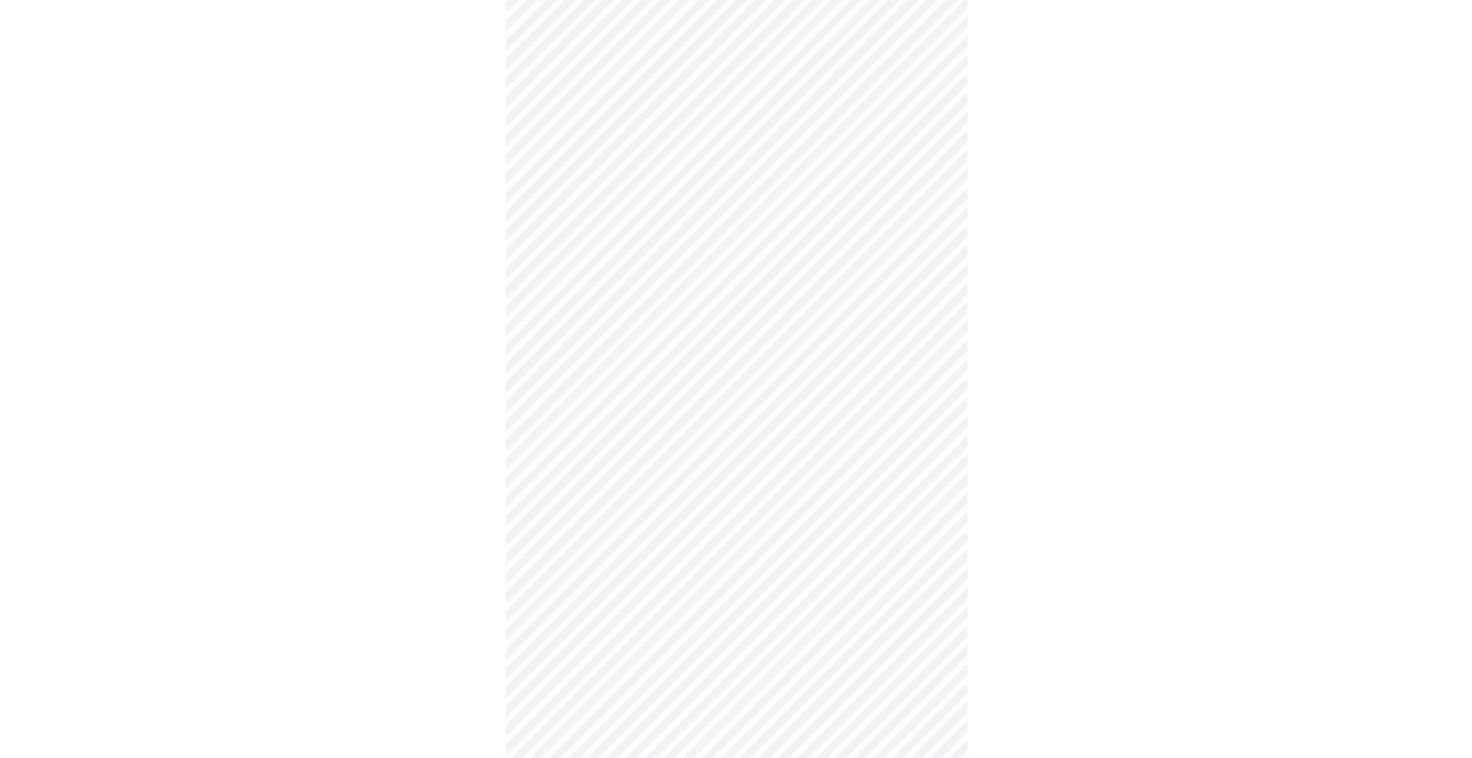
scroll to position [736, 0]
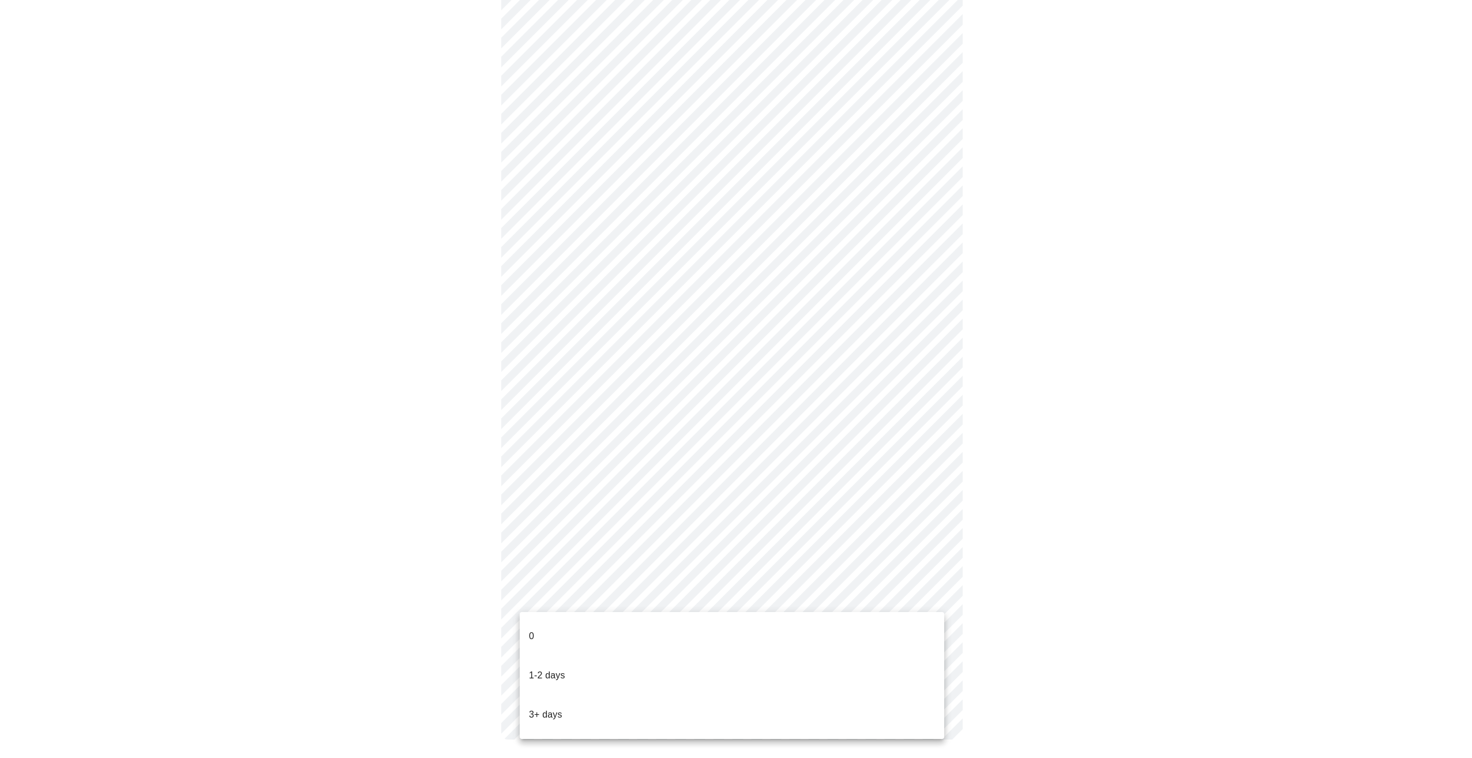
click at [671, 596] on body "MyMenopauseRx Appointments Messaging Labs Uploads Medications Community Refer a…" at bounding box center [736, 15] width 1462 height 1494
click at [613, 695] on li "3+ days" at bounding box center [732, 714] width 424 height 39
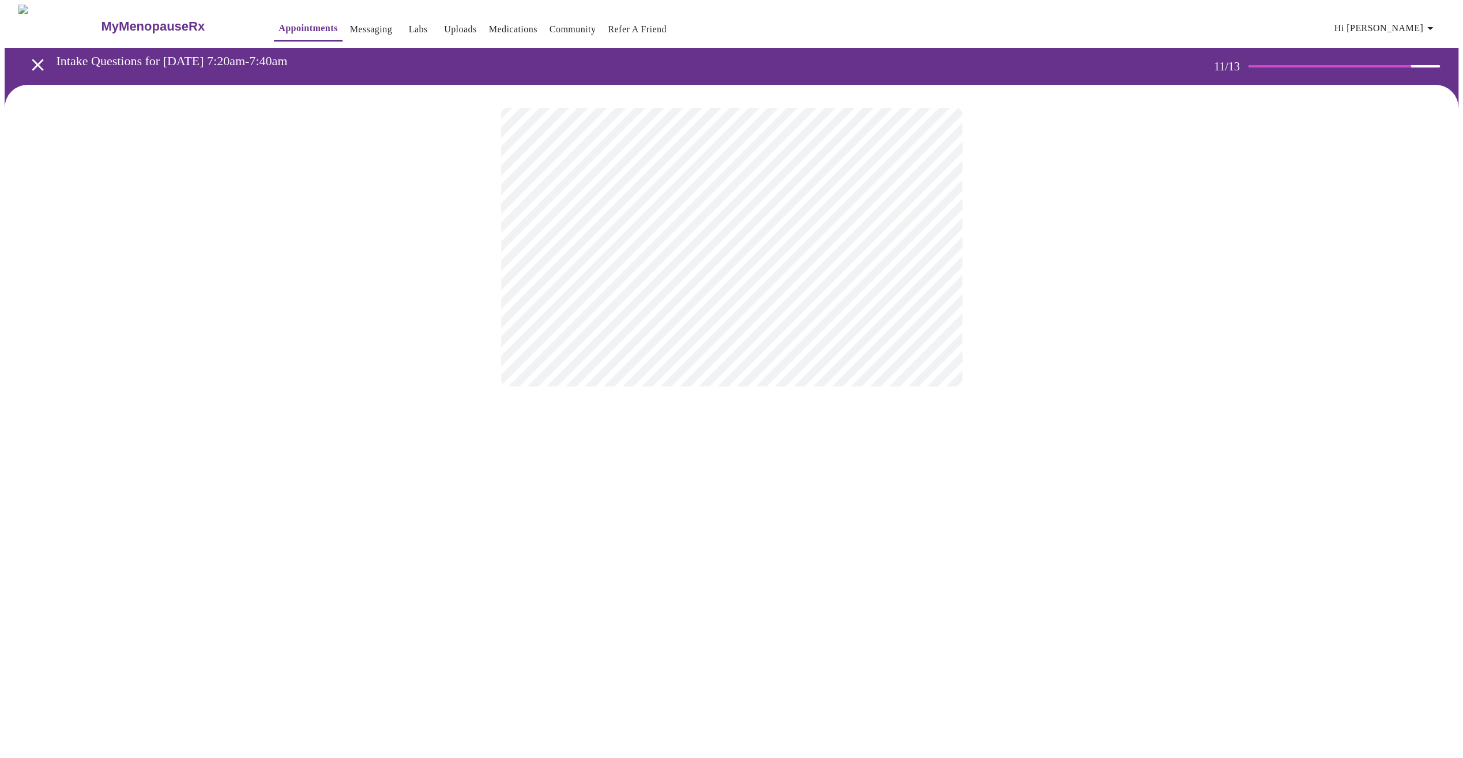
scroll to position [0, 0]
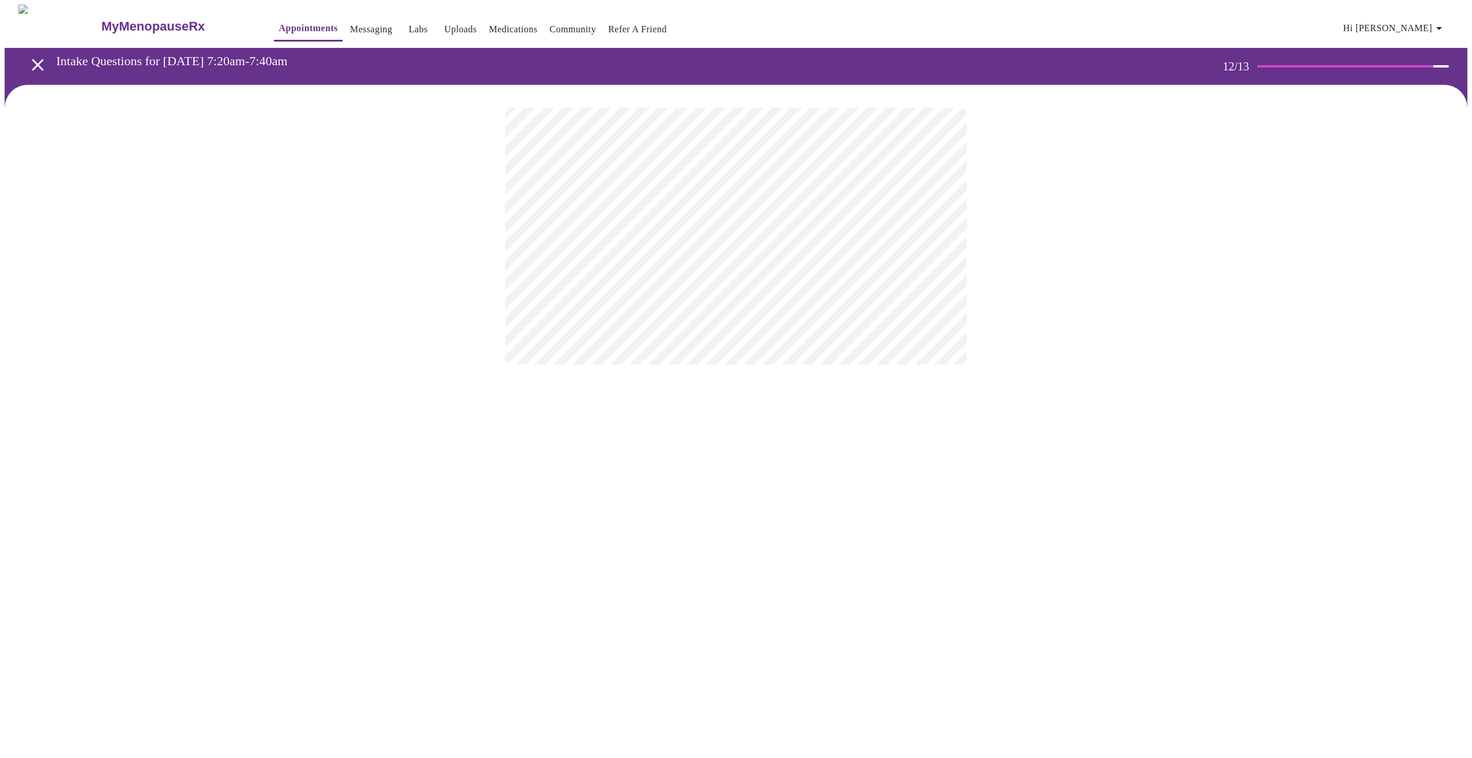
click at [771, 227] on body "MyMenopauseRx Appointments Messaging Labs Uploads Medications Community Refer a…" at bounding box center [736, 196] width 1462 height 383
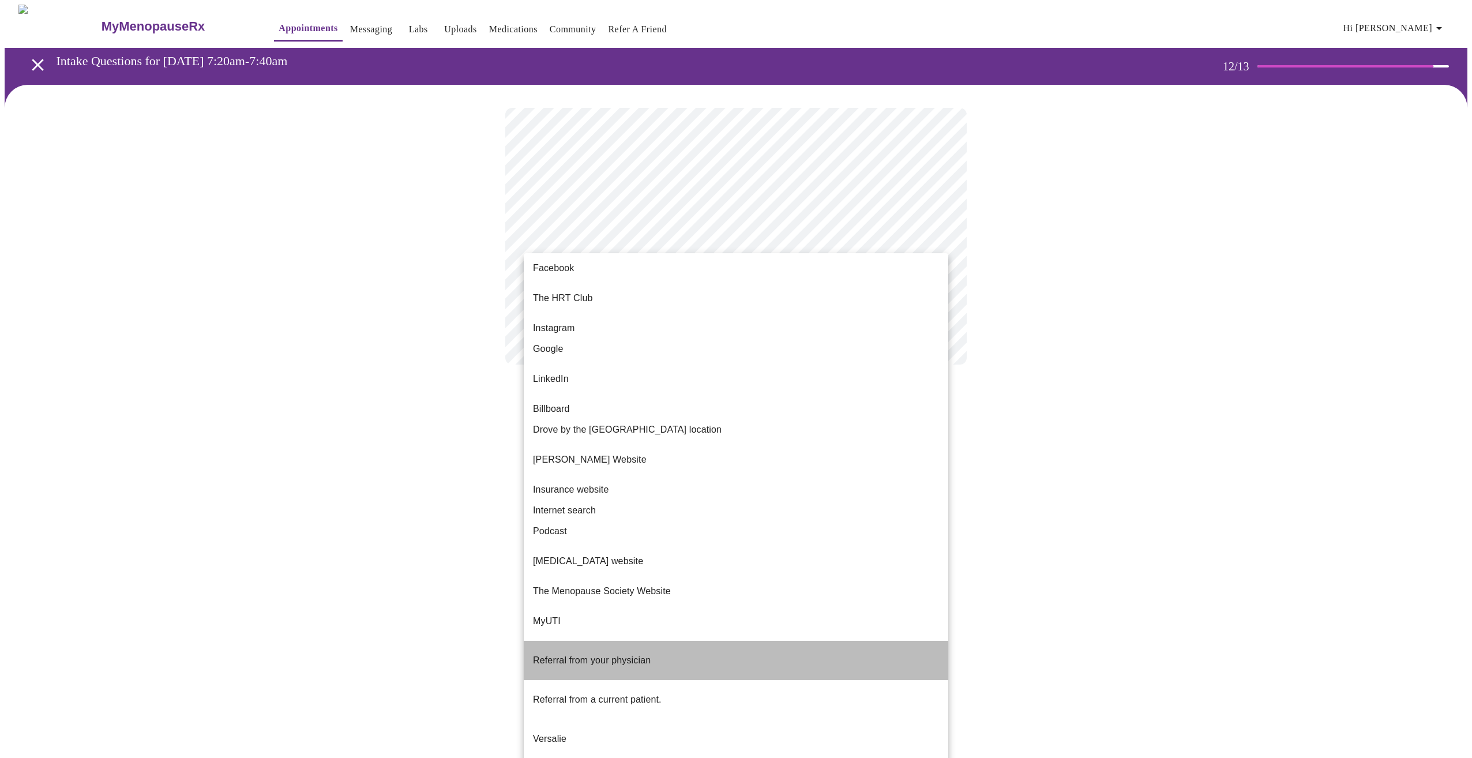
click at [611, 655] on span "Referral from your physician" at bounding box center [592, 660] width 118 height 10
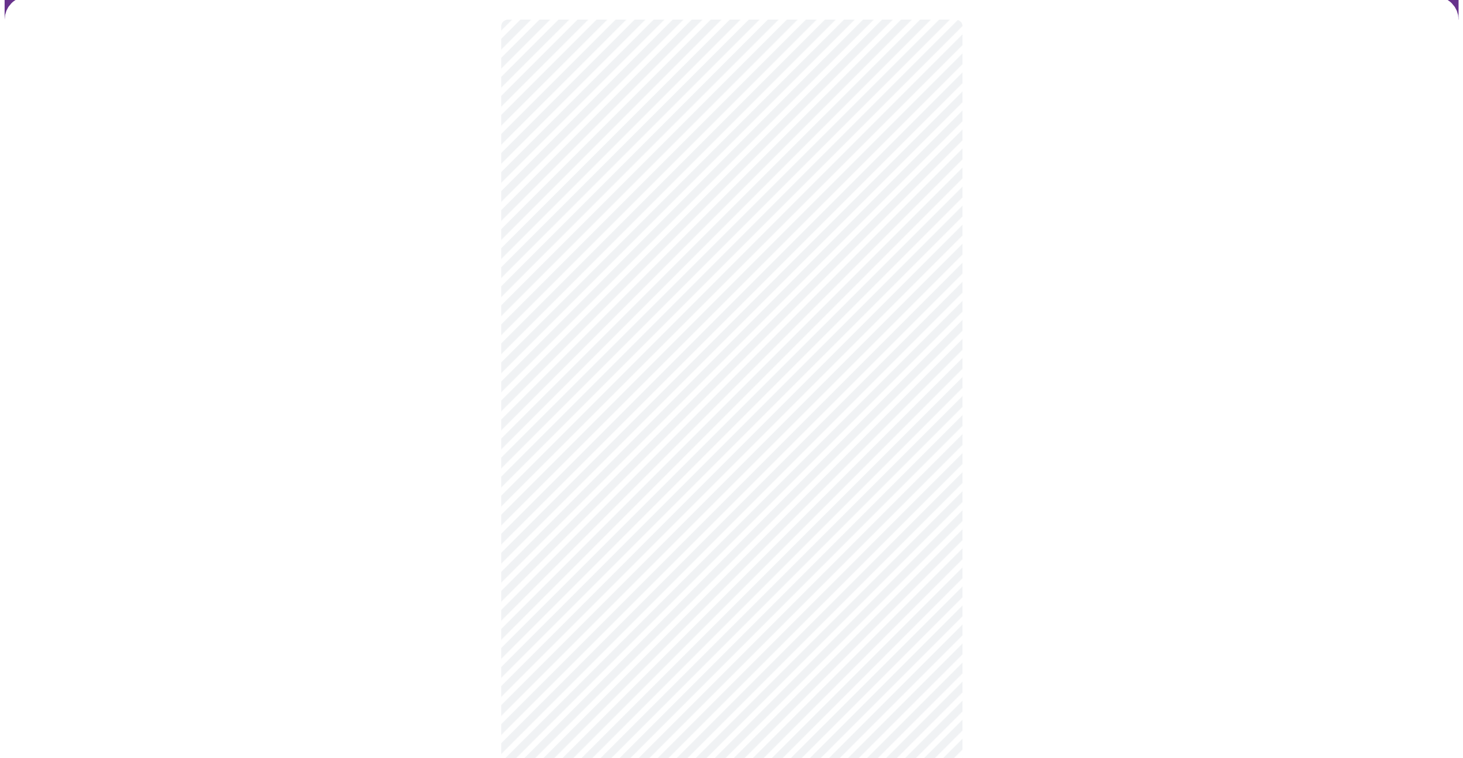
scroll to position [134, 0]
